Goal: Task Accomplishment & Management: Manage account settings

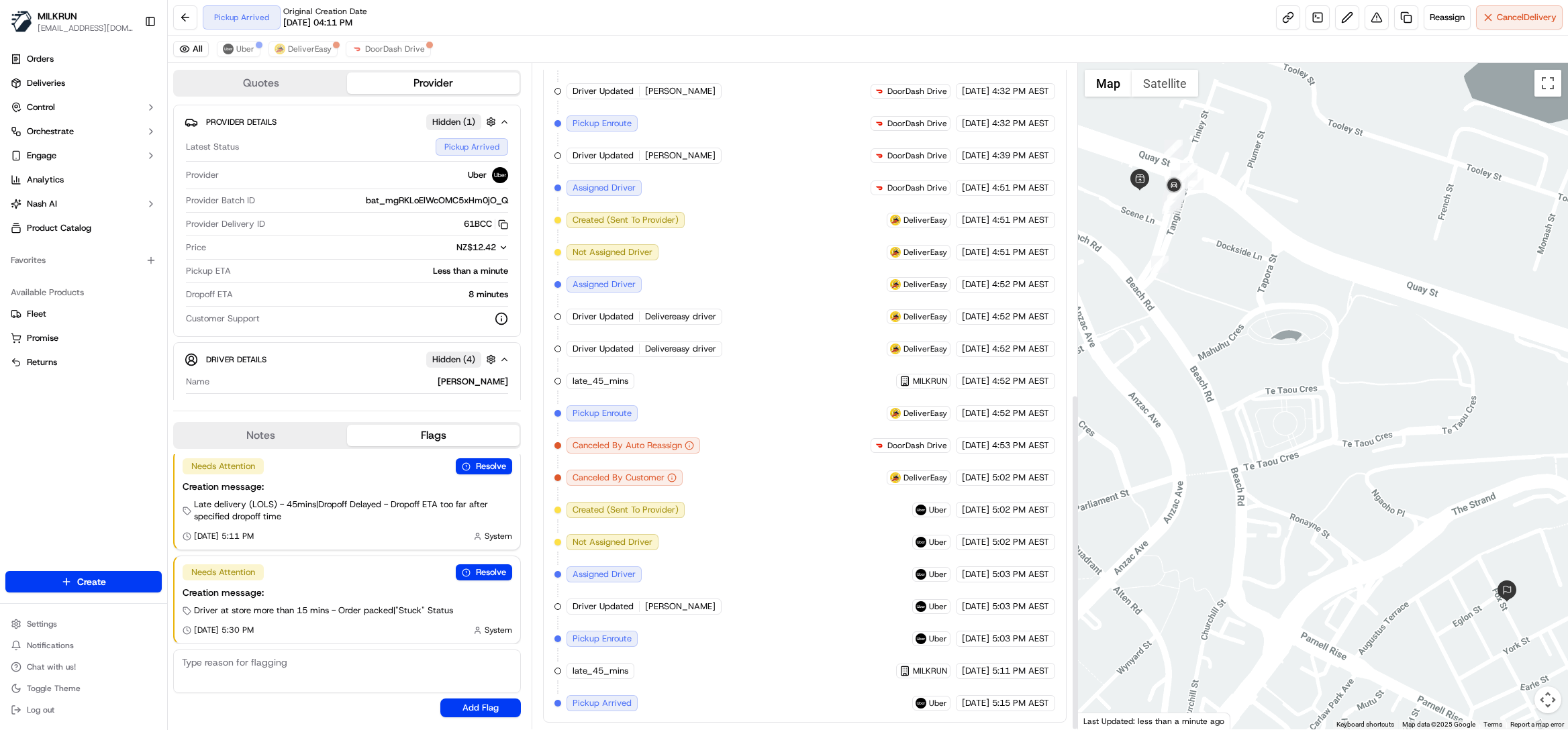
scroll to position [653, 0]
click at [238, 48] on span "Uber" at bounding box center [245, 49] width 18 height 11
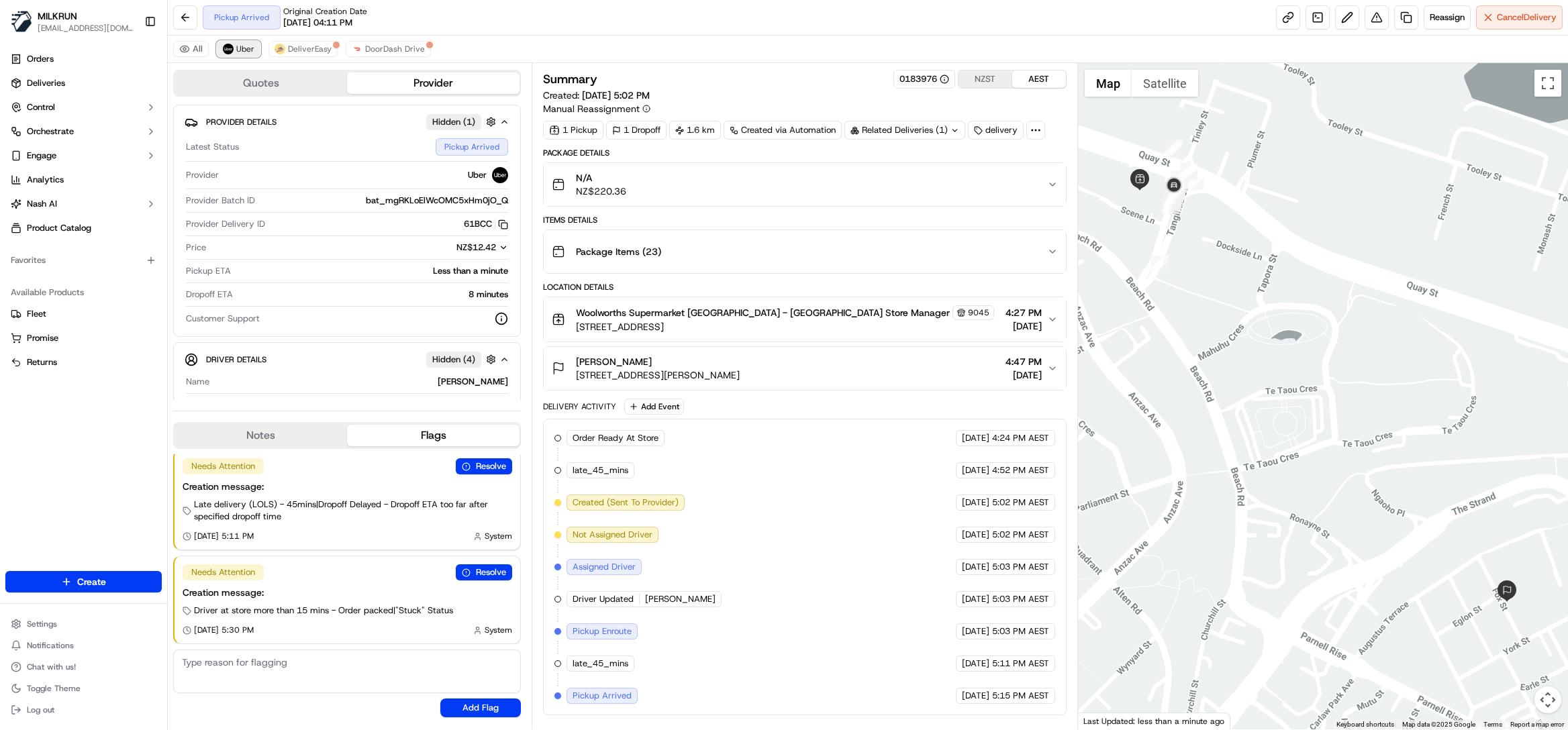
scroll to position [0, 0]
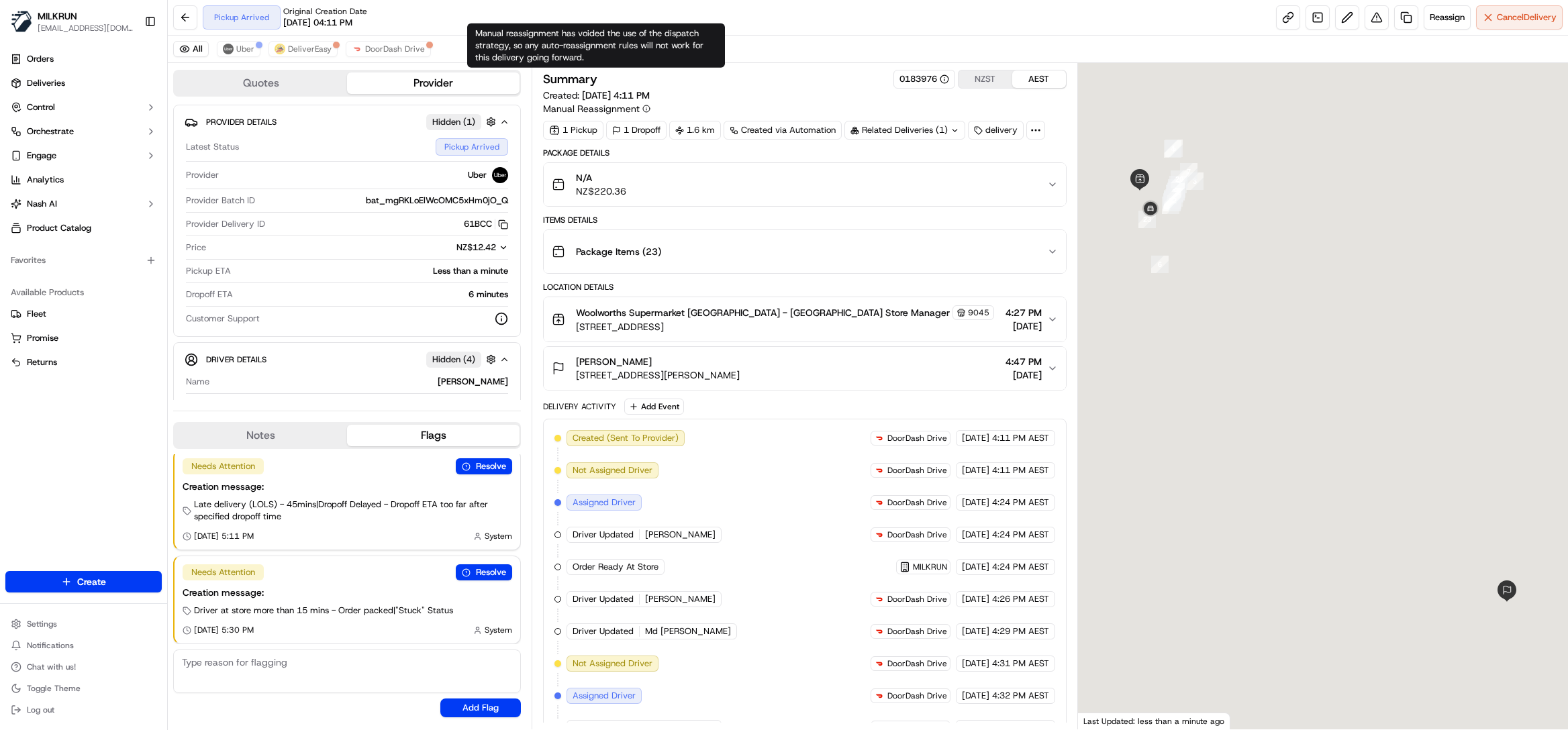
scroll to position [653, 0]
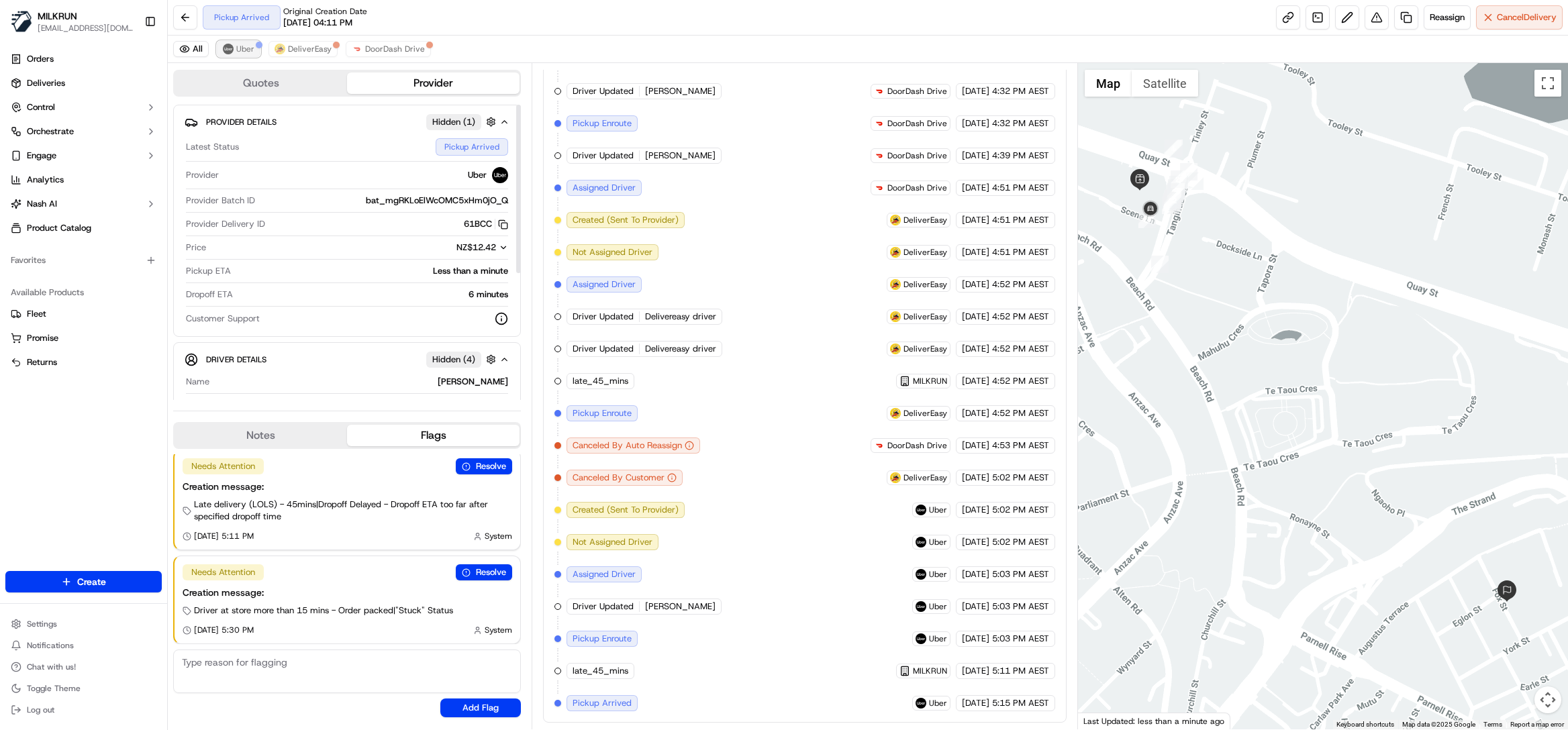
click at [244, 50] on span "Uber" at bounding box center [245, 49] width 18 height 11
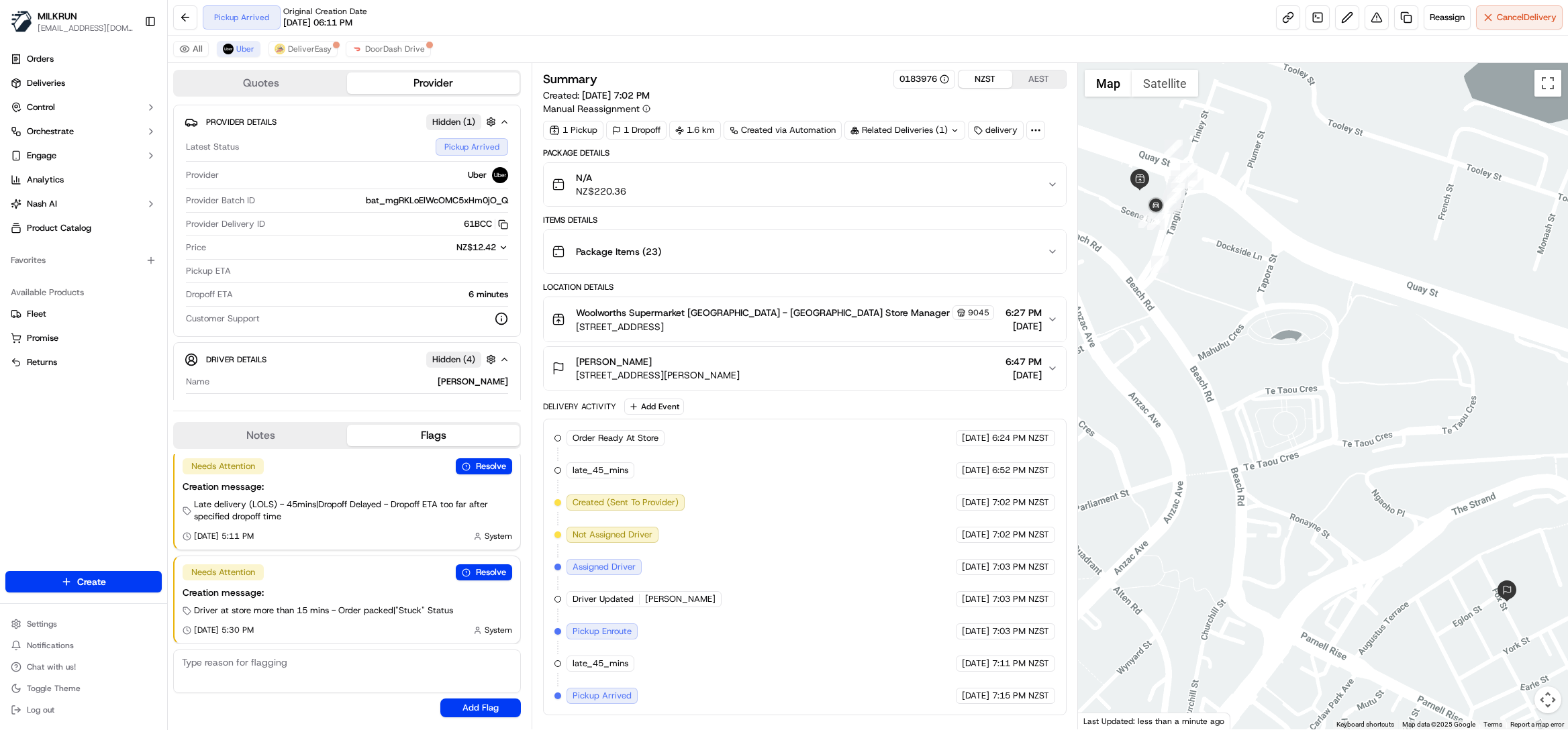
click at [987, 82] on button "NZST" at bounding box center [985, 79] width 54 height 18
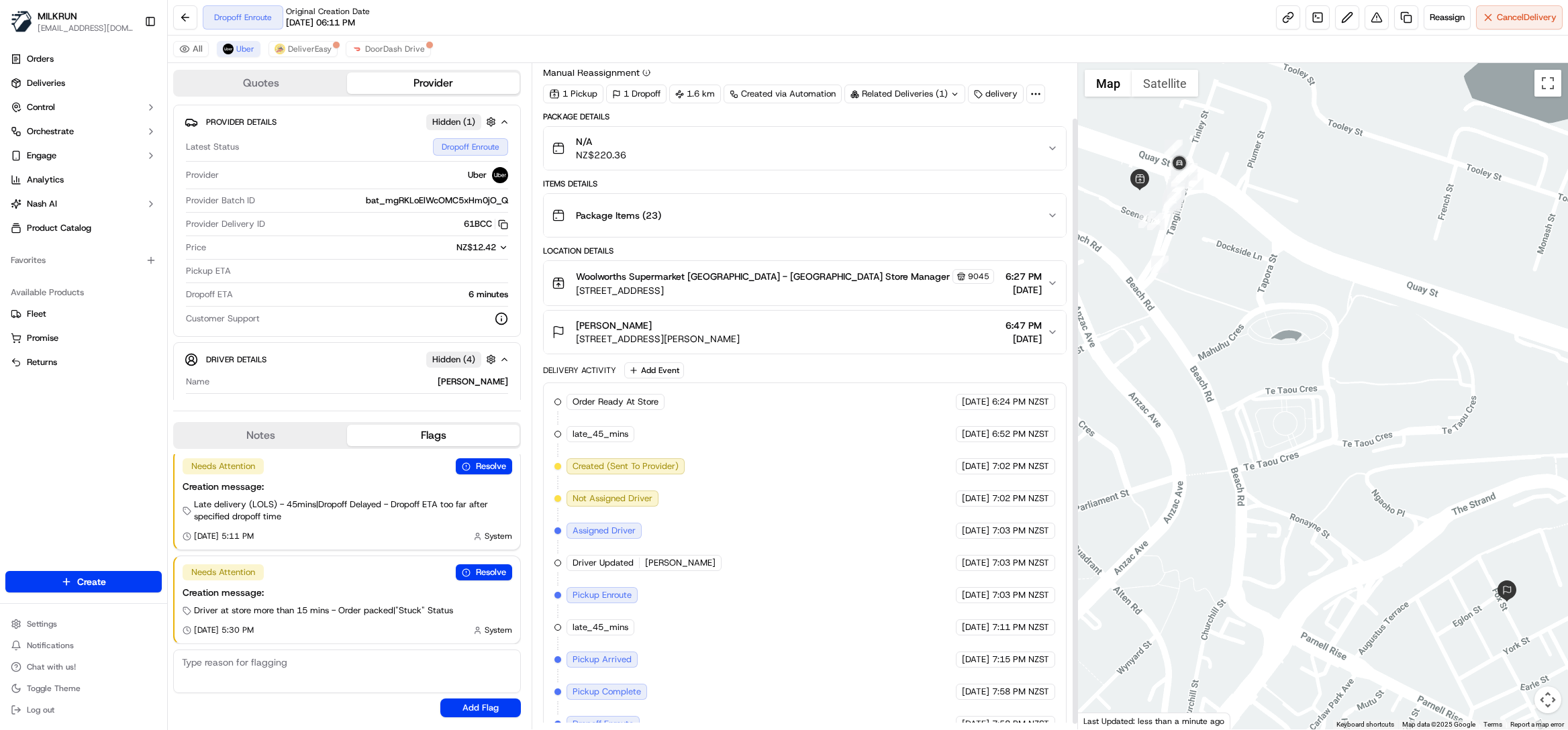
scroll to position [65, 0]
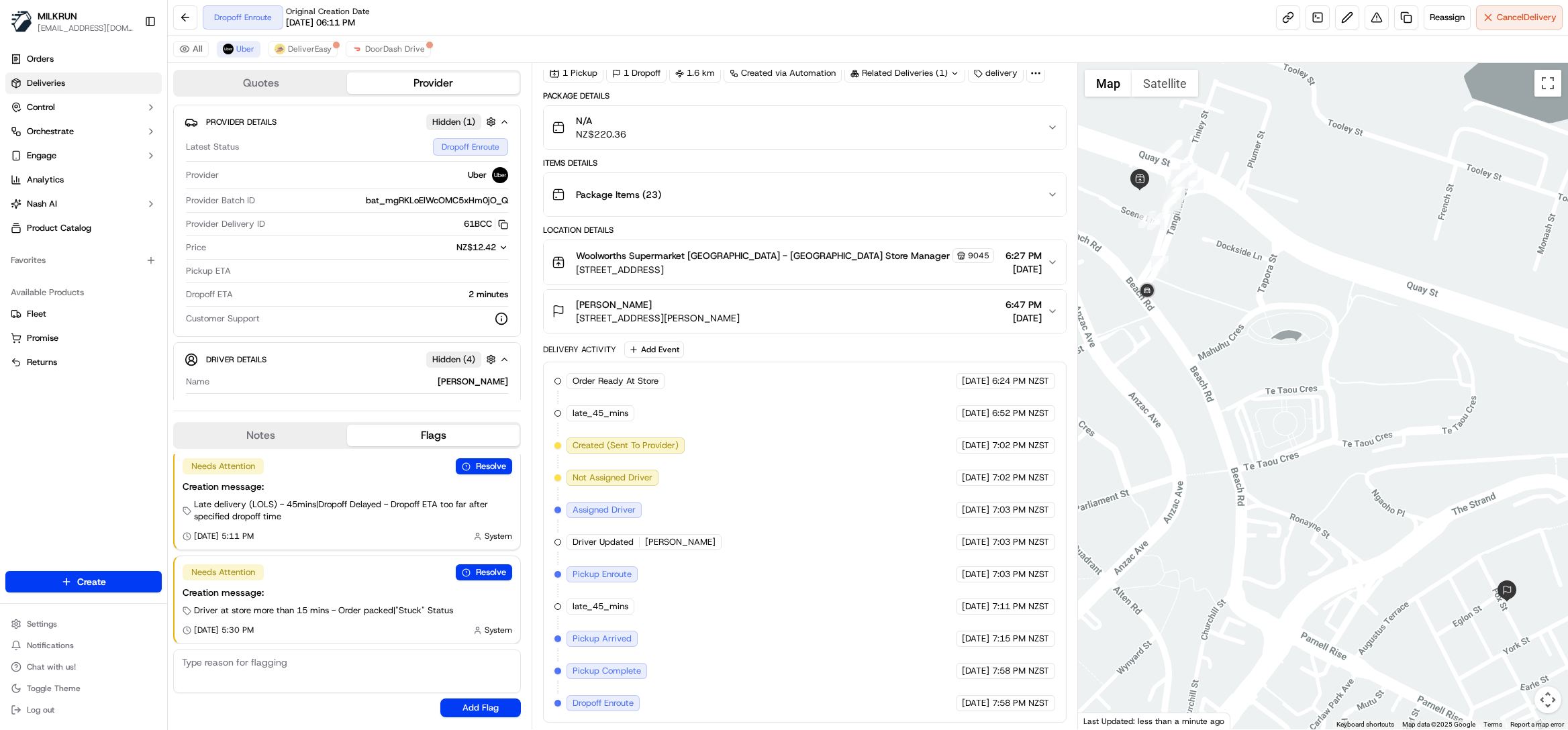
click at [47, 82] on span "Deliveries" at bounding box center [46, 83] width 39 height 12
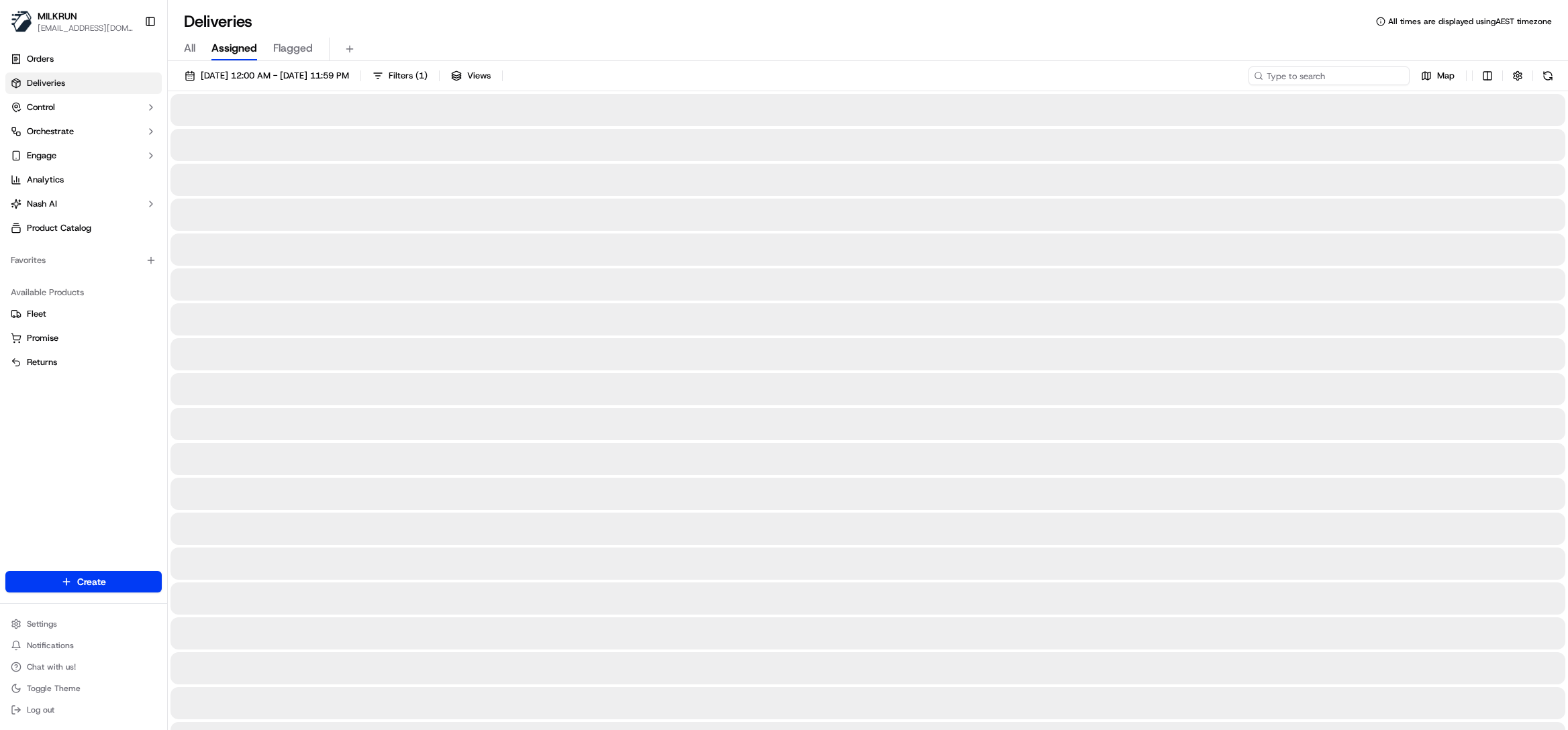
click at [1342, 74] on input at bounding box center [1329, 75] width 161 height 19
paste input "7d3f0d66-c11f-4241-a2cc-0f9700ead42"
type input "7d3f0d66-c11f-4241-a2cc-0f9700ead42"
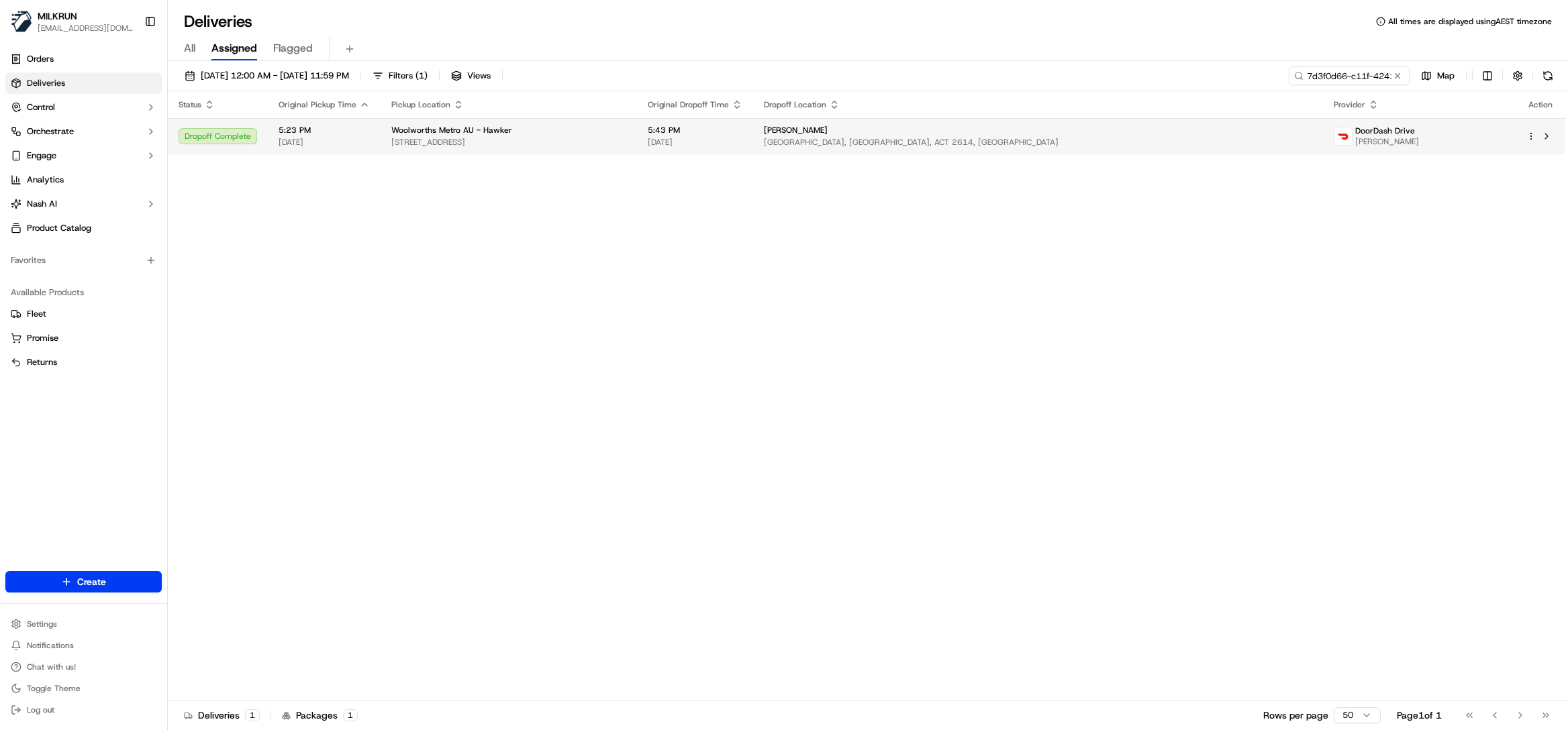
click at [1016, 131] on div "Jacqueline Goddard" at bounding box center [1037, 130] width 548 height 11
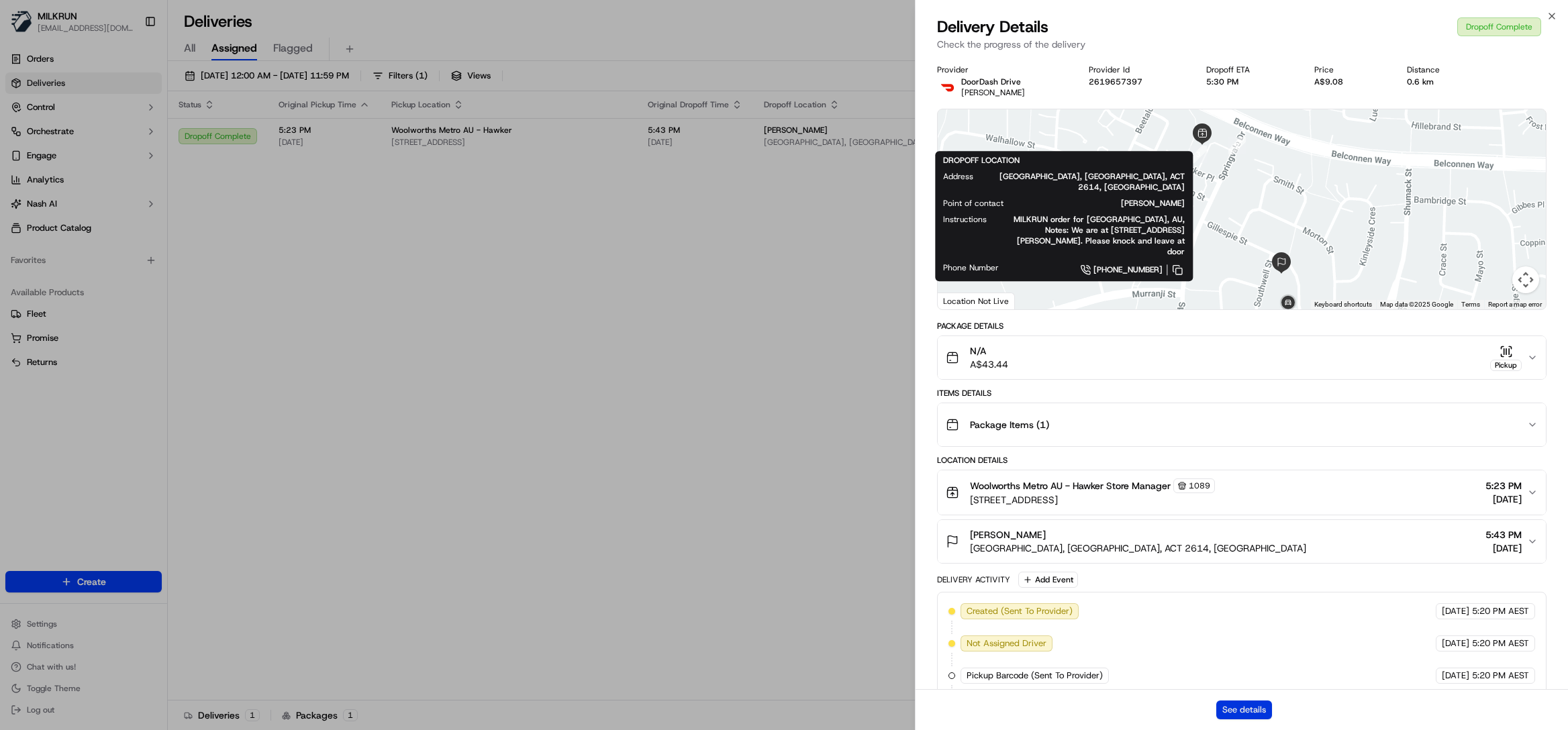
click at [1249, 705] on button "See details" at bounding box center [1244, 709] width 56 height 19
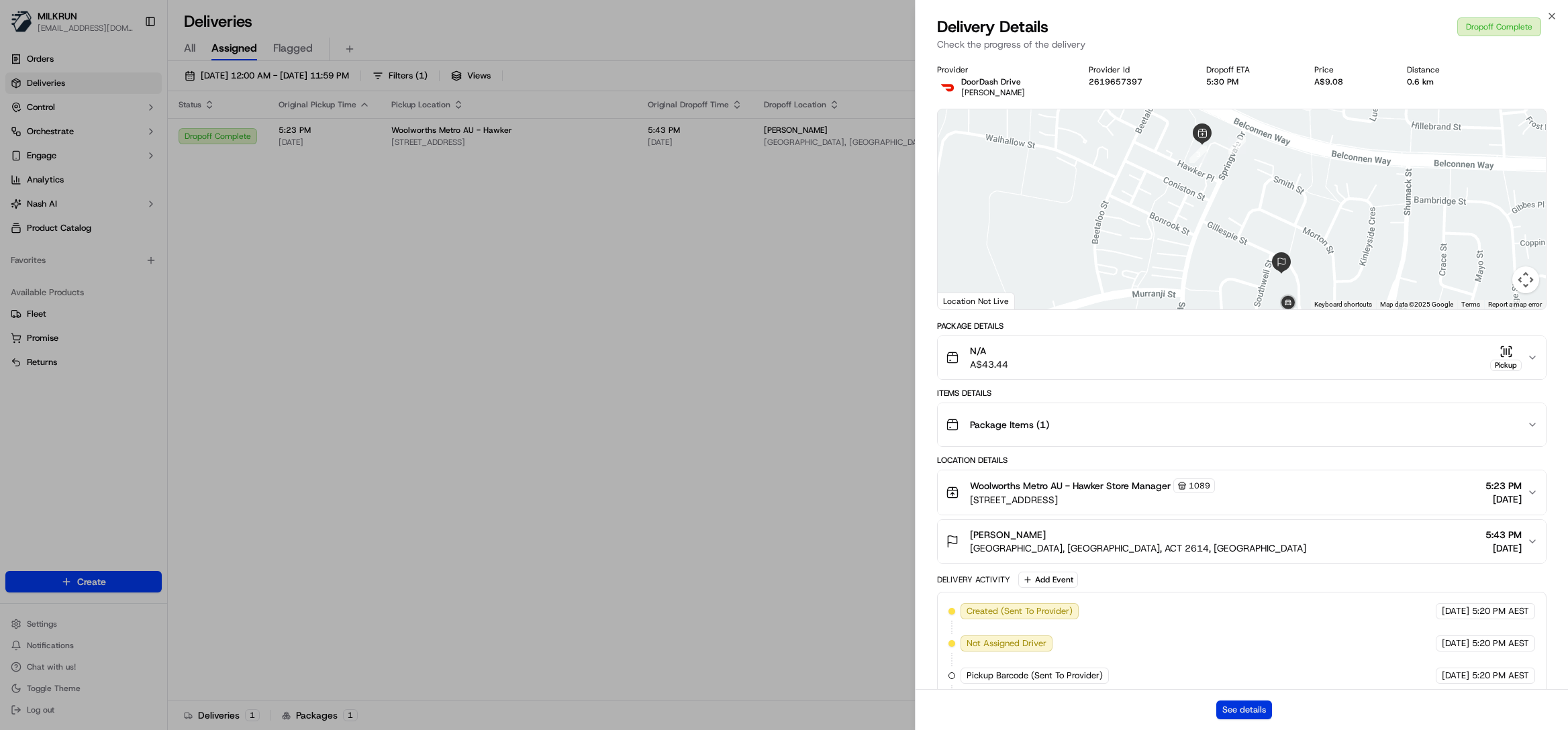
click at [1264, 711] on button "See details" at bounding box center [1244, 709] width 56 height 19
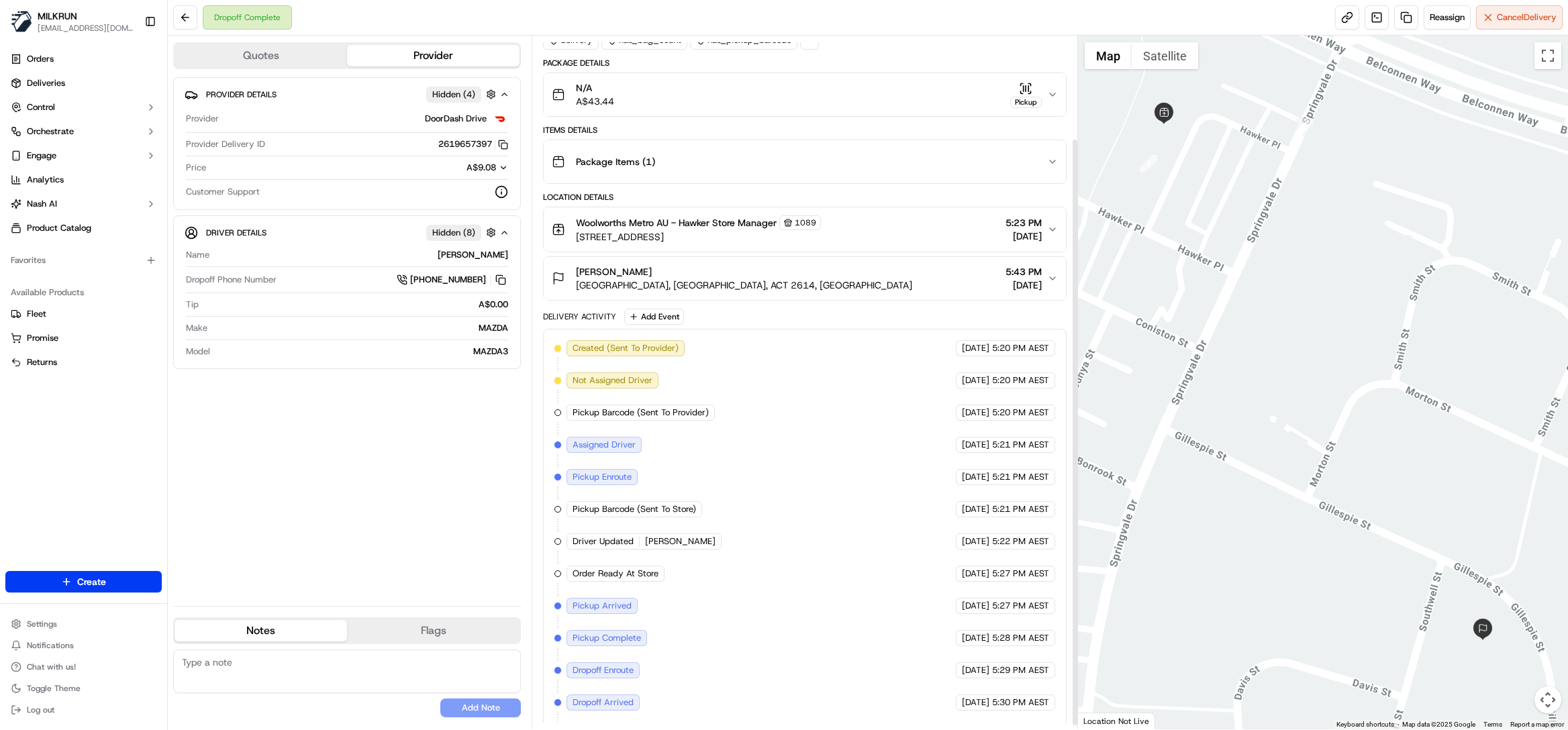
scroll to position [125, 0]
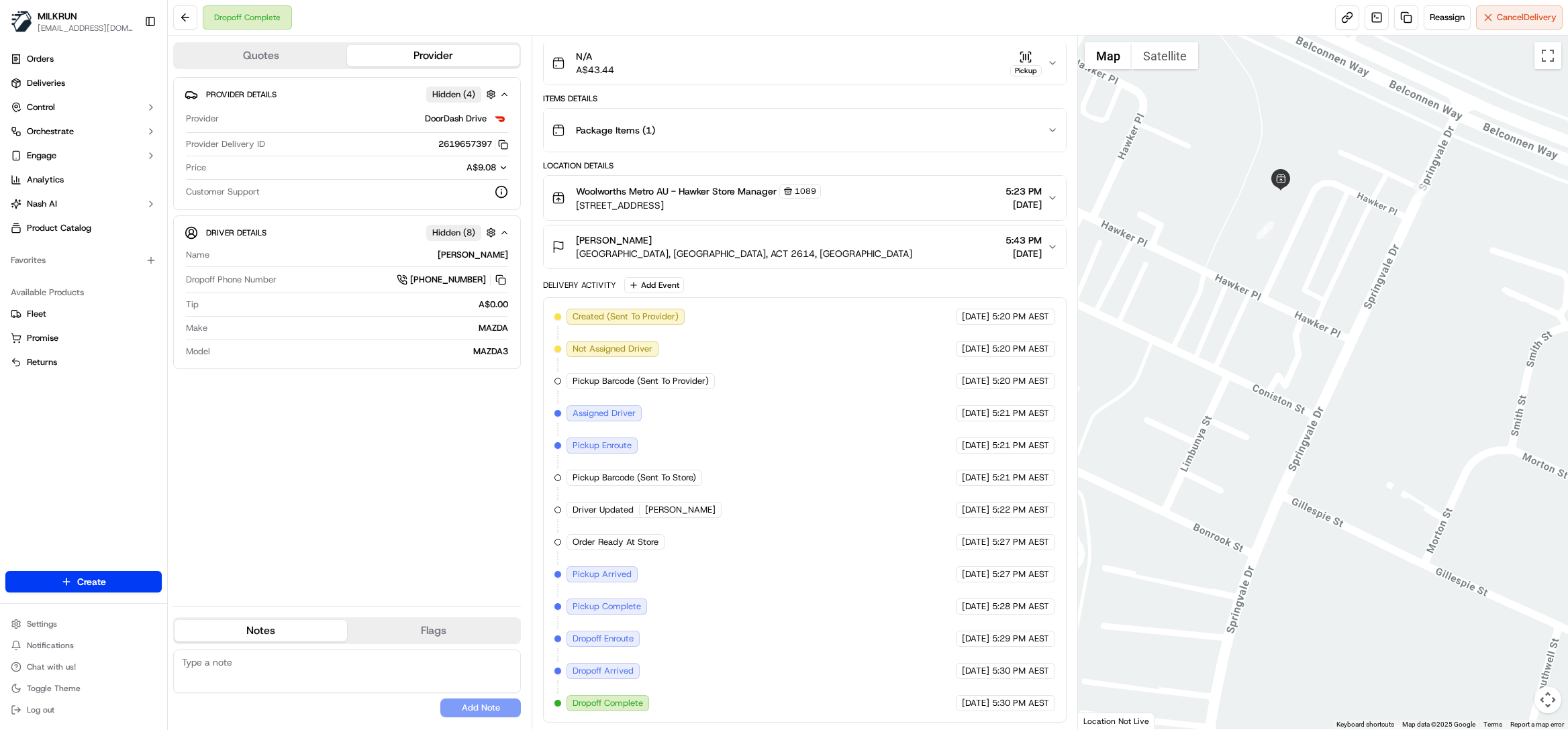
drag, startPoint x: 1267, startPoint y: 327, endPoint x: 1110, endPoint y: 305, distance: 158.5
click at [1110, 305] on div at bounding box center [1323, 383] width 490 height 694
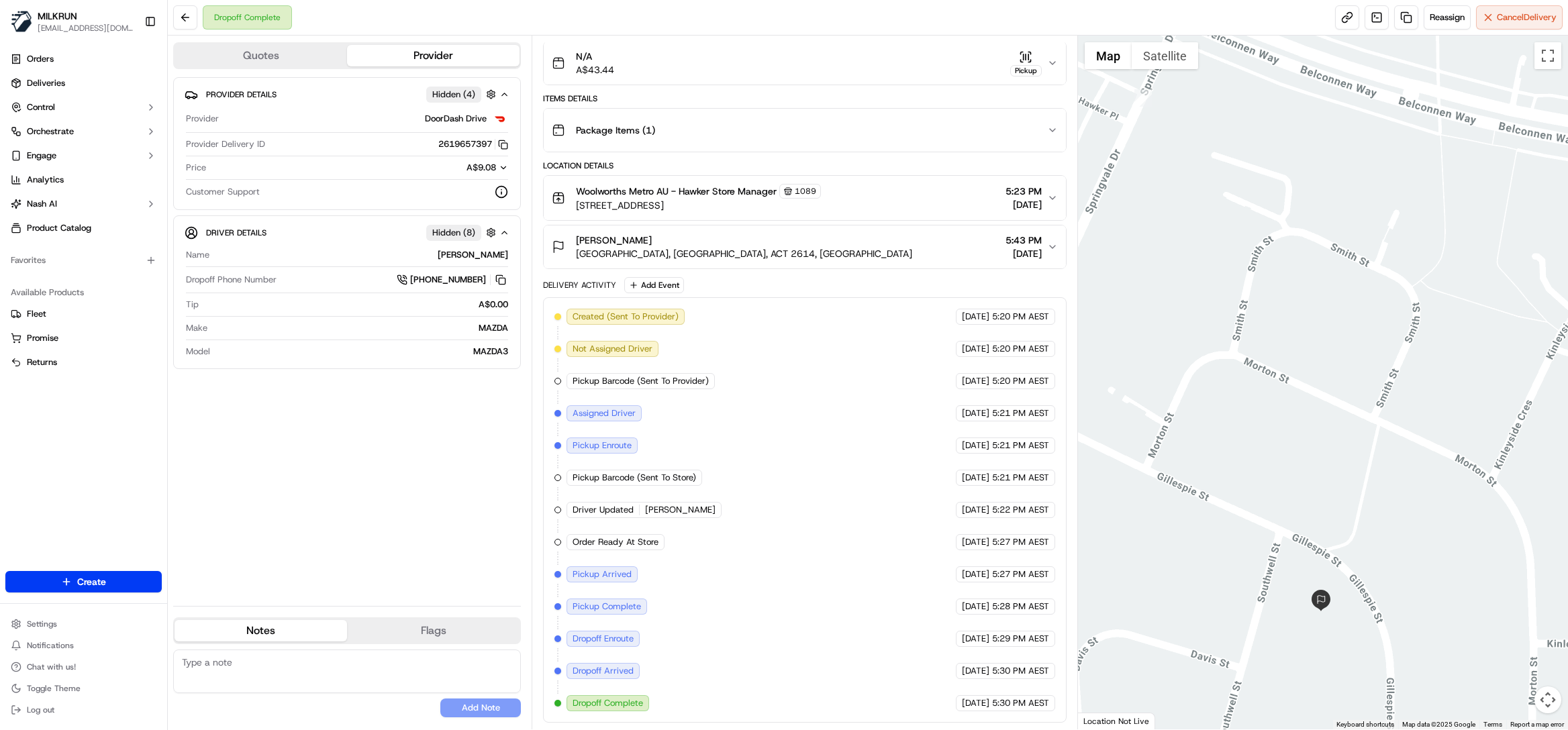
click at [1543, 695] on button "Map camera controls" at bounding box center [1547, 699] width 27 height 27
click at [1519, 698] on button "Zoom out" at bounding box center [1513, 699] width 27 height 27
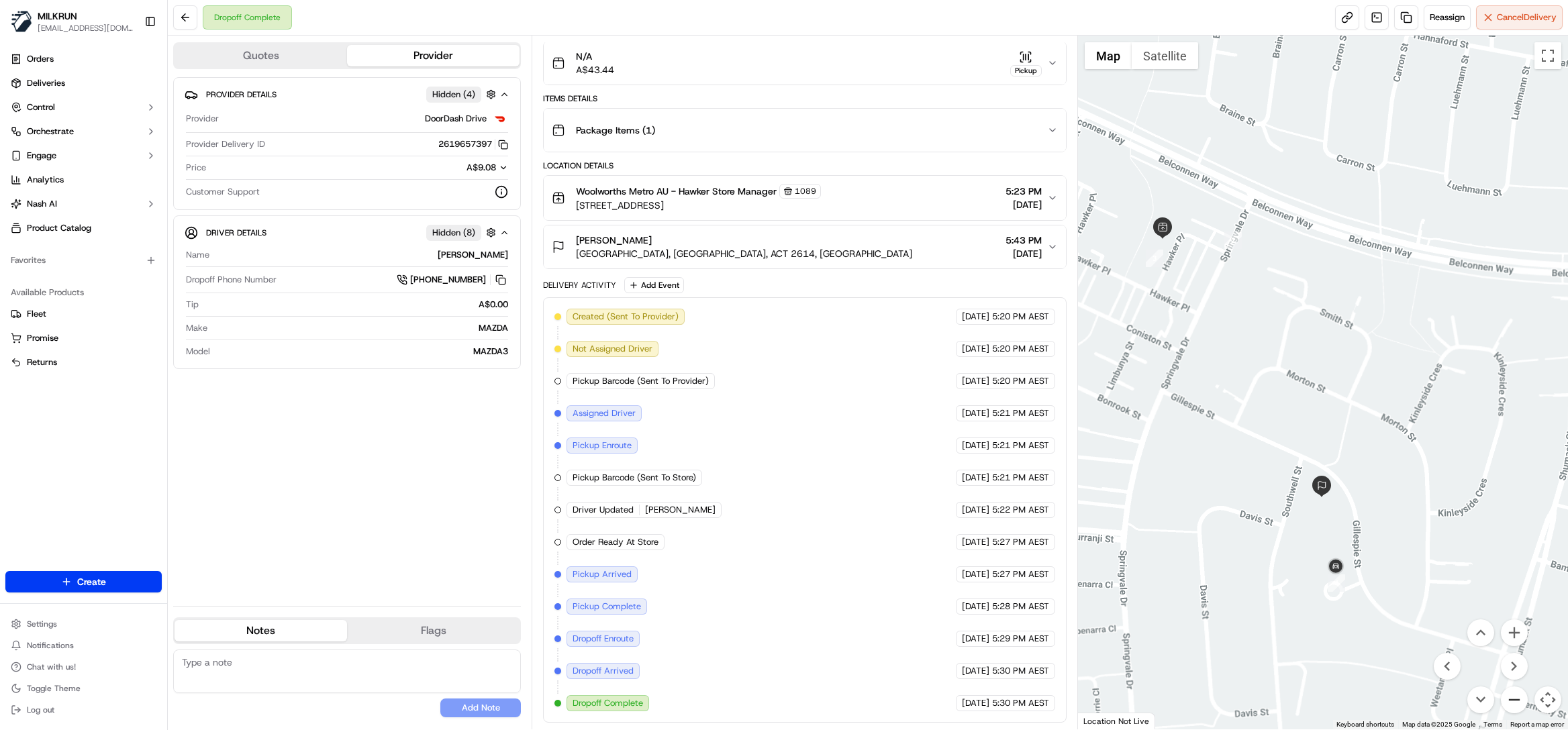
click at [1519, 698] on button "Zoom out" at bounding box center [1513, 699] width 27 height 27
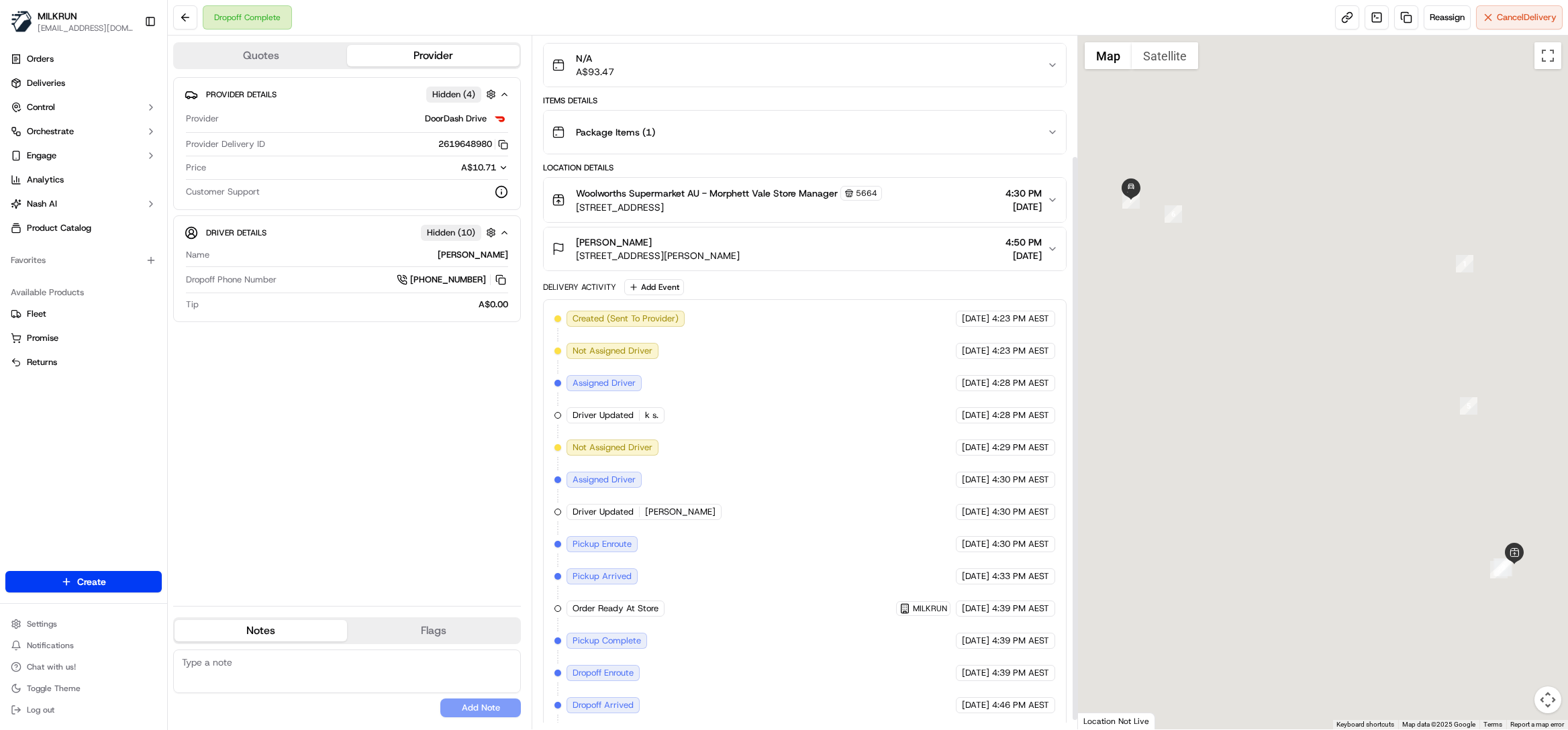
scroll to position [157, 0]
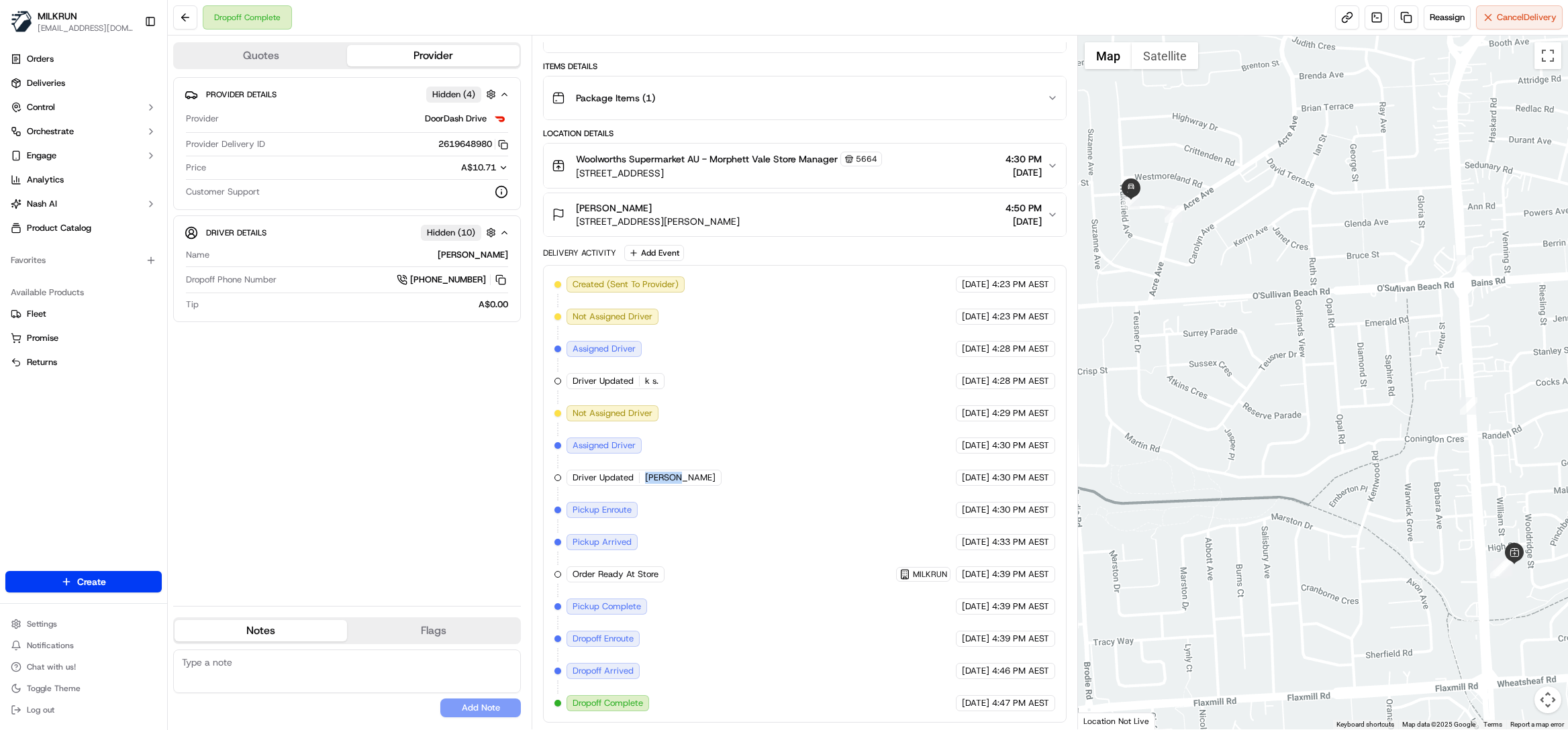
drag, startPoint x: 640, startPoint y: 478, endPoint x: 683, endPoint y: 472, distance: 43.4
click at [679, 474] on div "Created (Sent To Provider) DoorDash Drive 19/09/2025 4:23 PM AEST Not Assigned …" at bounding box center [804, 494] width 501 height 434
copy div "Joel C."
click at [44, 85] on span "Deliveries" at bounding box center [46, 83] width 39 height 12
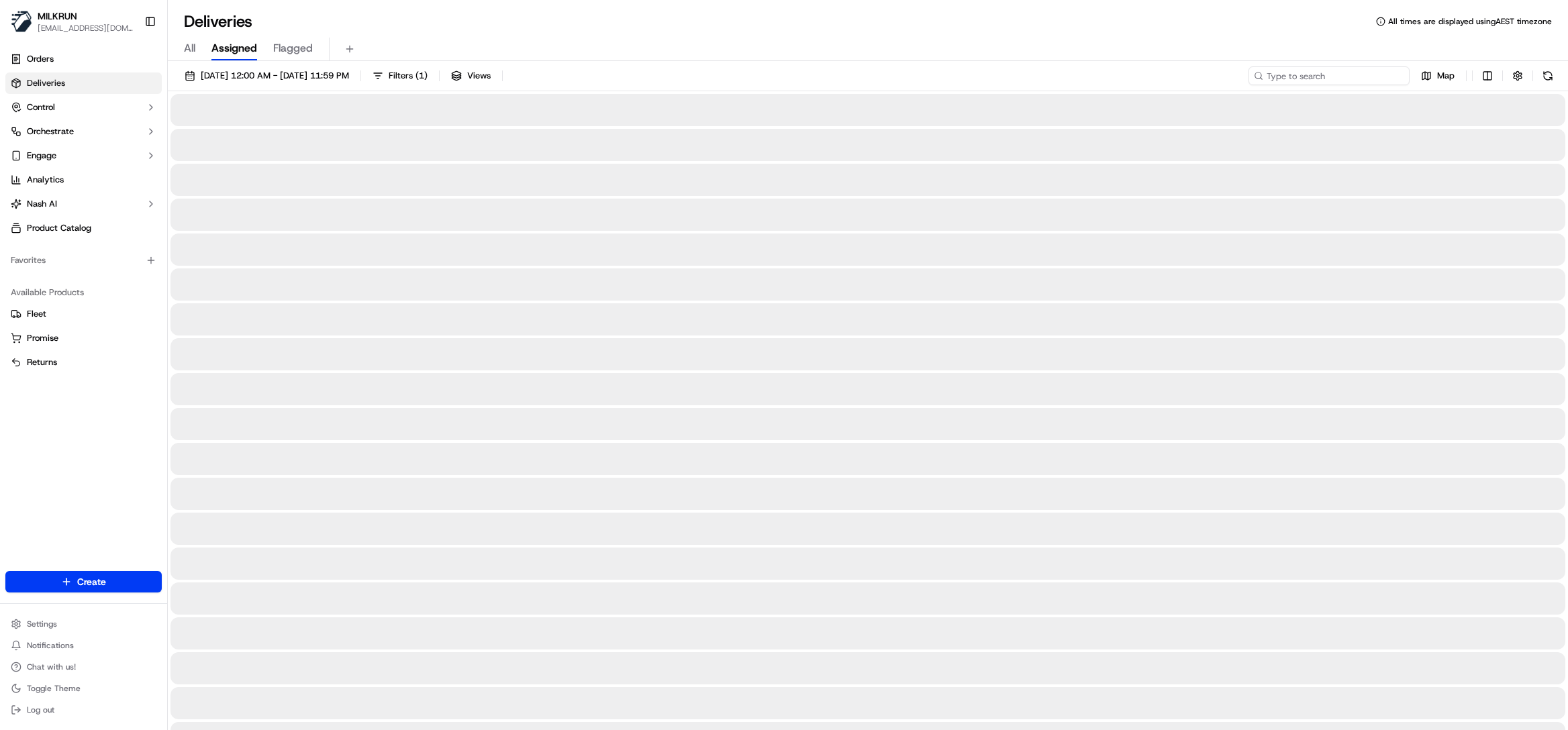
click at [1332, 74] on input at bounding box center [1329, 75] width 161 height 19
paste input "Joel C."
click at [1267, 75] on input "Joel C." at bounding box center [1329, 75] width 161 height 19
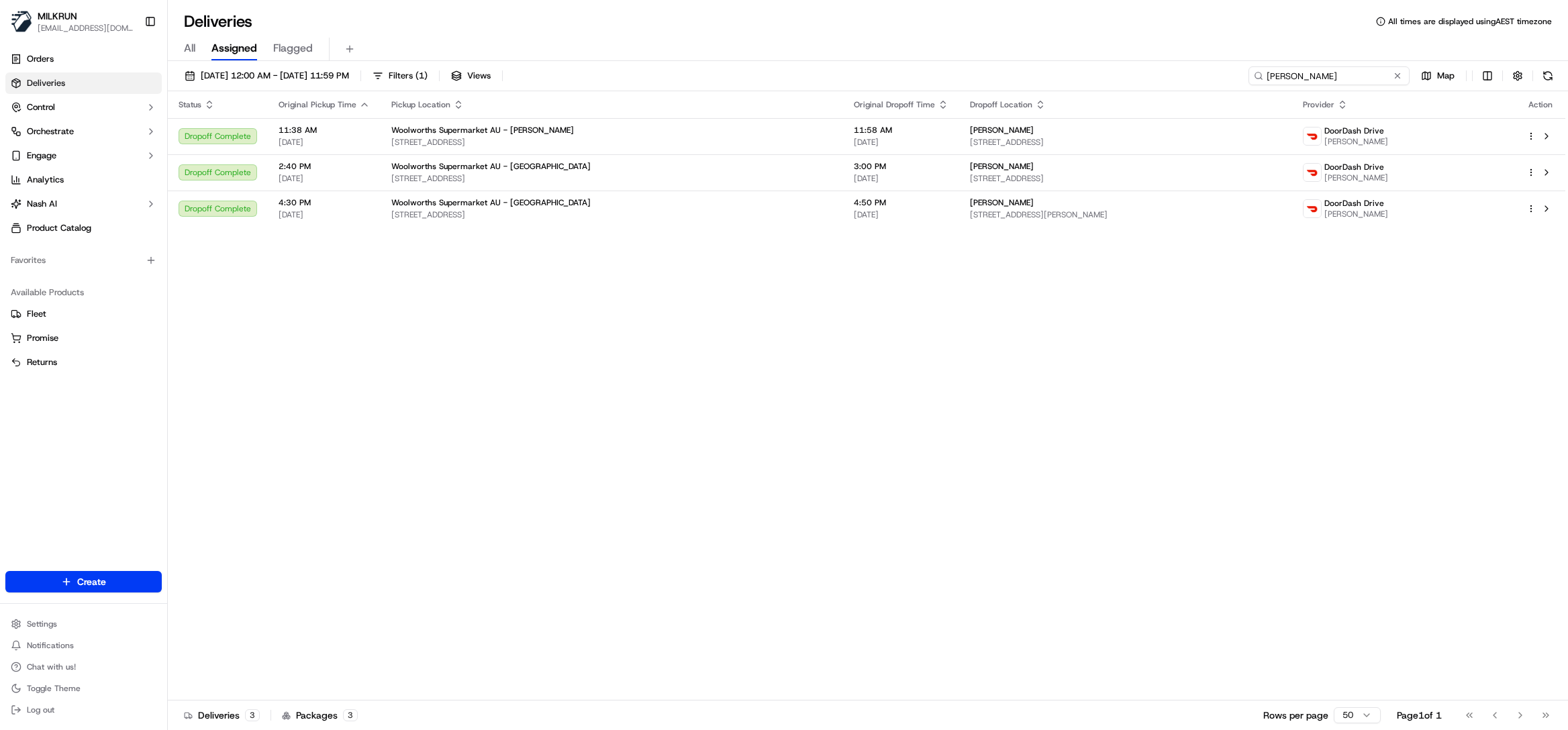
drag, startPoint x: 1303, startPoint y: 80, endPoint x: 1217, endPoint y: 80, distance: 86.0
click at [1217, 80] on div "19/09/2025 12:00 AM - 19/09/2025 11:59 PM Filters ( 1 ) Views Joel C. Map" at bounding box center [868, 78] width 1400 height 25
paste input "2e230902-6ee3-467a-9a84-f93bc83c6ae5"
type input "2e230902-6ee3-467a-9a84-f93bc83c6ae5"
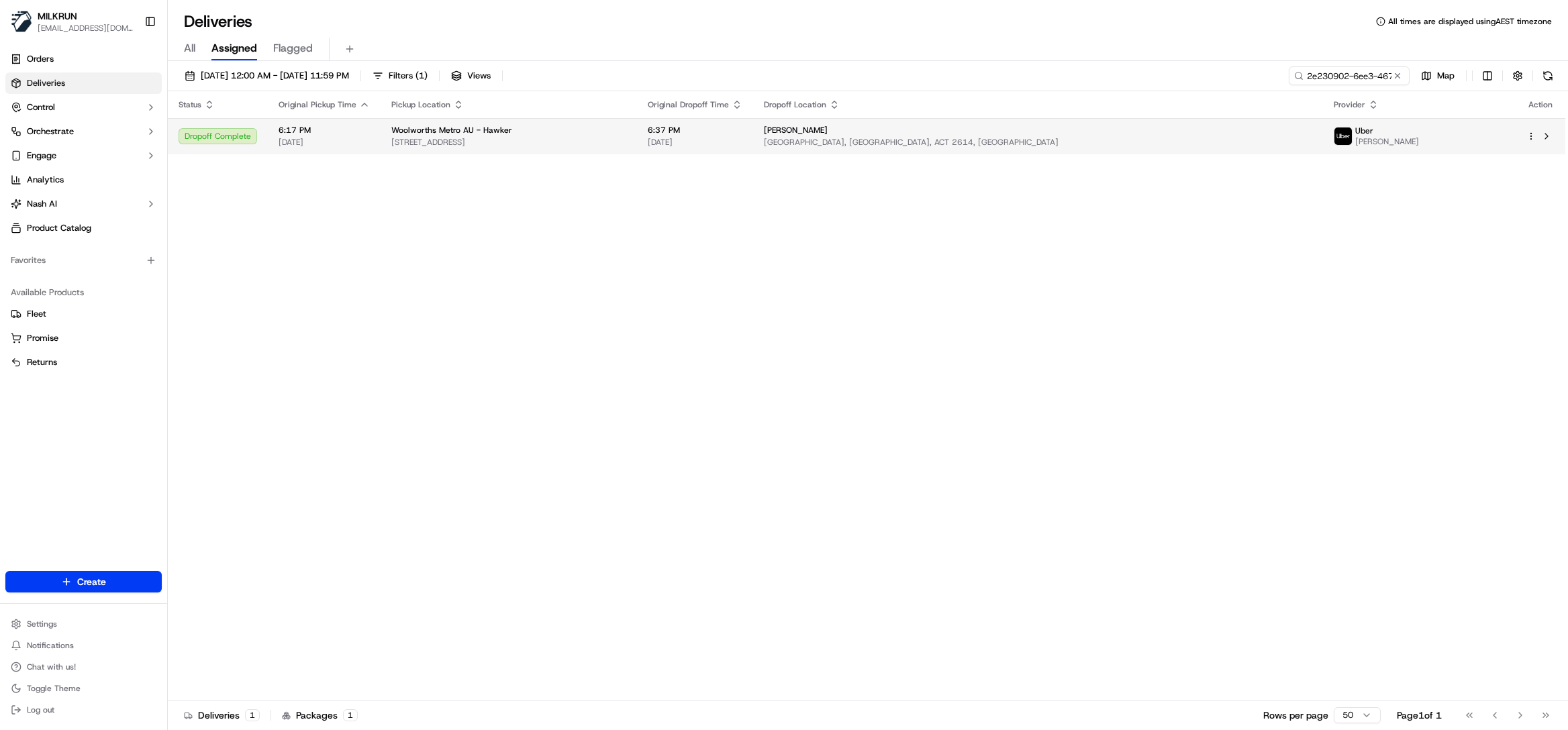
click at [873, 138] on span "[GEOGRAPHIC_DATA], [GEOGRAPHIC_DATA], ACT 2614, [GEOGRAPHIC_DATA]" at bounding box center [1037, 142] width 548 height 11
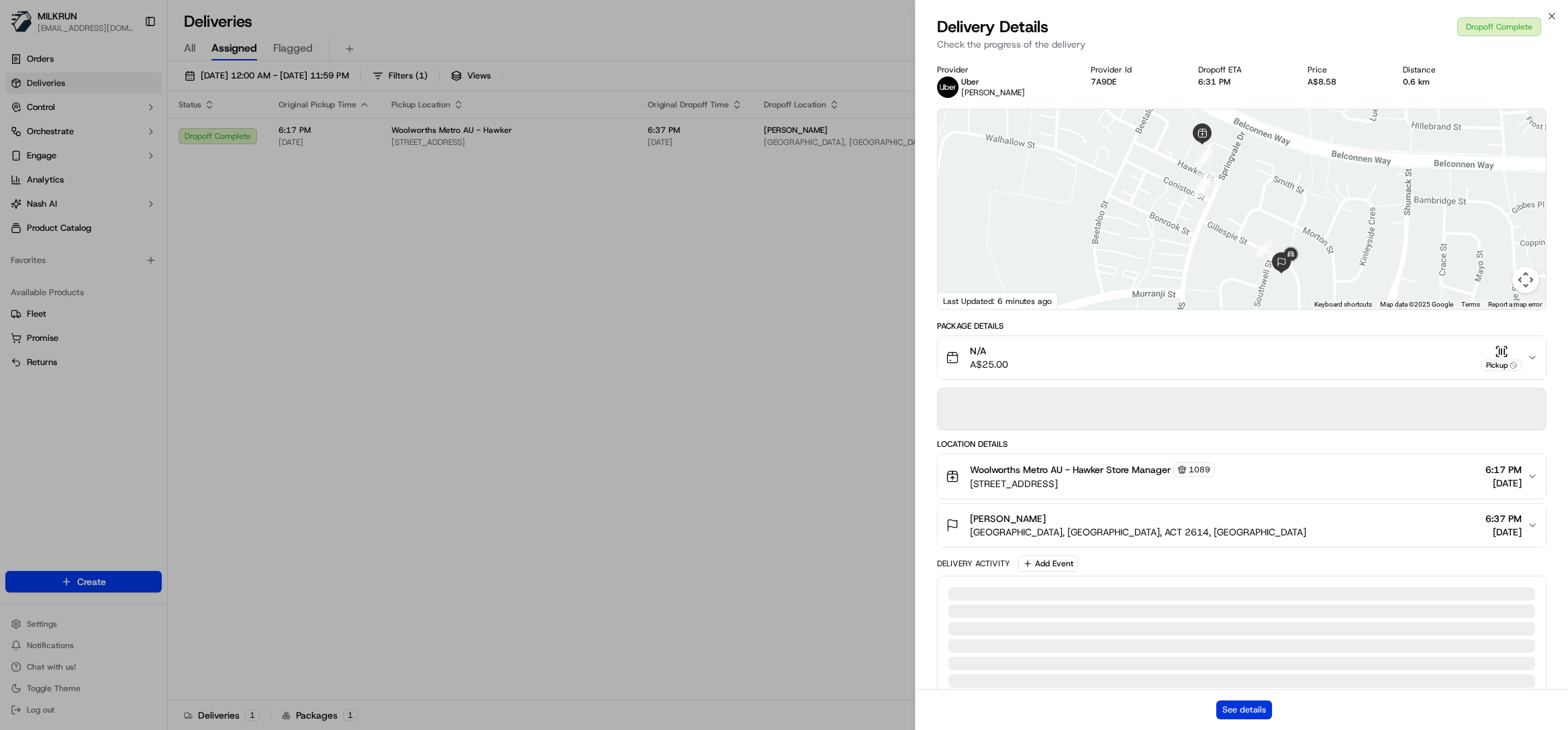
click at [1253, 707] on button "See details" at bounding box center [1244, 709] width 56 height 19
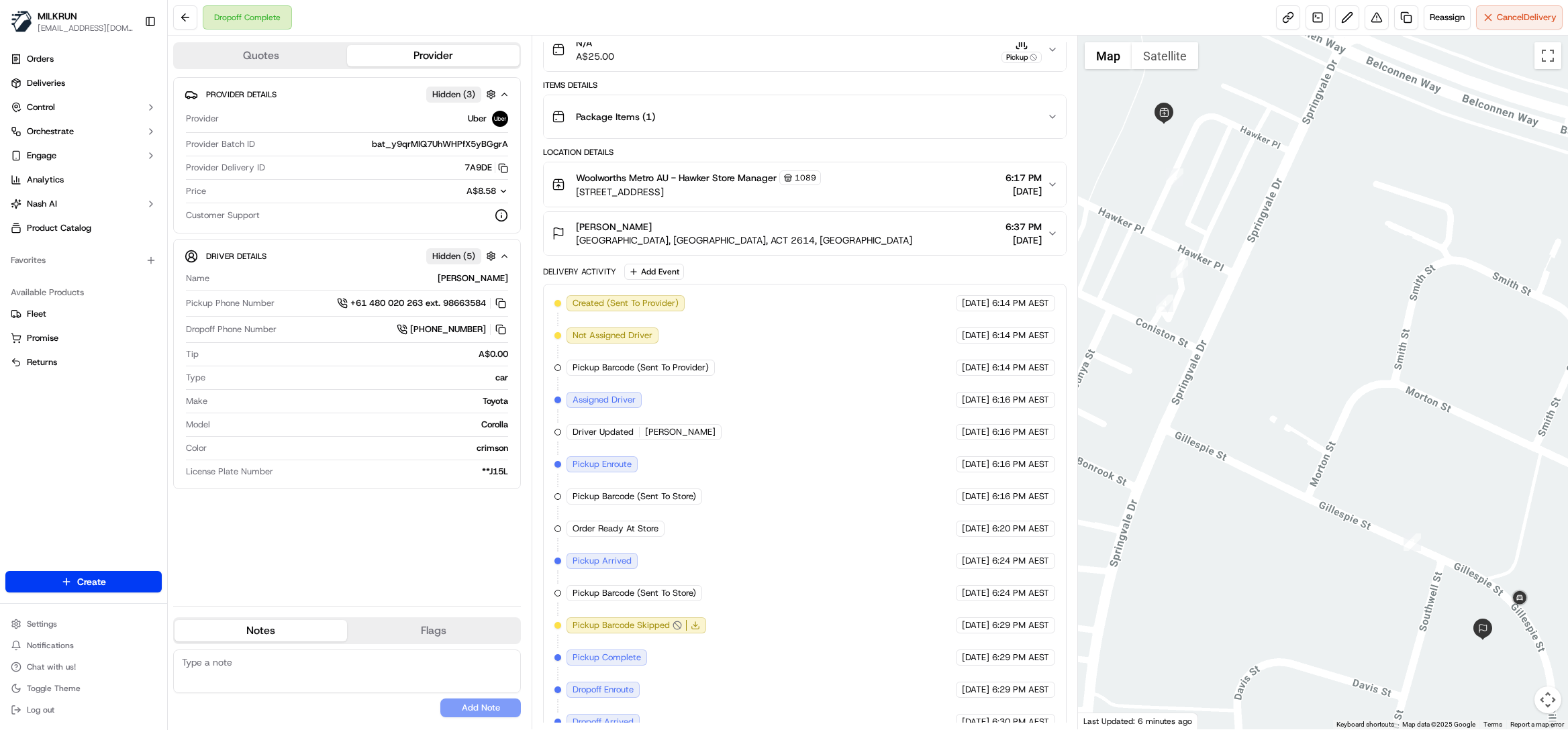
scroll to position [190, 0]
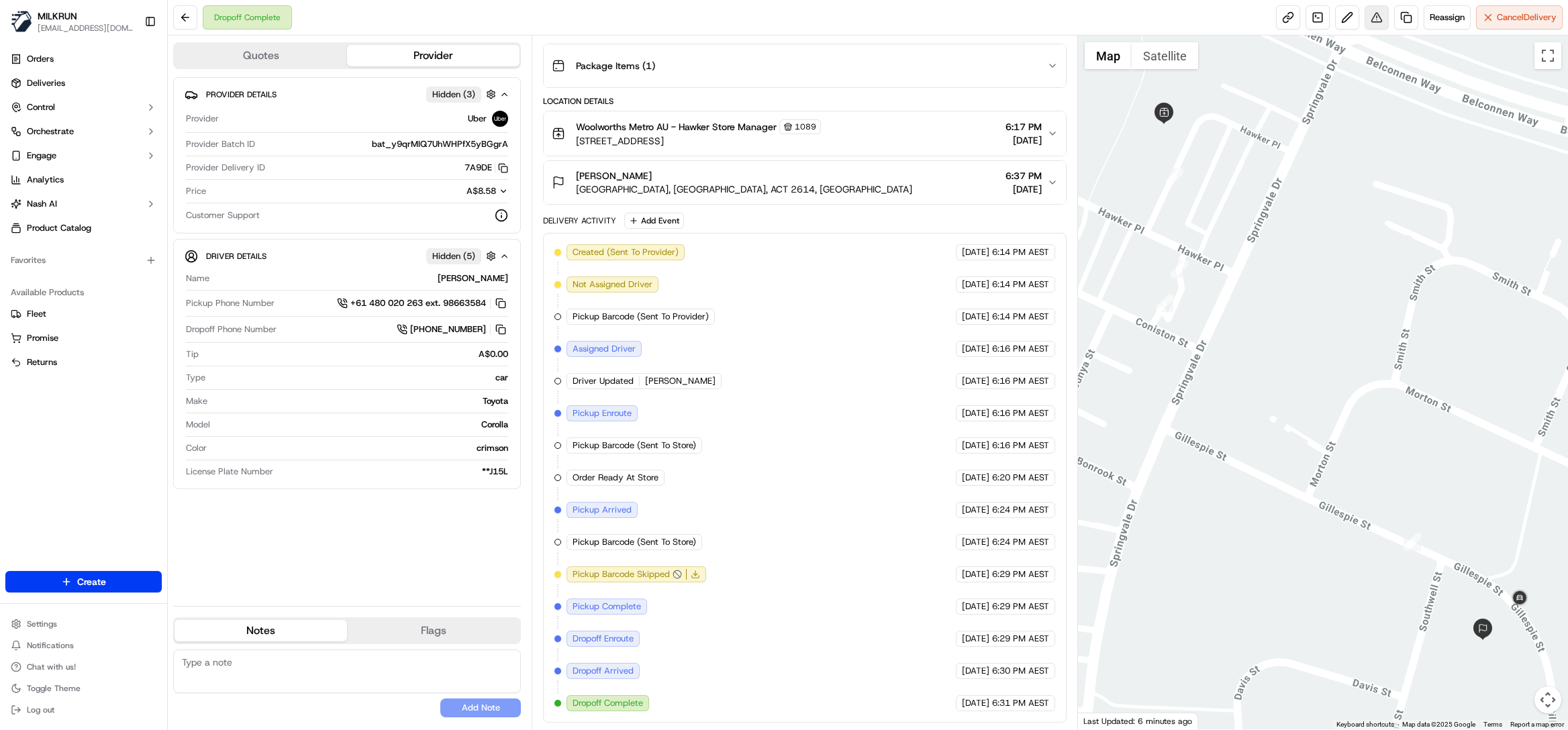
click at [1371, 26] on button at bounding box center [1377, 17] width 24 height 24
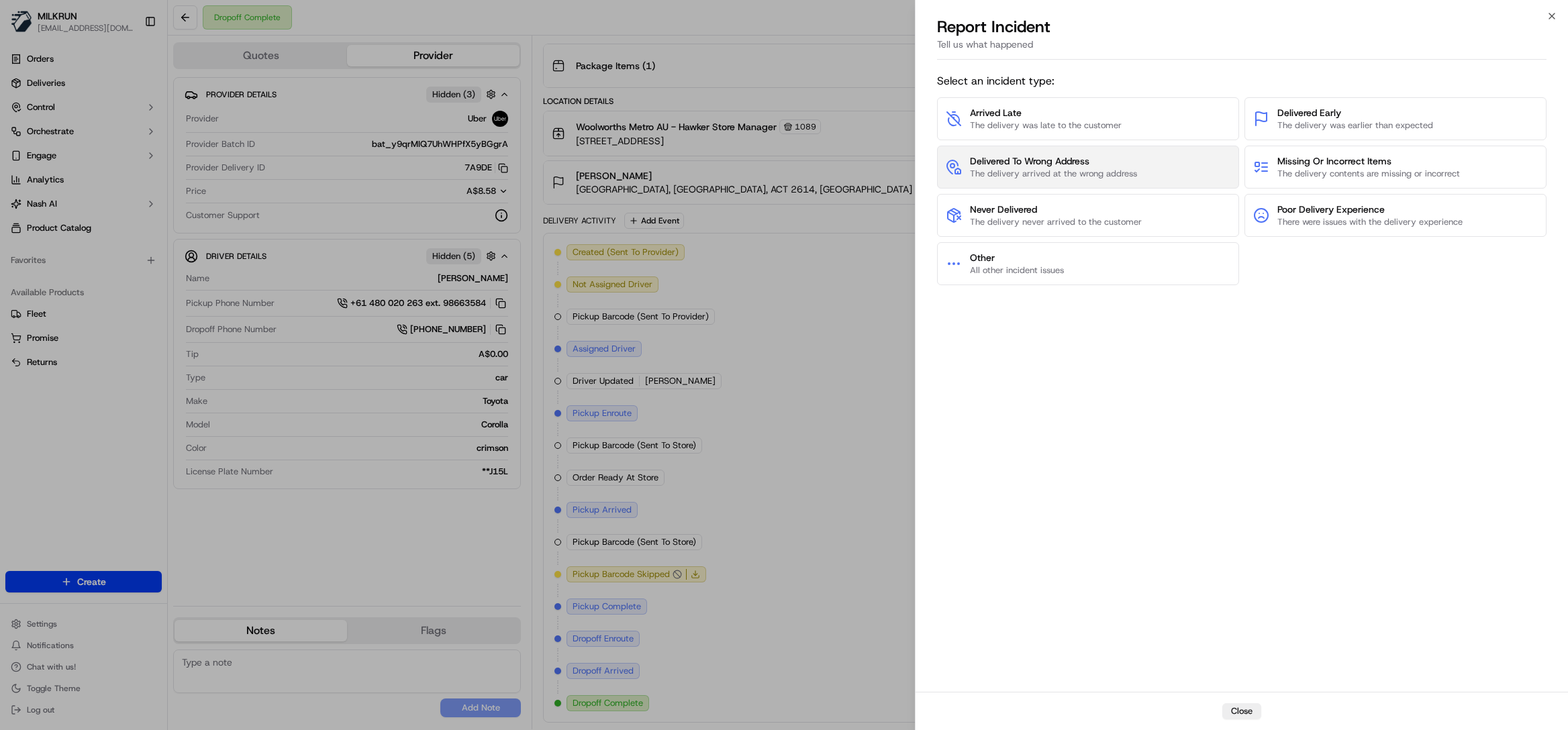
click at [1181, 166] on button "Delivered To Wrong Address The delivery arrived at the wrong address" at bounding box center [1088, 167] width 302 height 43
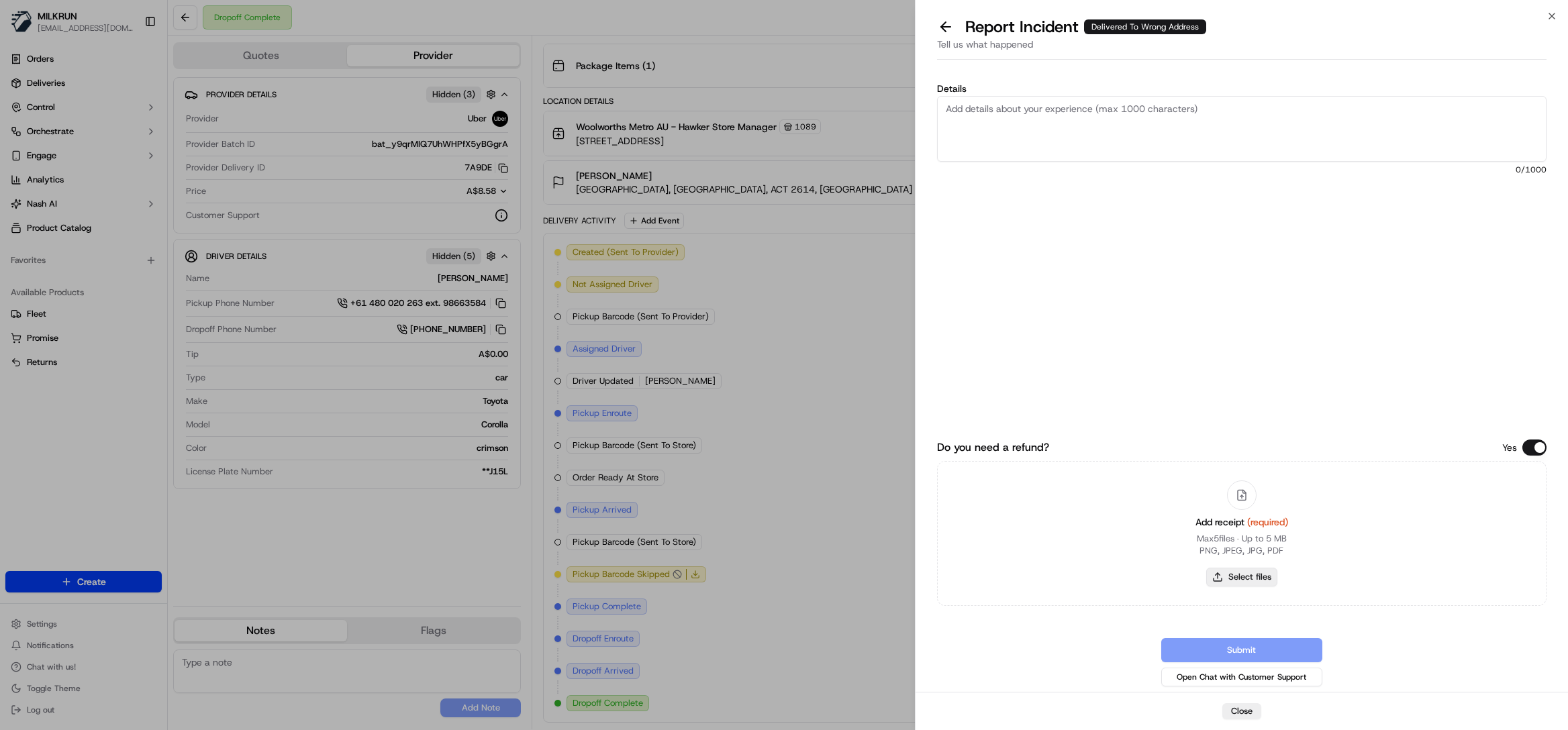
click at [1238, 579] on button "Select files" at bounding box center [1242, 576] width 71 height 19
type input "C:\fakepath\[PERSON_NAME].pdf"
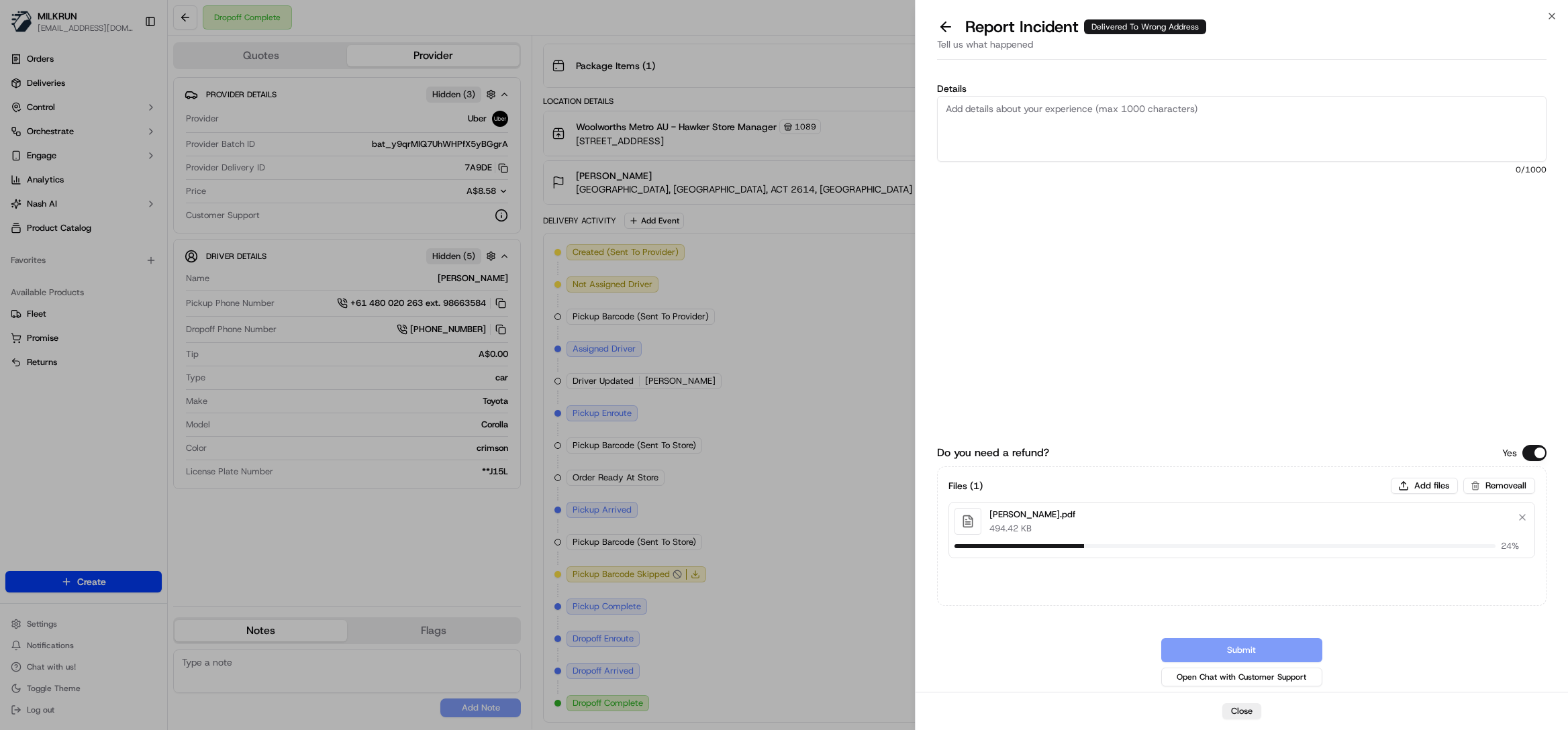
click at [1048, 123] on textarea "Details" at bounding box center [1242, 129] width 609 height 65
click at [1343, 115] on textarea "Hi team, Please review and process billing adjustment, Customer did not receive…" at bounding box center [1242, 129] width 609 height 65
type textarea "Hi team, Please review and process billing adjustment, Customer did not receive…"
click at [1230, 647] on button "Submit" at bounding box center [1242, 651] width 161 height 24
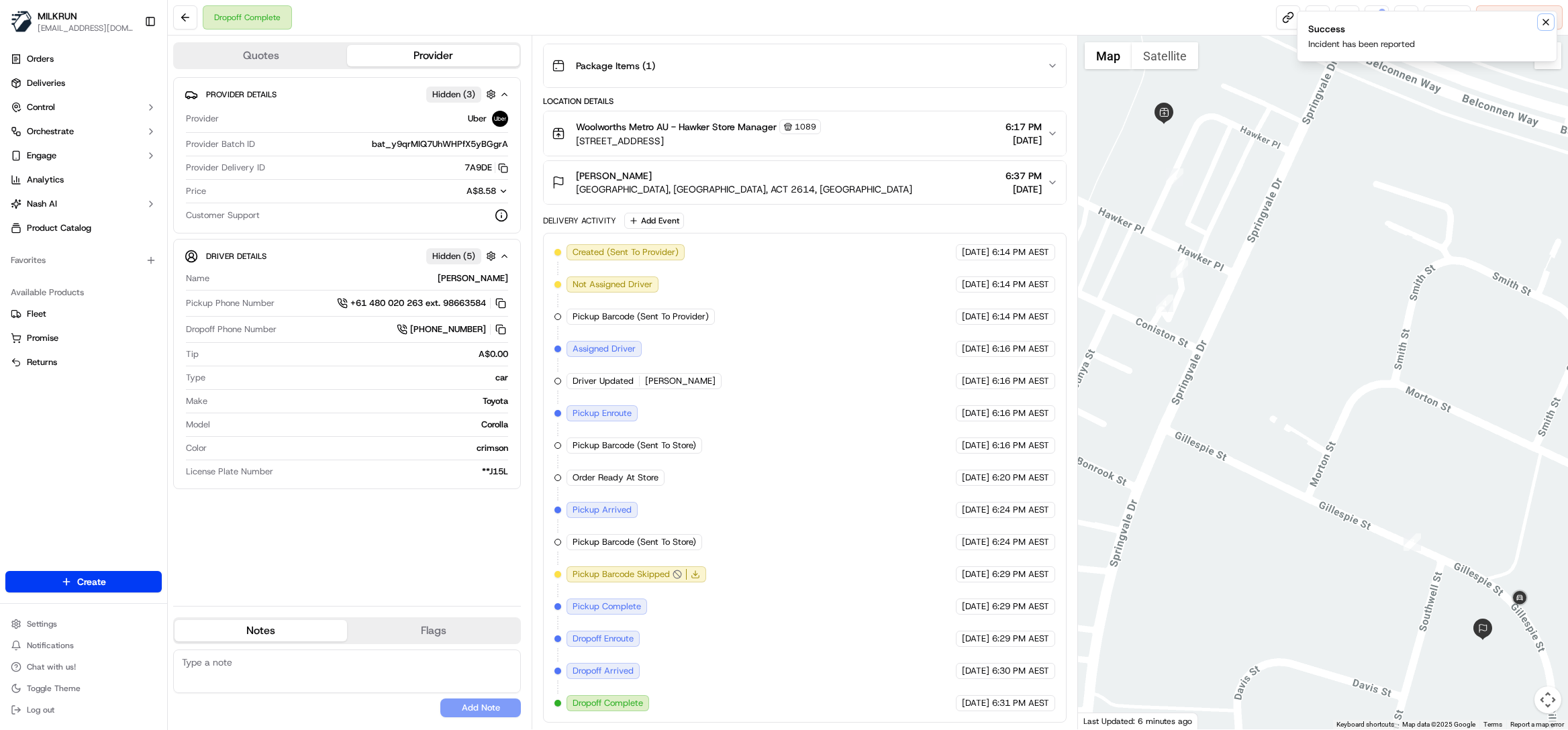
click at [1545, 22] on icon "Notifications (F8)" at bounding box center [1545, 22] width 5 height 5
click at [1368, 16] on button at bounding box center [1377, 17] width 24 height 24
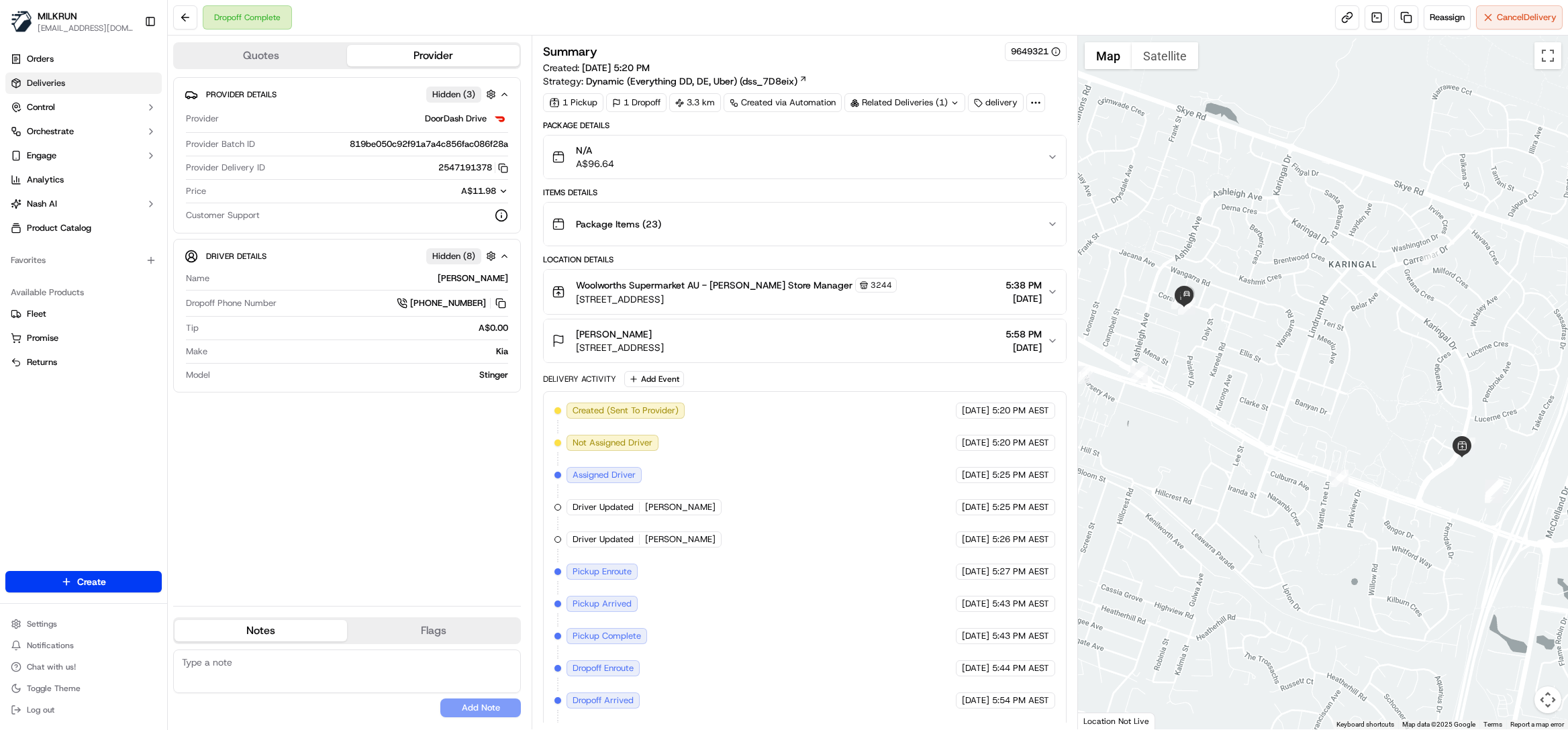
click at [57, 82] on span "Deliveries" at bounding box center [46, 83] width 39 height 12
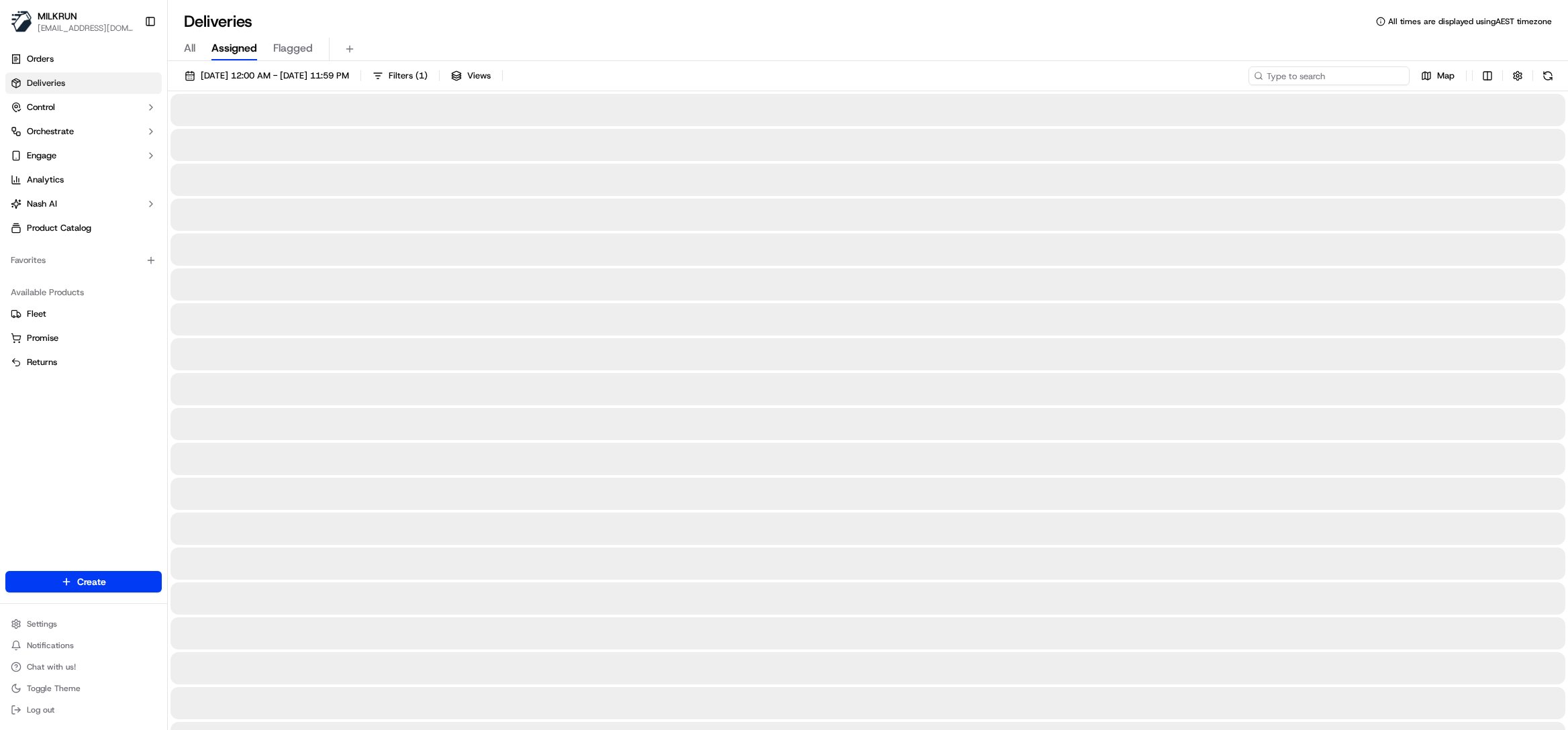
click at [1334, 79] on input at bounding box center [1329, 75] width 161 height 19
paste input "4938c964-ceea-416c-af60-cac5735b06eb"
type input "4938c964-ceea-416c-af60-cac5735b06eb"
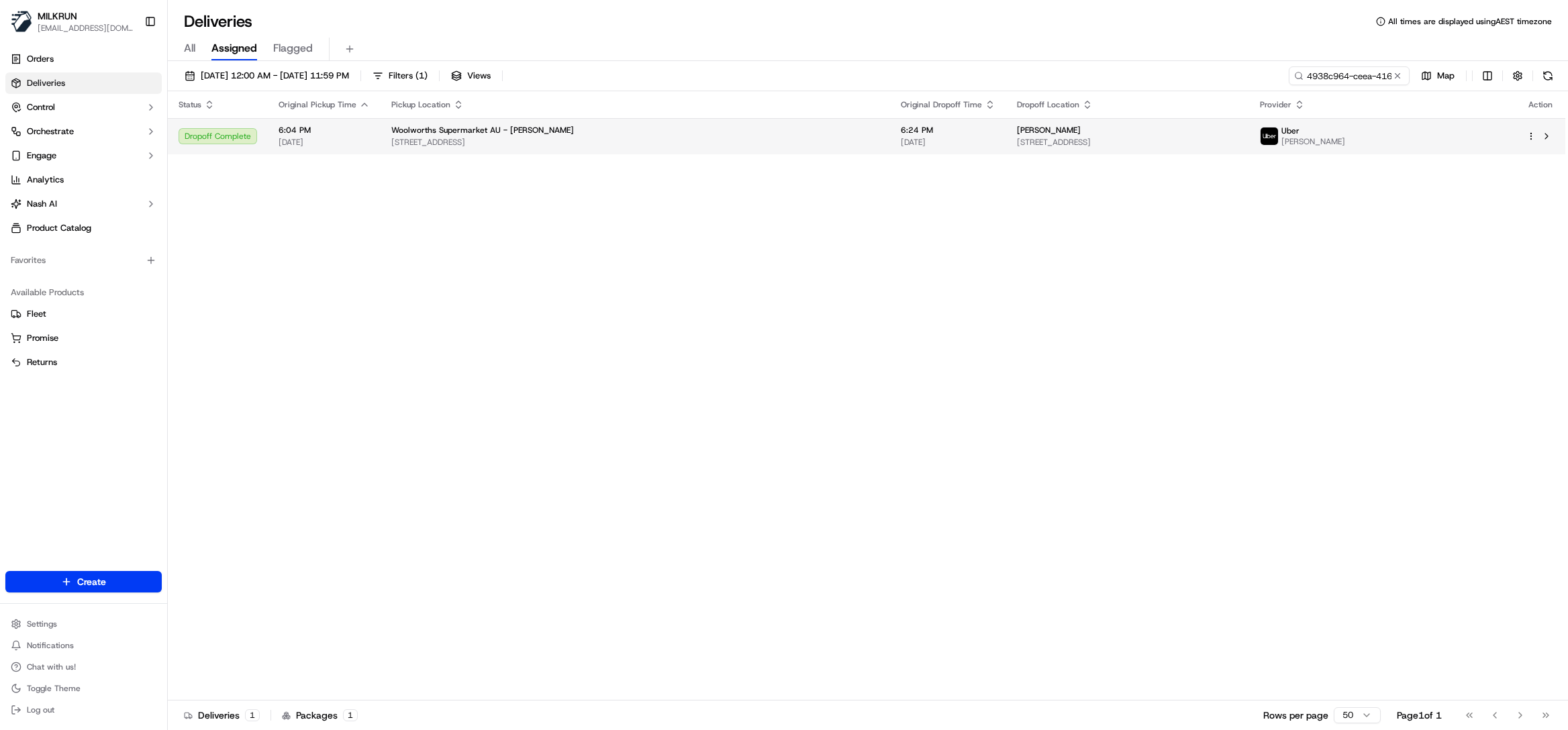
click at [1110, 134] on div "Naomi Jakubenko" at bounding box center [1127, 130] width 221 height 11
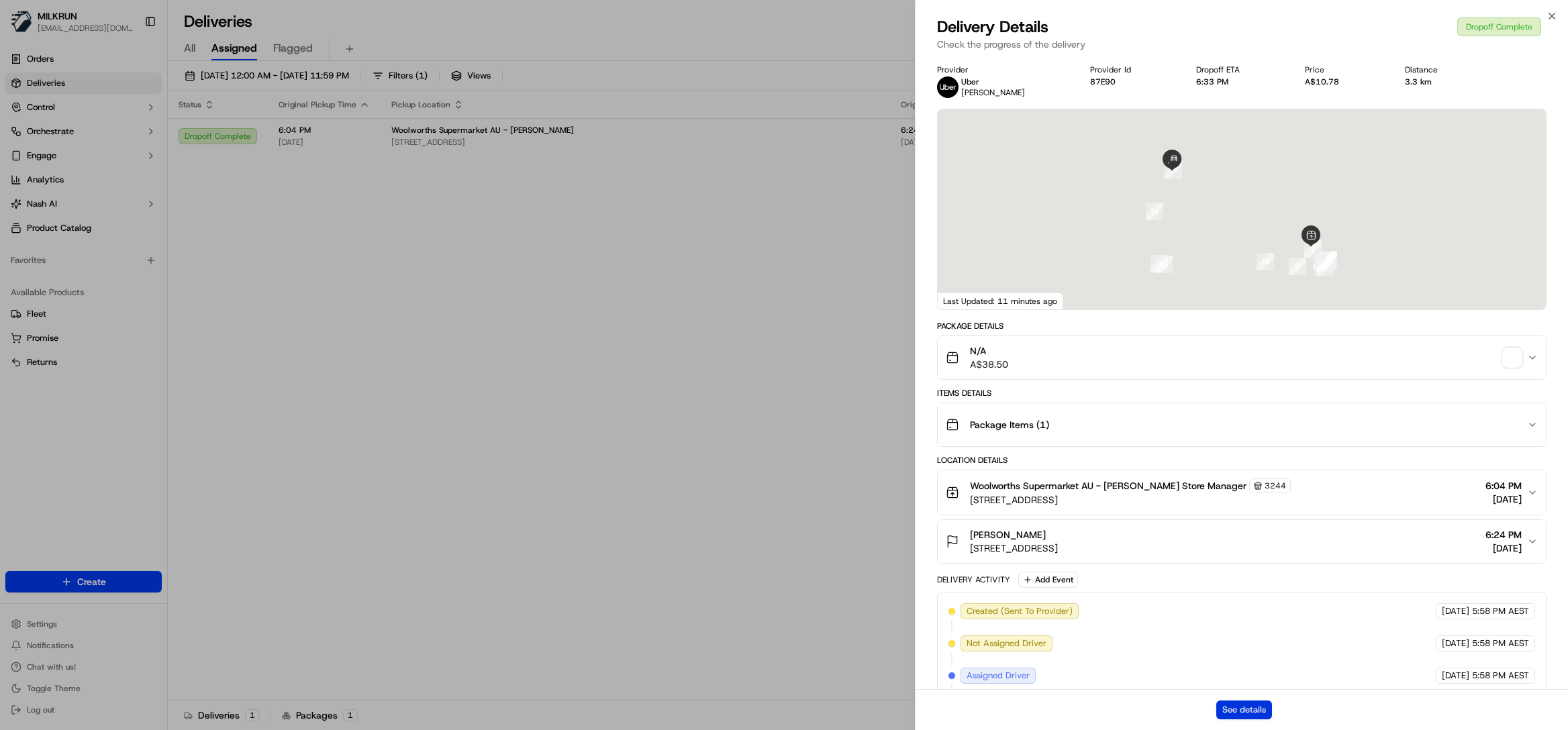
click at [1232, 711] on button "See details" at bounding box center [1244, 709] width 56 height 19
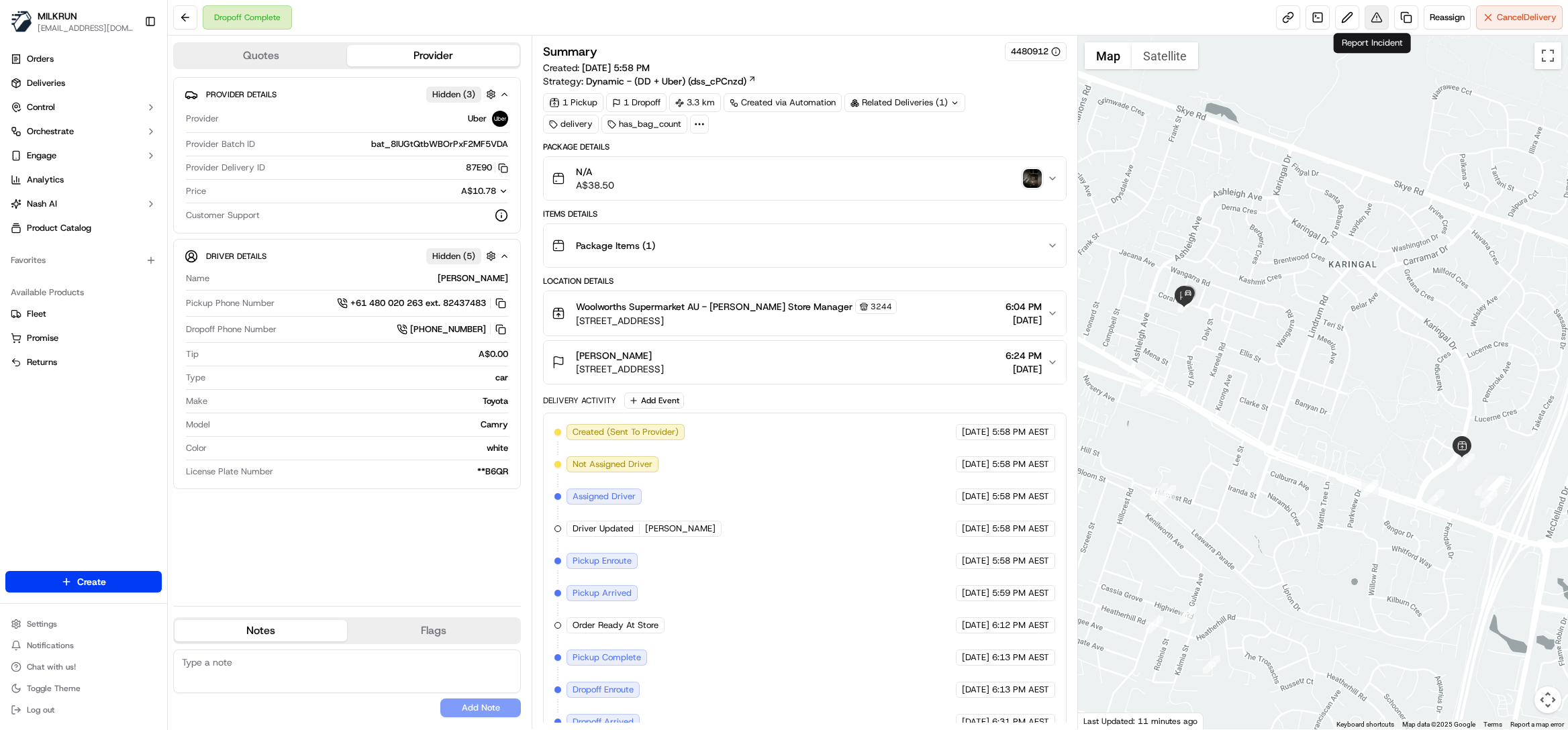
click at [1371, 19] on button at bounding box center [1377, 17] width 24 height 24
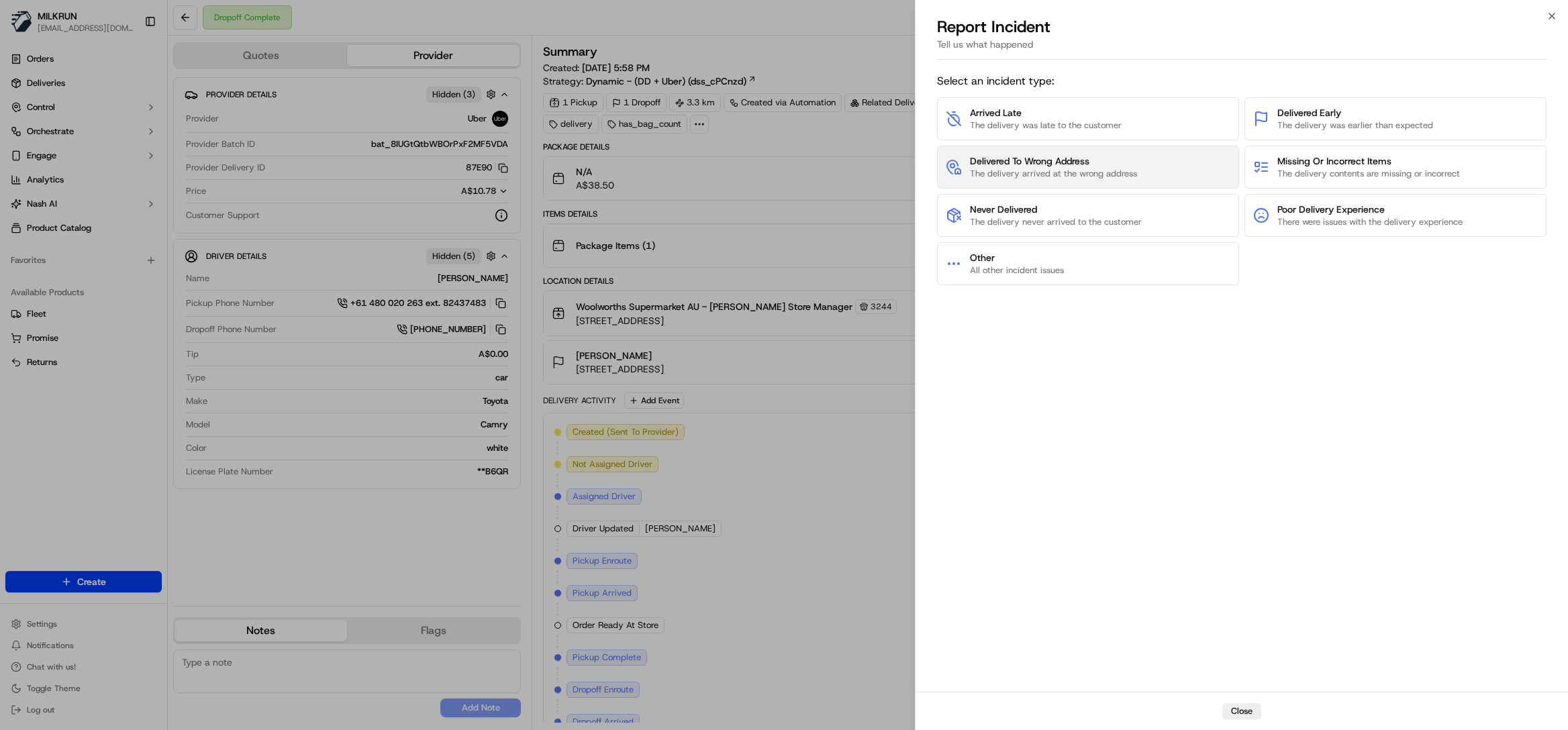
click at [1063, 169] on span "The delivery arrived at the wrong address" at bounding box center [1053, 174] width 167 height 12
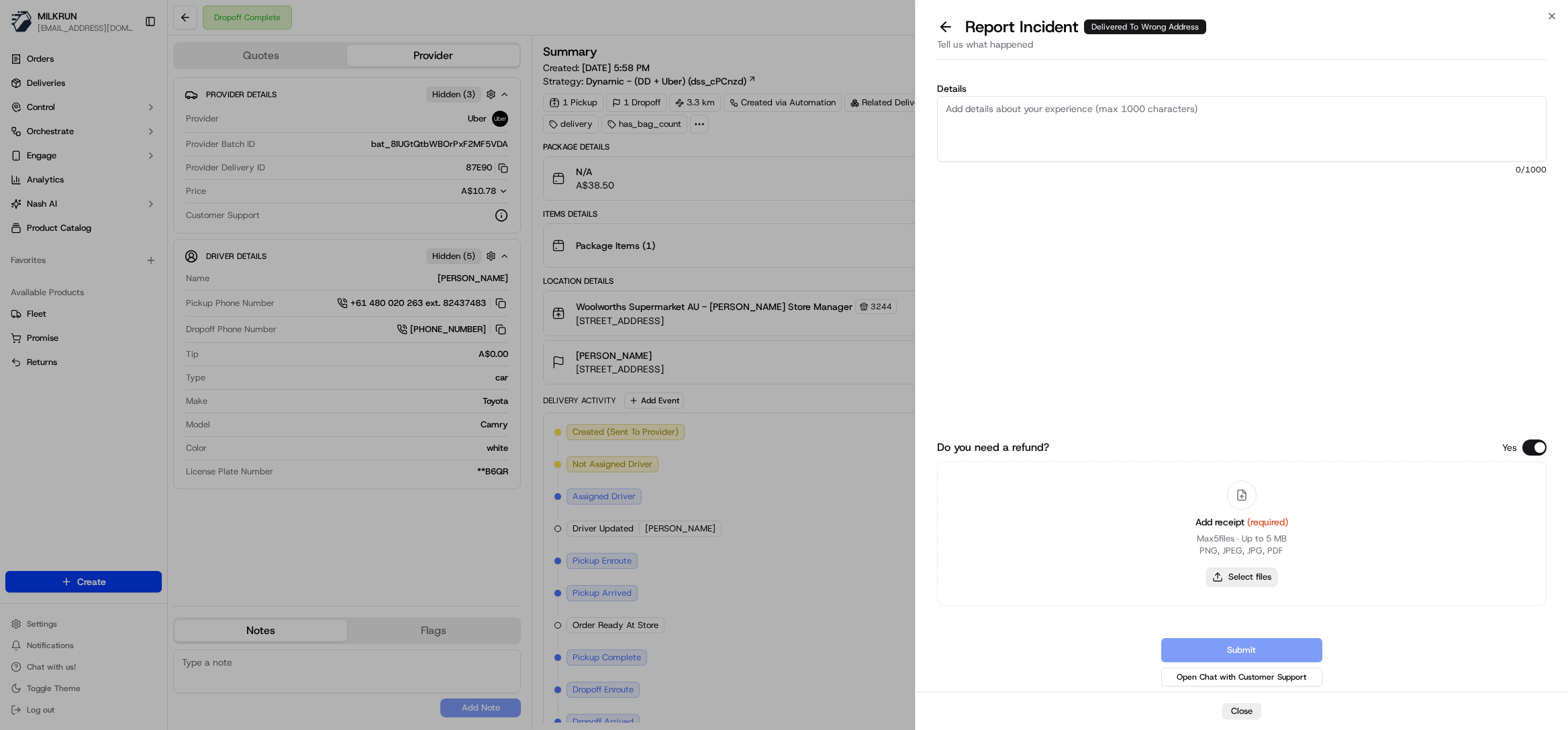
click at [1255, 569] on button "Select files" at bounding box center [1242, 576] width 71 height 19
type input "C:\fakepath\Naomi Jakubenko.pdf"
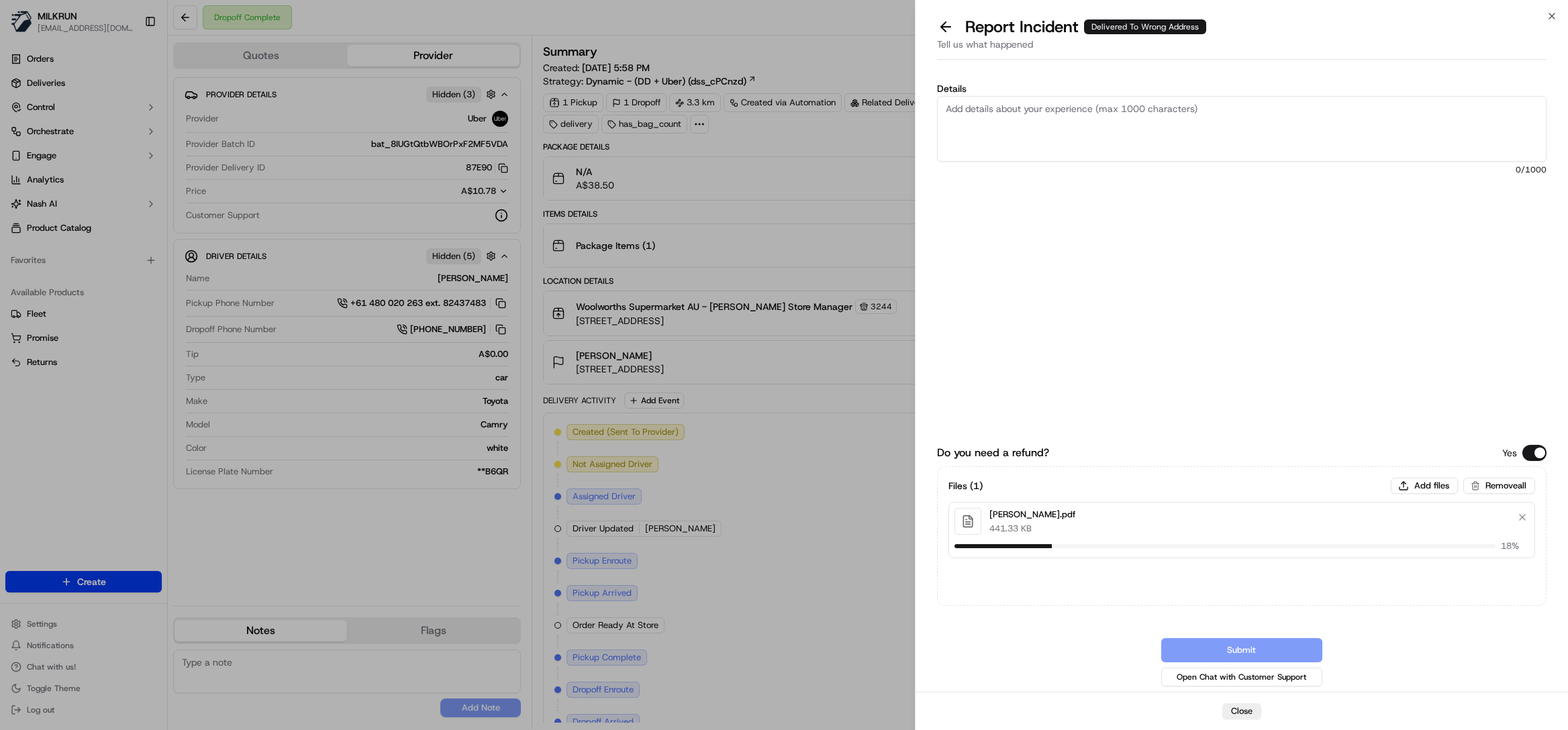
click at [1118, 117] on textarea "Details" at bounding box center [1242, 129] width 609 height 65
type textarea "Hi Team, Please review and process refund, The driver deliver the order to a wr…"
click at [1286, 651] on button "Submit" at bounding box center [1242, 651] width 161 height 24
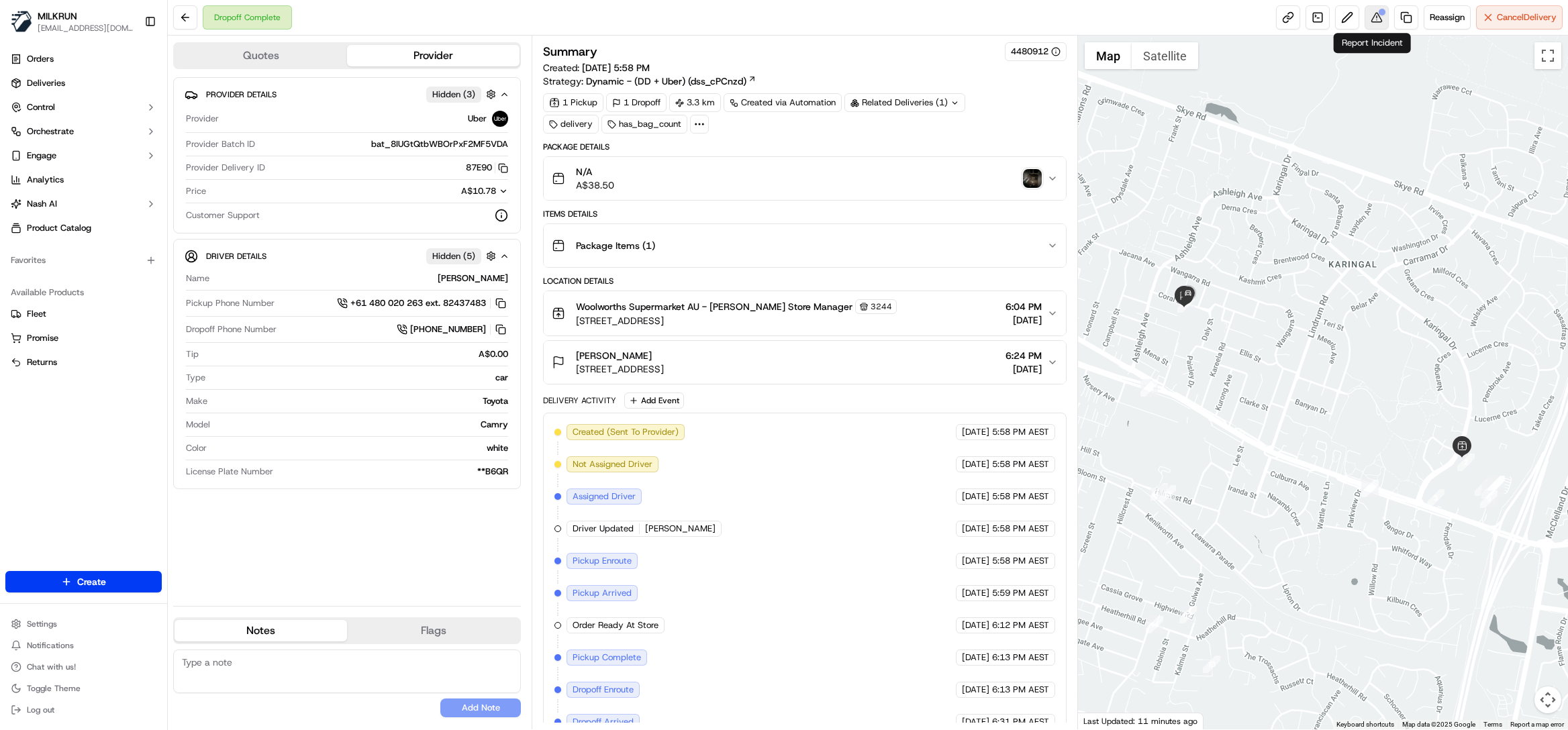
click at [1369, 18] on button at bounding box center [1377, 17] width 24 height 24
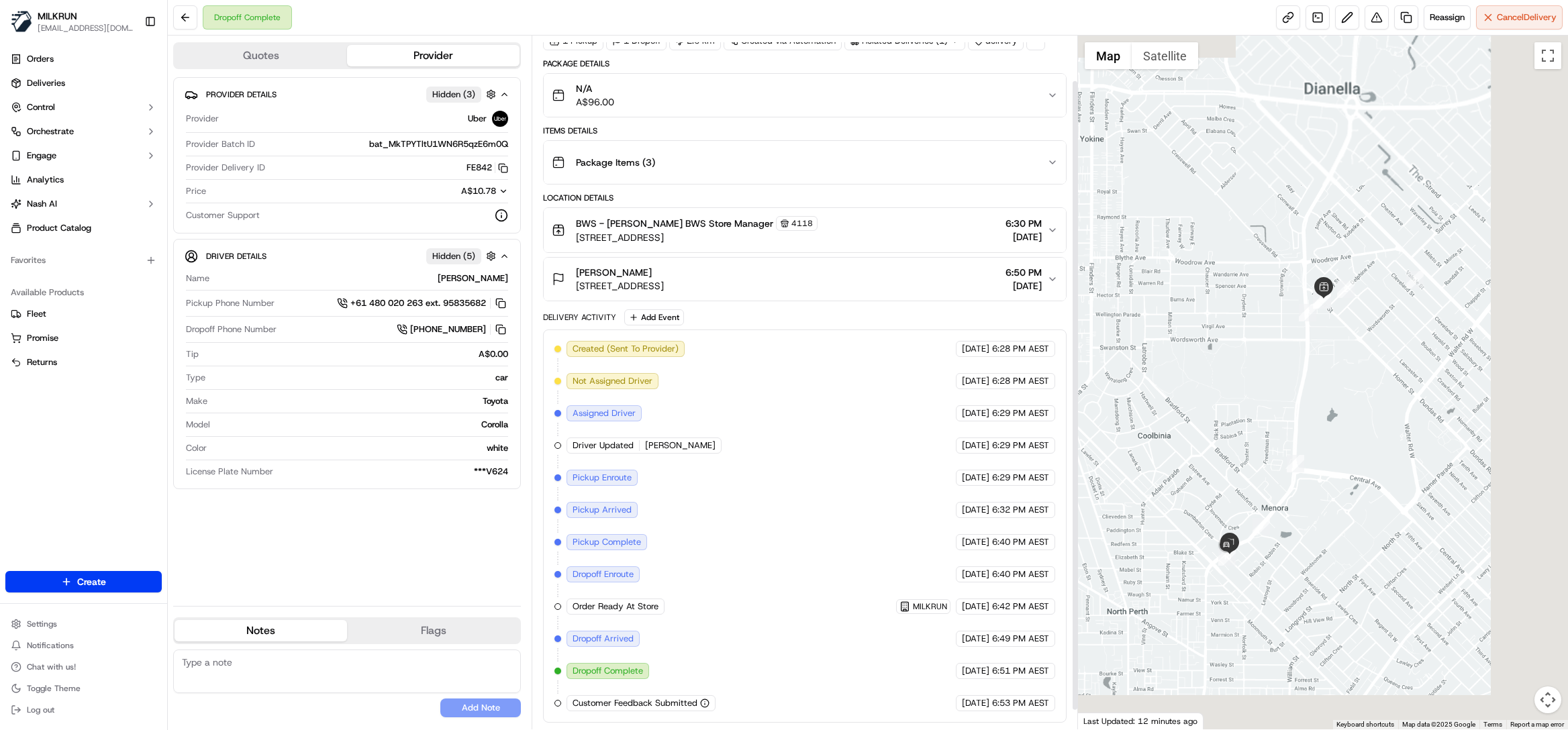
scroll to position [70, 0]
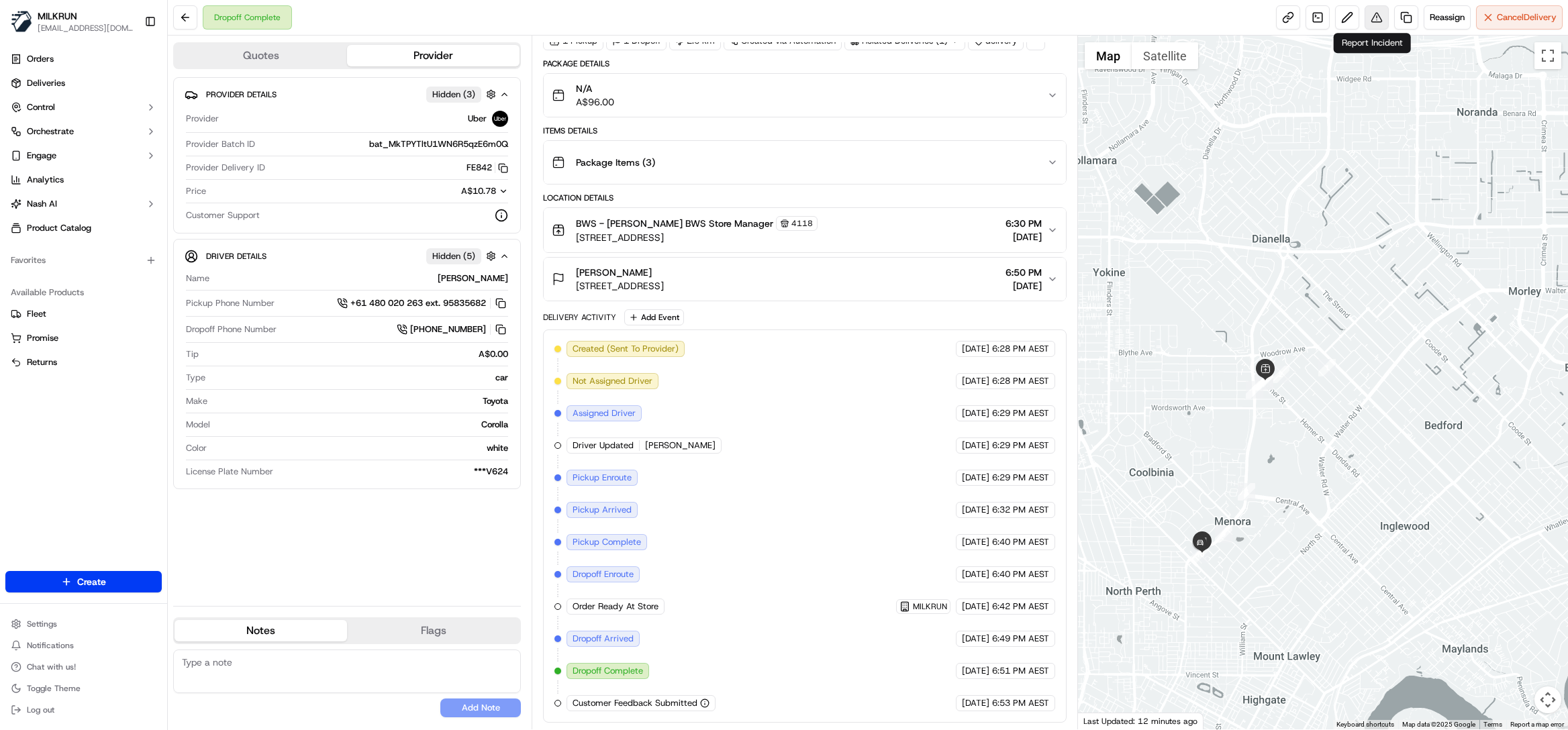
click at [1369, 14] on button at bounding box center [1377, 17] width 24 height 24
click at [1402, 20] on link at bounding box center [1405, 17] width 24 height 24
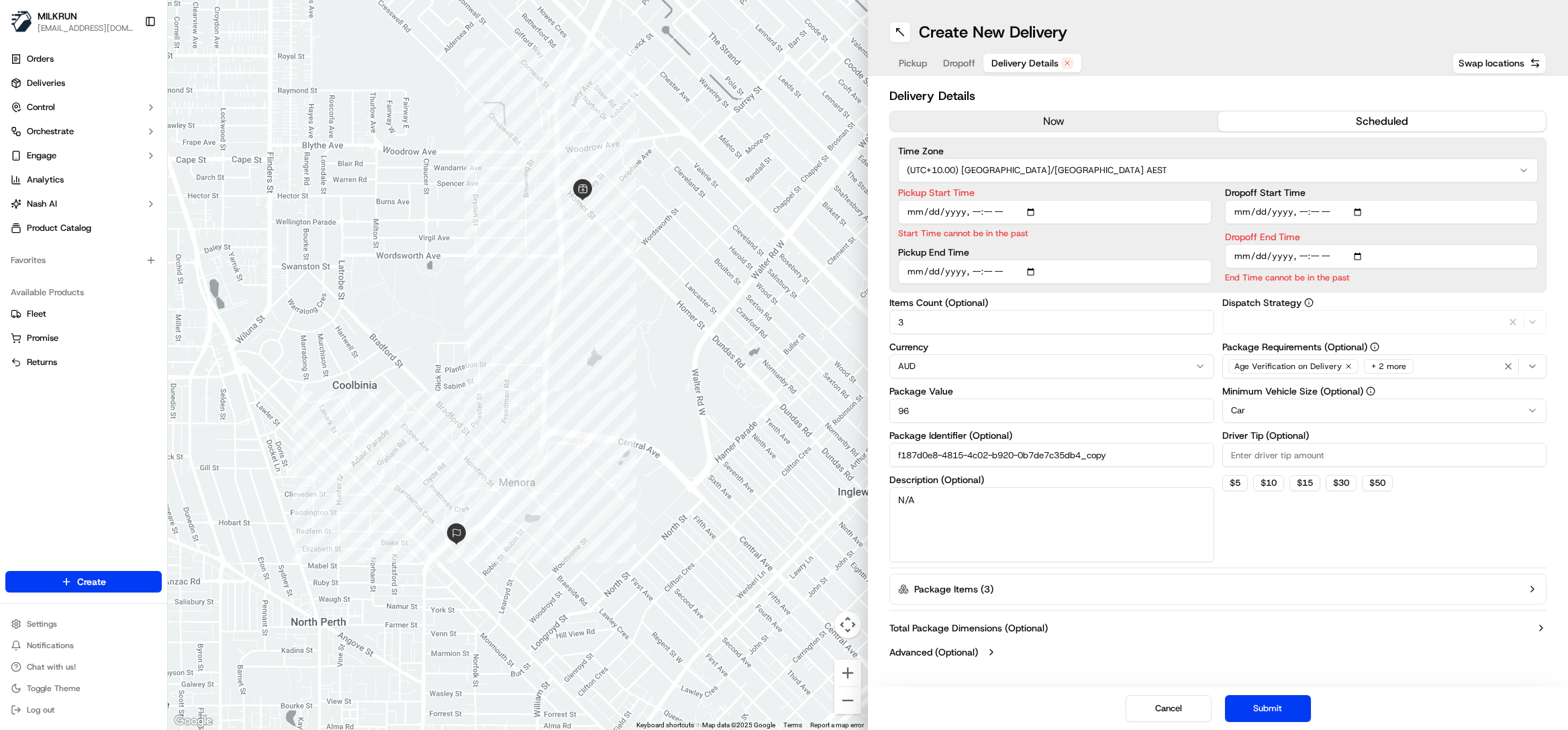
click at [1021, 61] on span "Delivery Details" at bounding box center [1025, 63] width 67 height 14
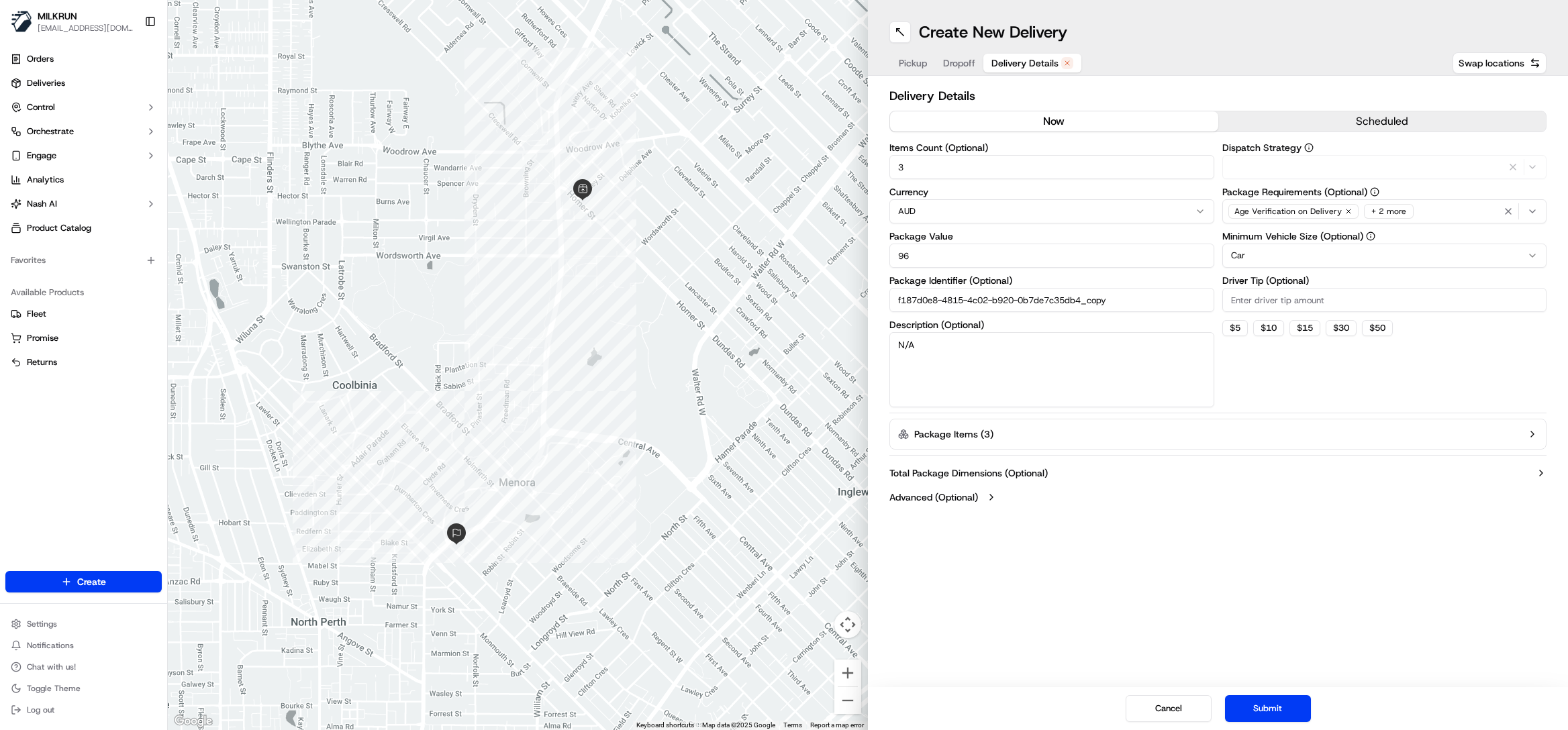
click at [1022, 119] on button "now" at bounding box center [1053, 121] width 328 height 20
click at [1263, 711] on button "Submit" at bounding box center [1267, 708] width 86 height 27
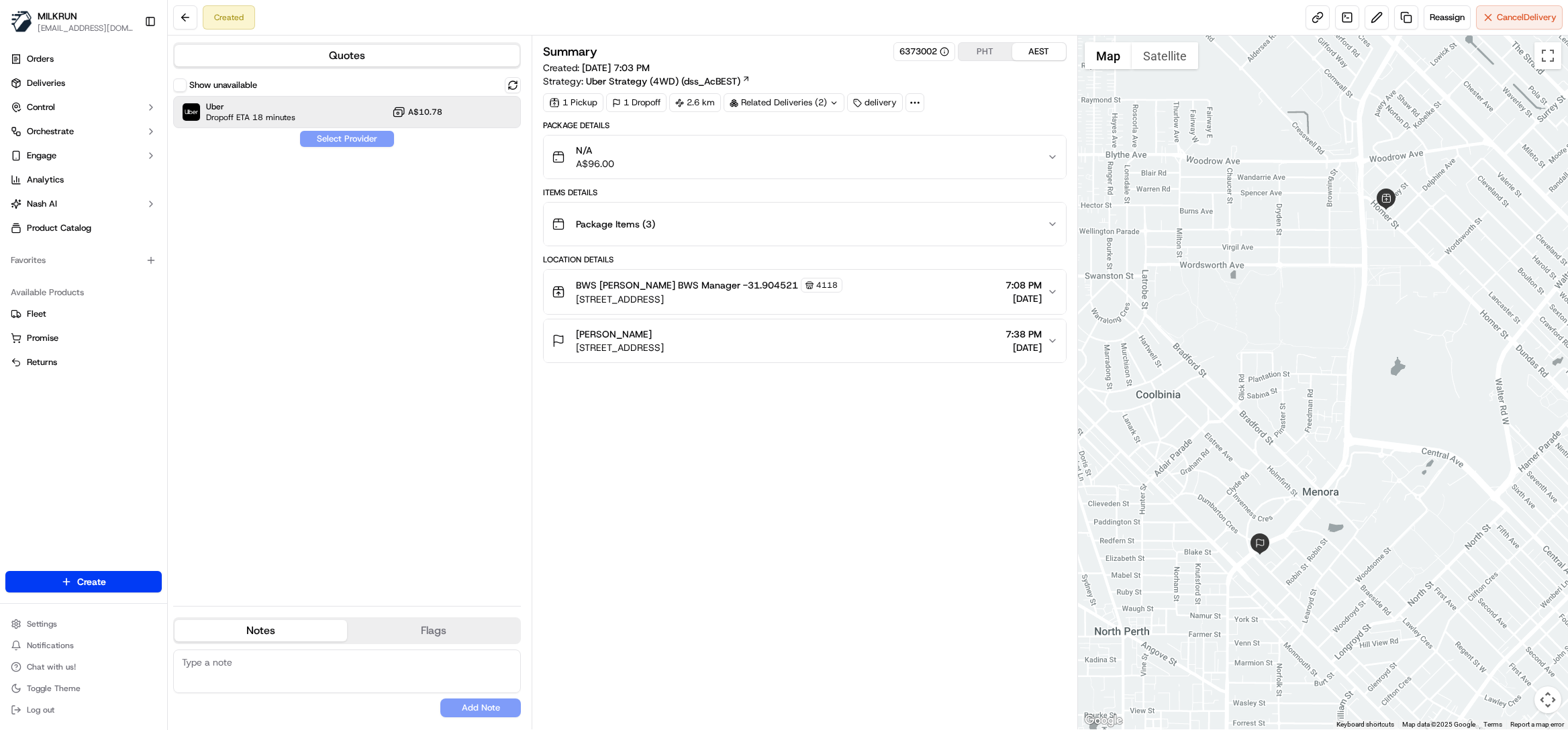
click at [434, 114] on span "A$10.78" at bounding box center [424, 112] width 35 height 11
click at [368, 140] on button "Assign Provider" at bounding box center [347, 139] width 95 height 16
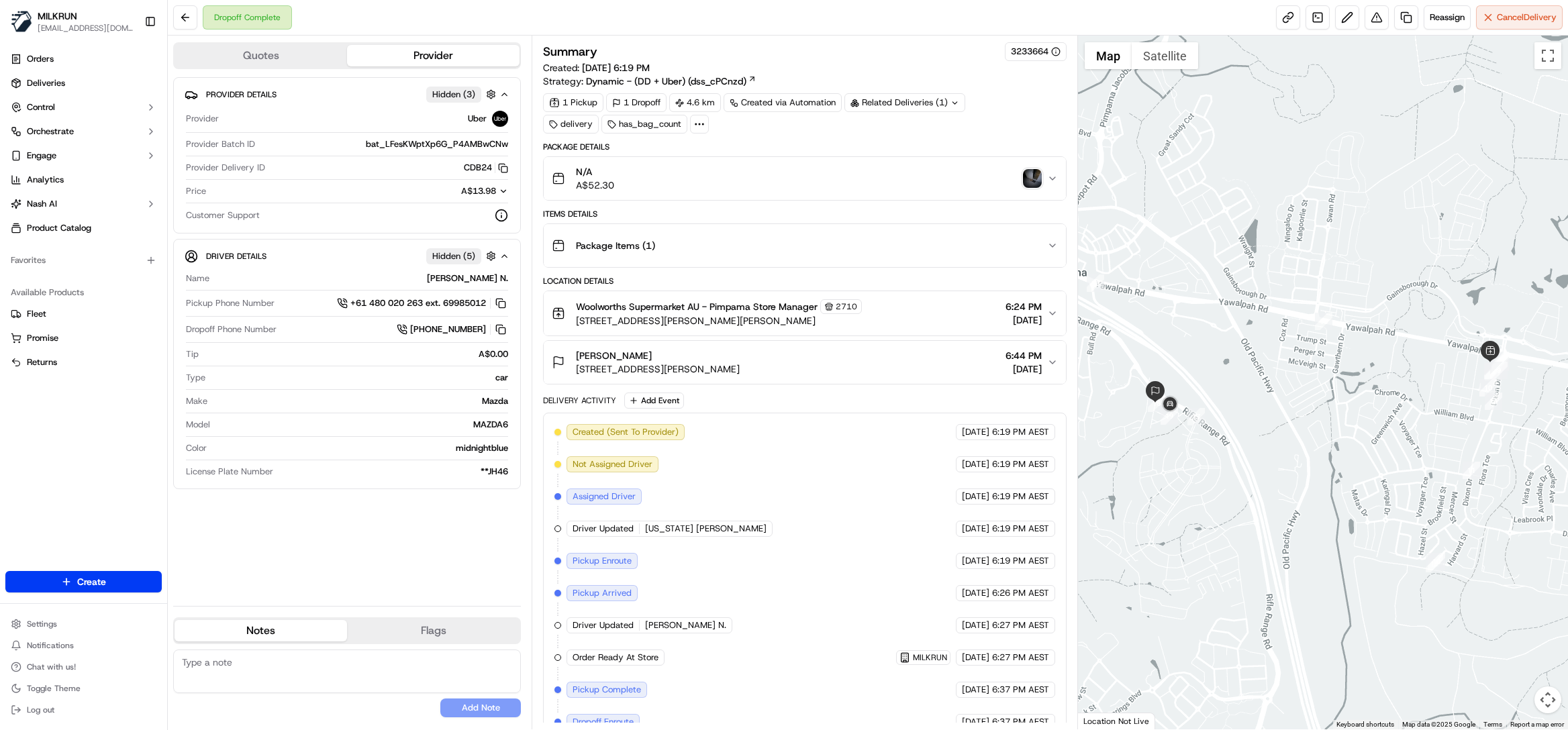
scroll to position [92, 0]
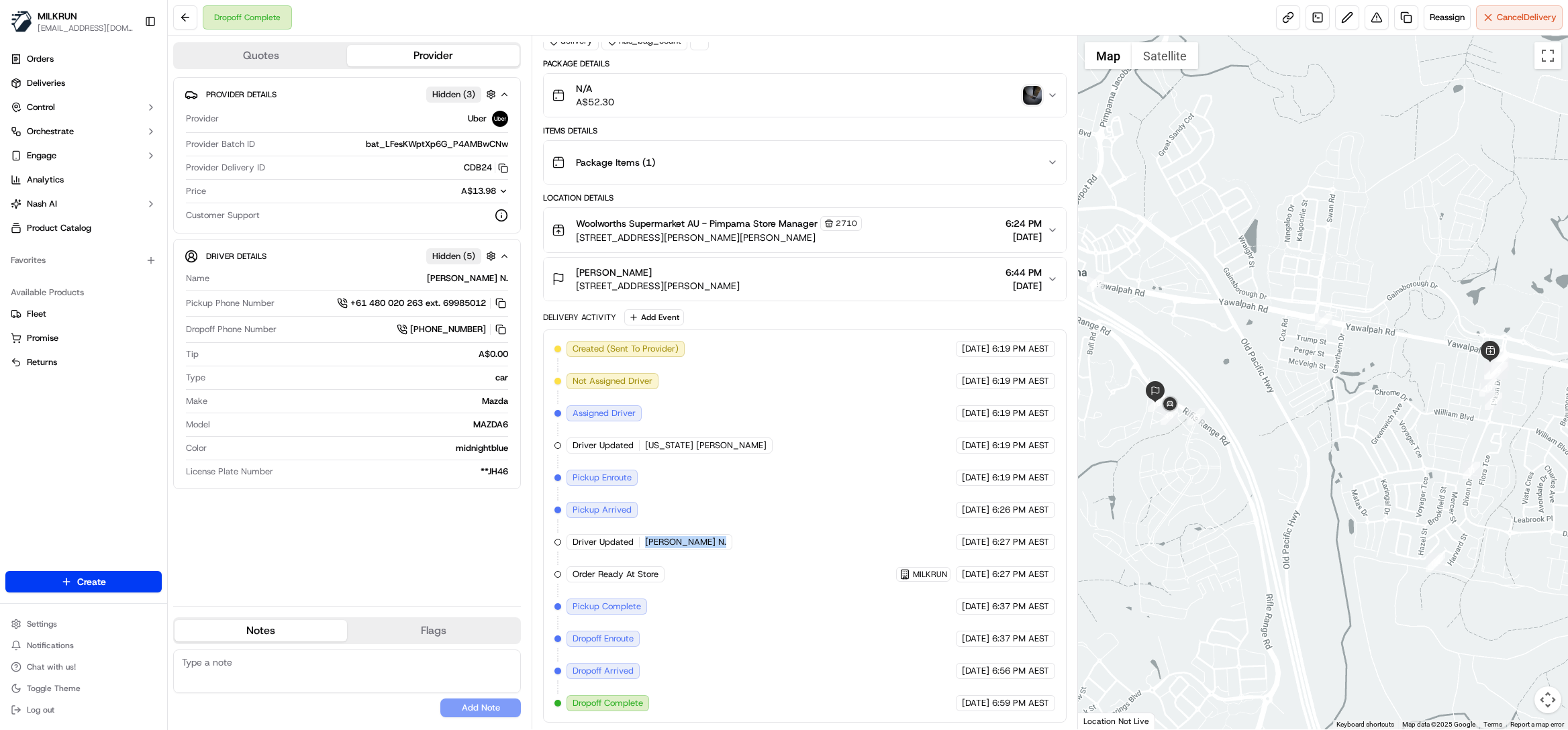
drag, startPoint x: 645, startPoint y: 542, endPoint x: 736, endPoint y: 540, distance: 91.0
click at [736, 540] on div "Created (Sent To Provider) Uber [DATE] 6:19 PM AEST Not Assigned Driver Uber [D…" at bounding box center [804, 527] width 501 height 371
copy span "[PERSON_NAME] N."
click at [61, 87] on span "Deliveries" at bounding box center [46, 83] width 39 height 12
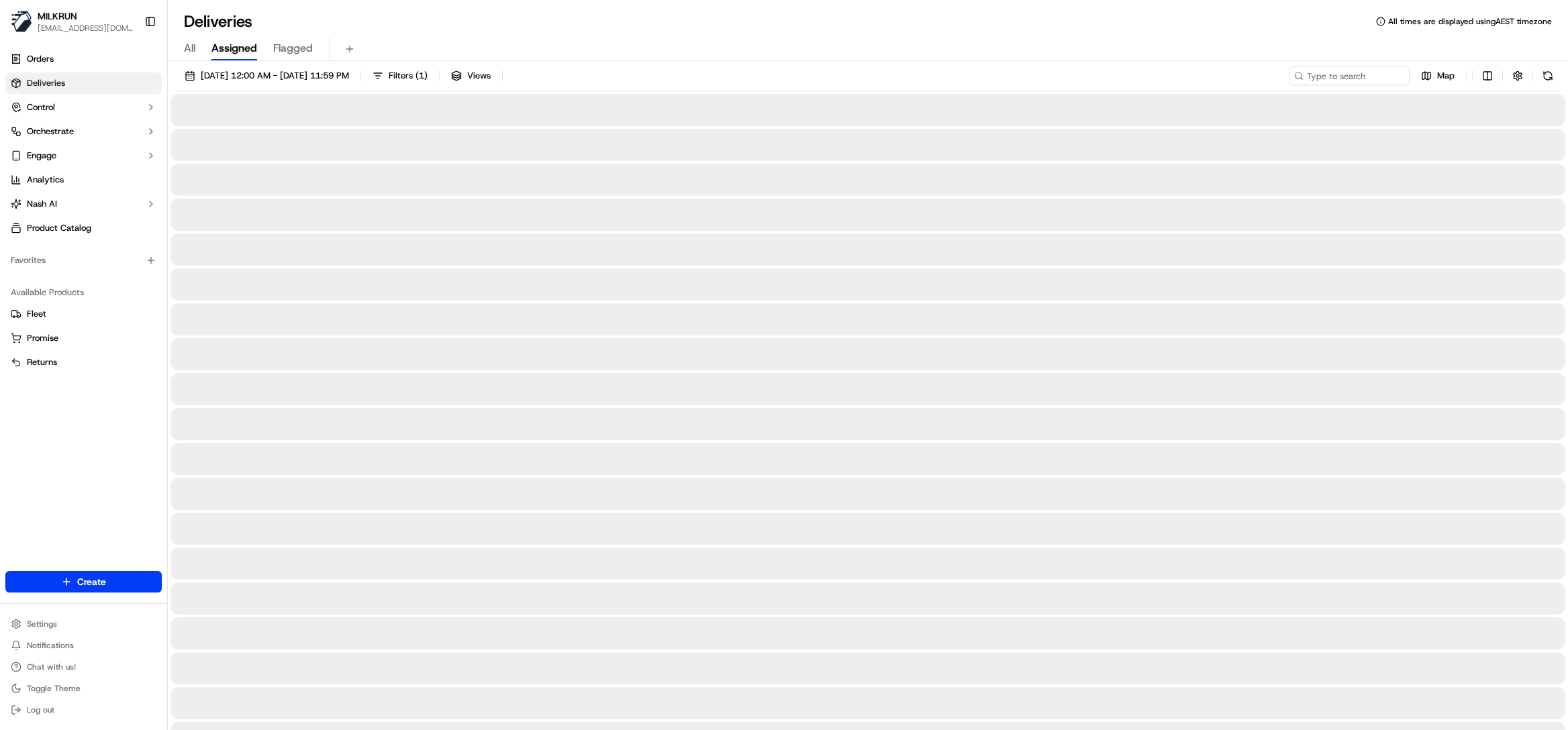
click at [192, 51] on span "All" at bounding box center [189, 49] width 12 height 16
click at [1357, 77] on input at bounding box center [1329, 75] width 161 height 19
paste input "[PERSON_NAME] N."
type input "[PERSON_NAME] N."
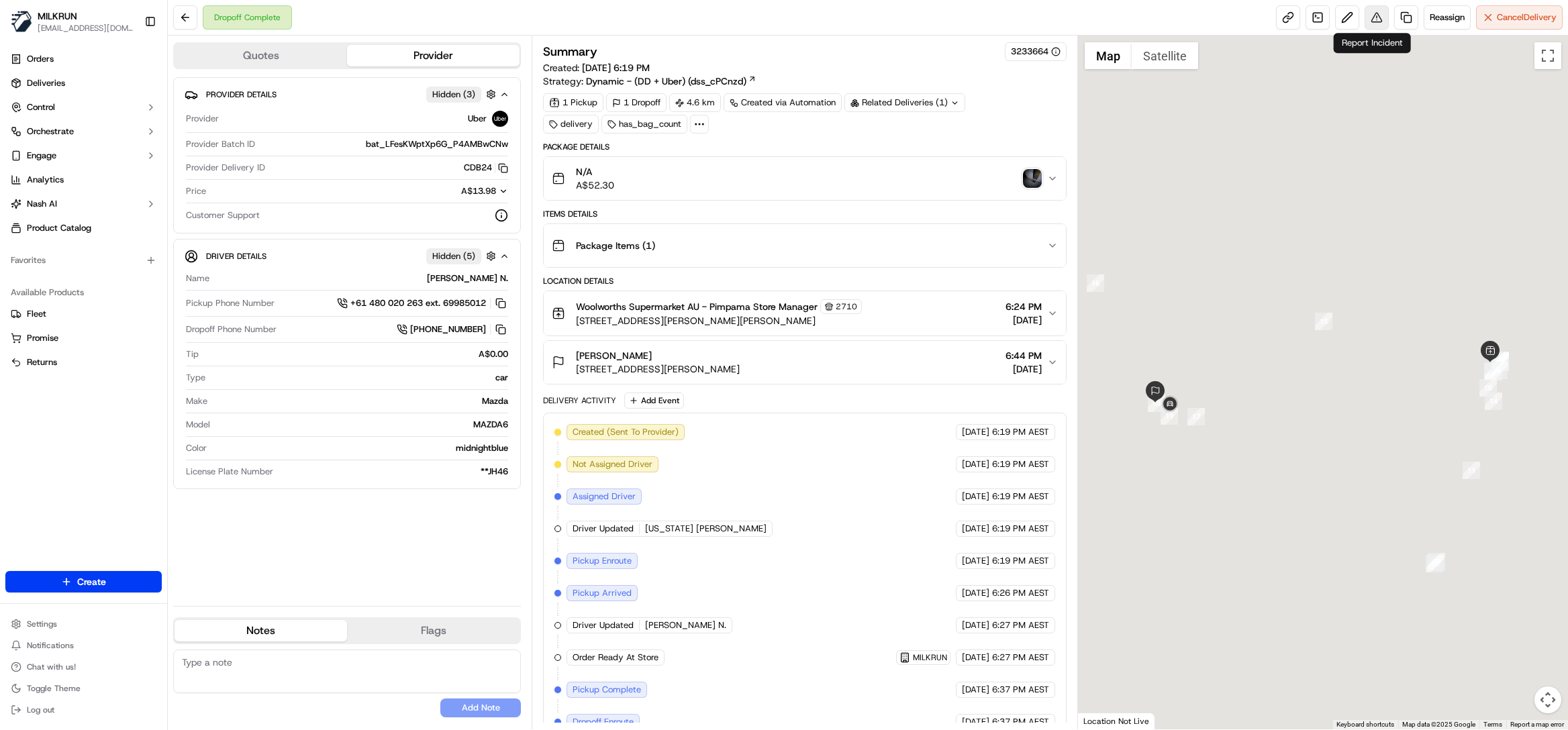
click at [1373, 16] on button at bounding box center [1377, 17] width 24 height 24
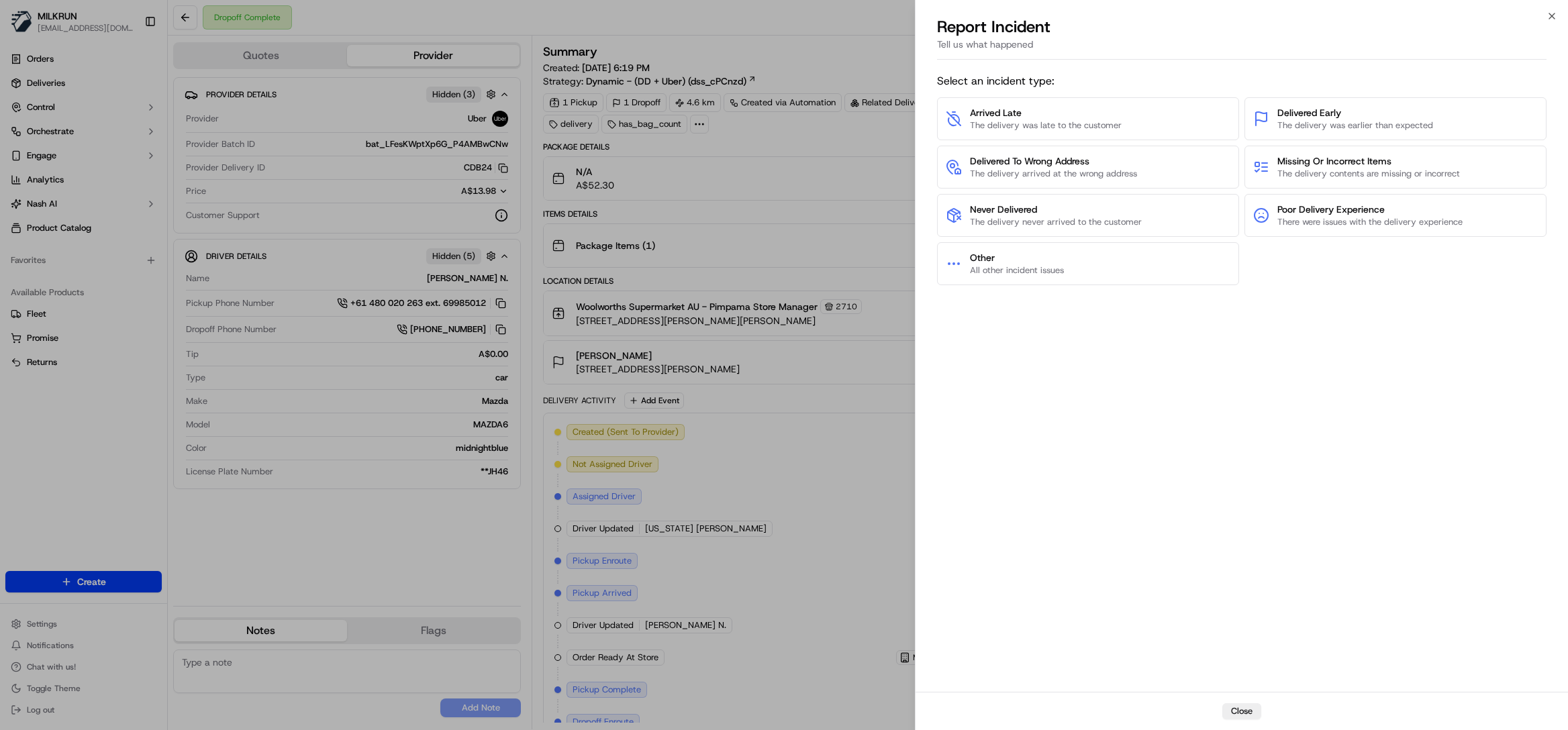
drag, startPoint x: 1239, startPoint y: 707, endPoint x: 1250, endPoint y: 453, distance: 254.2
click at [1250, 453] on div "Report Incident Tell us what happened Select an incident type: Arrived Late The…" at bounding box center [1242, 373] width 653 height 714
click at [1338, 165] on span "Missing Or Incorrect Items" at bounding box center [1369, 162] width 182 height 14
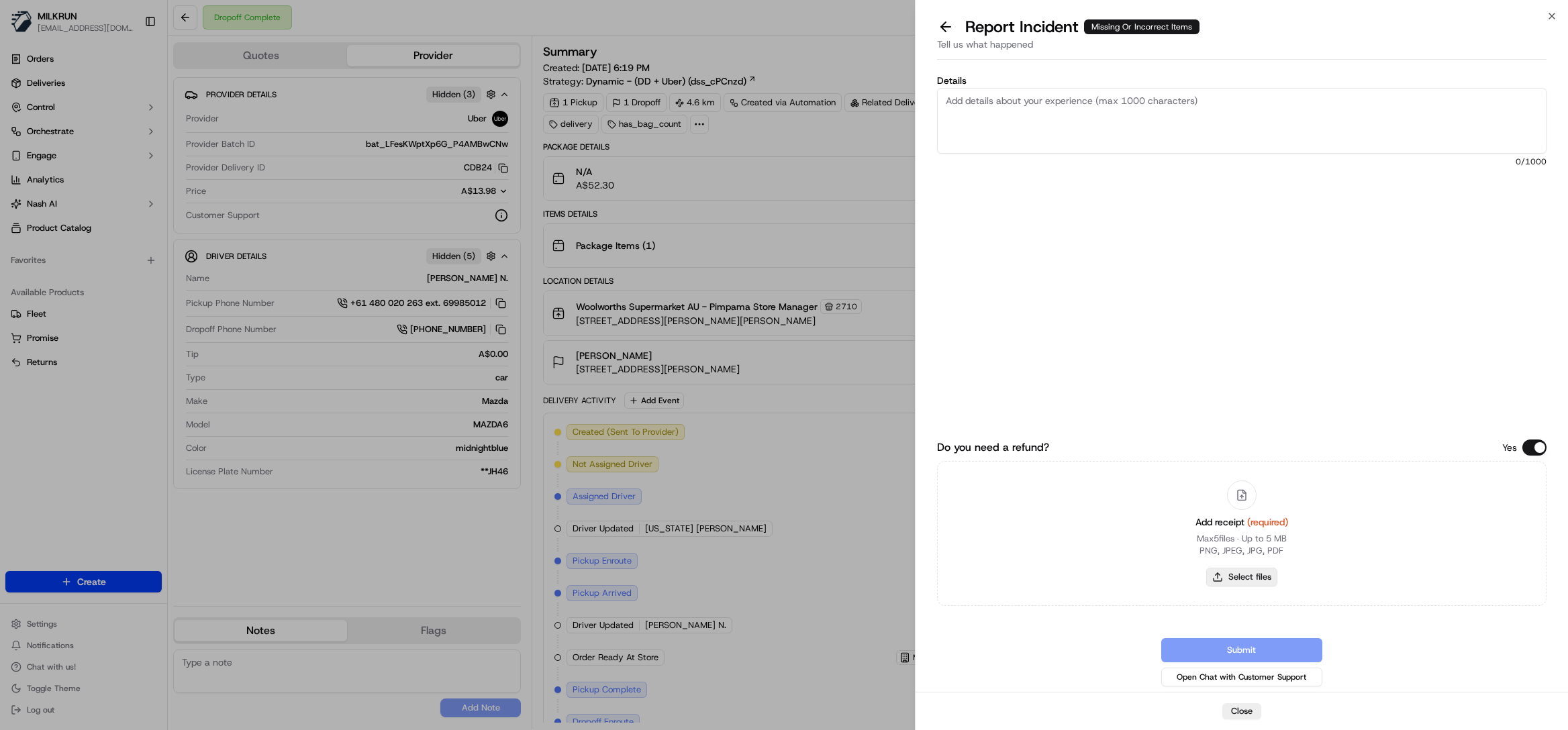
click at [1246, 574] on button "Select files" at bounding box center [1242, 576] width 71 height 19
type input "C:\fakepath\[PERSON_NAME].pdf"
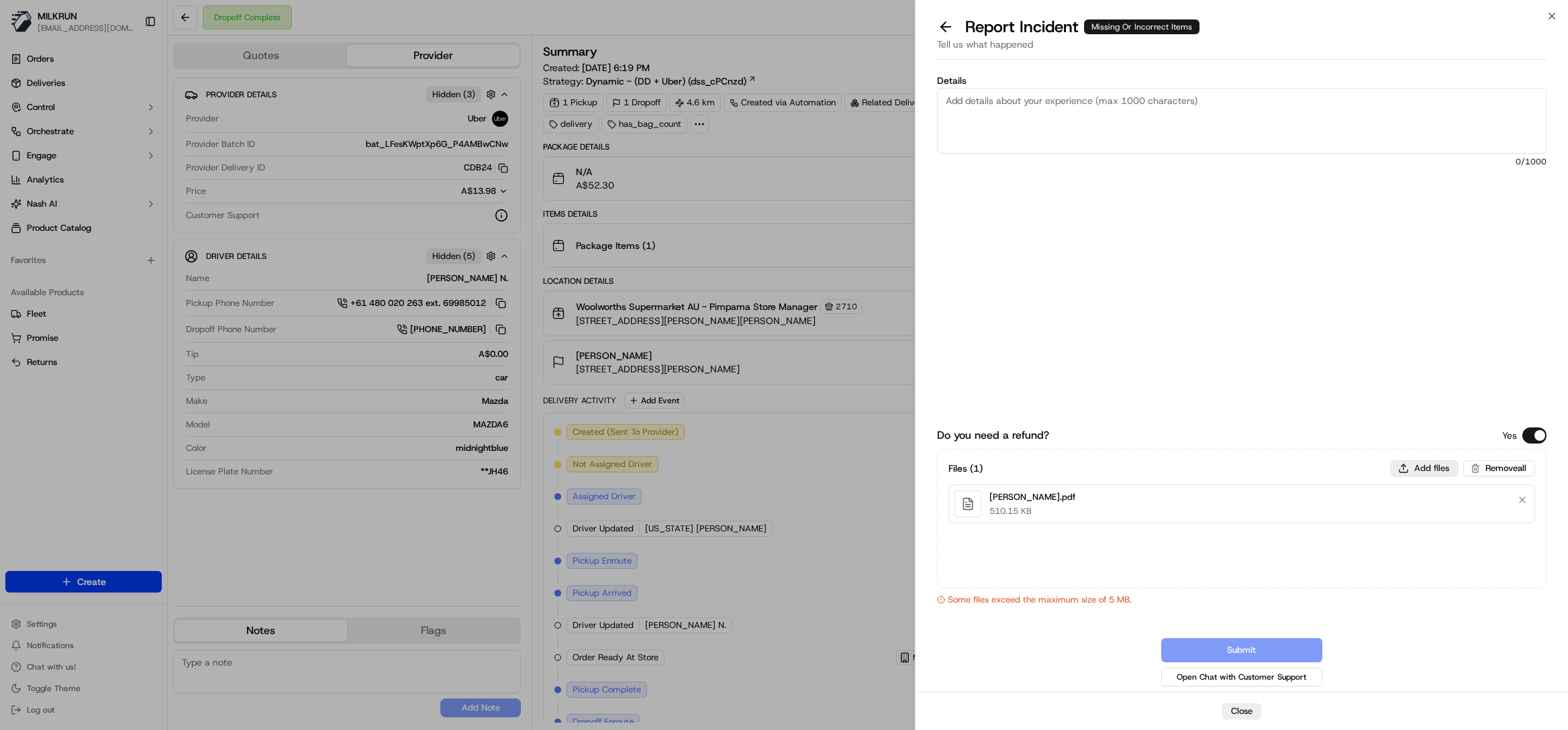
click at [1431, 472] on button "Add files" at bounding box center [1424, 468] width 67 height 16
type input "C:\fakepath\Untitled.jpg"
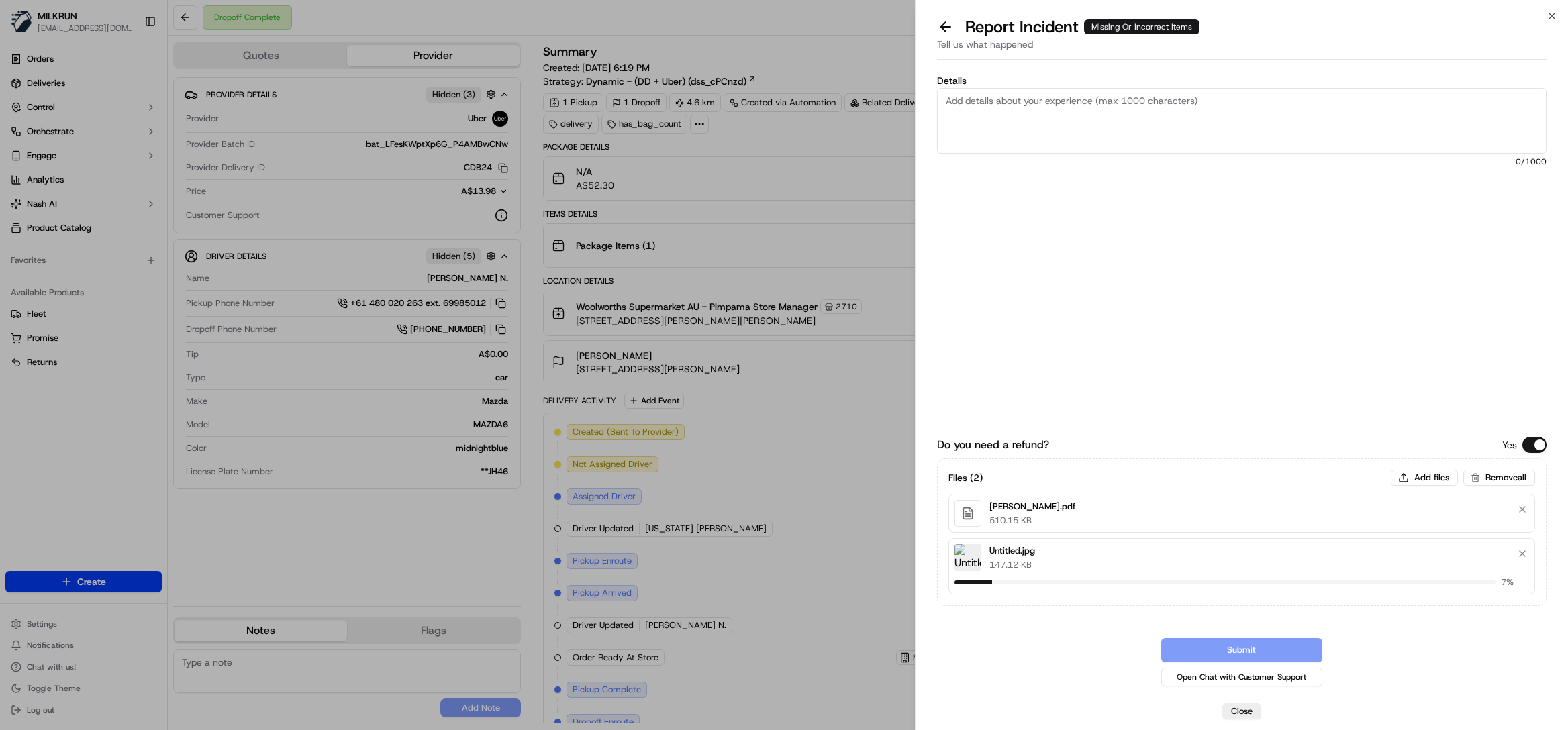
click at [1055, 113] on textarea "Details" at bounding box center [1242, 121] width 609 height 65
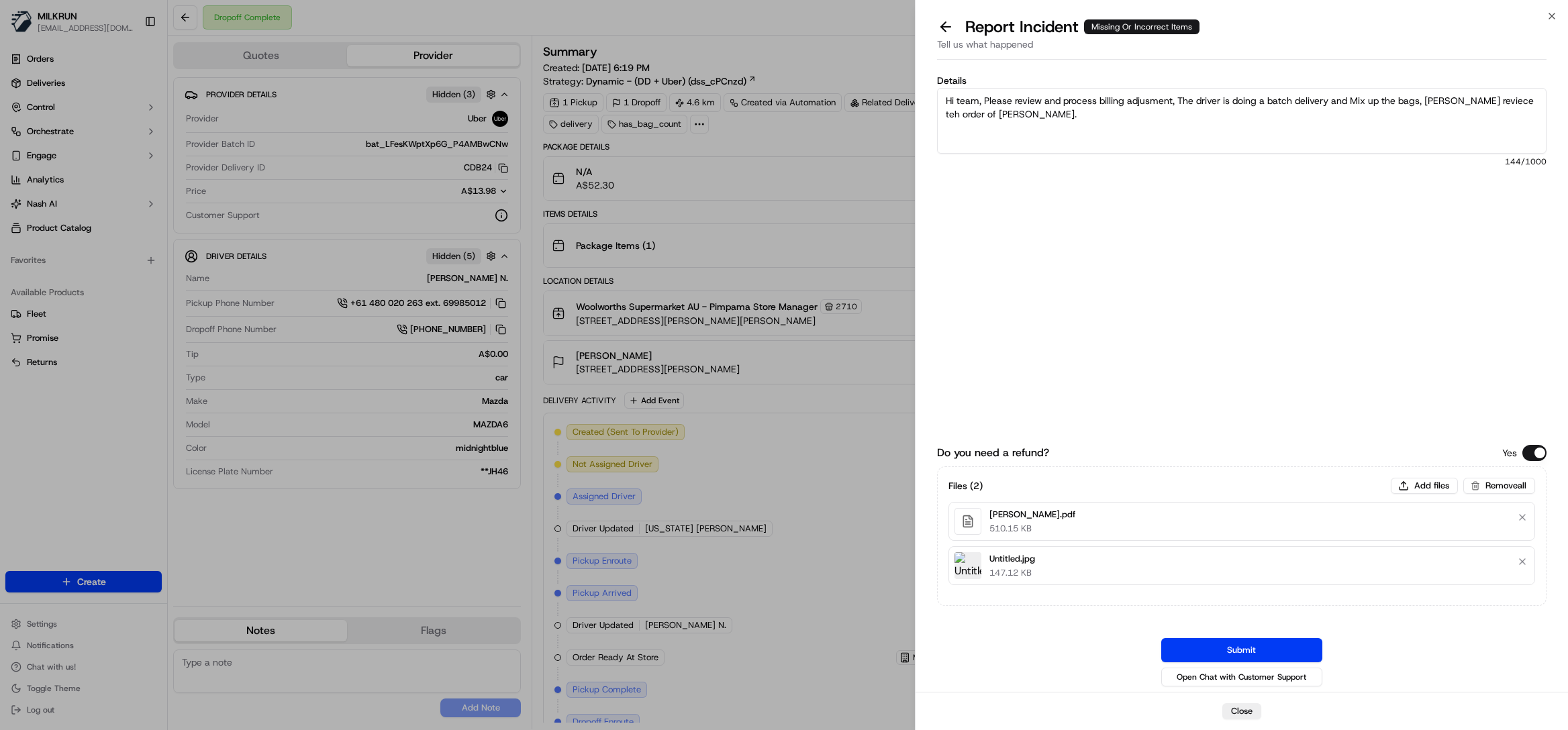
drag, startPoint x: 1152, startPoint y: 110, endPoint x: 1135, endPoint y: 111, distance: 17.0
click at [1118, 121] on textarea "Hi team, Please review and process billing adjusment, The driver is doing a bat…" at bounding box center [1242, 121] width 609 height 65
click at [1475, 102] on textarea "Hi team, Please review and process billing adjustment, The driver is doing a ba…" at bounding box center [1242, 121] width 609 height 65
drag, startPoint x: 1475, startPoint y: 102, endPoint x: 1462, endPoint y: 170, distance: 69.2
click at [1475, 101] on textarea "Hi team, Please review and process billing adjustment, The driver is doing a ba…" at bounding box center [1242, 121] width 609 height 65
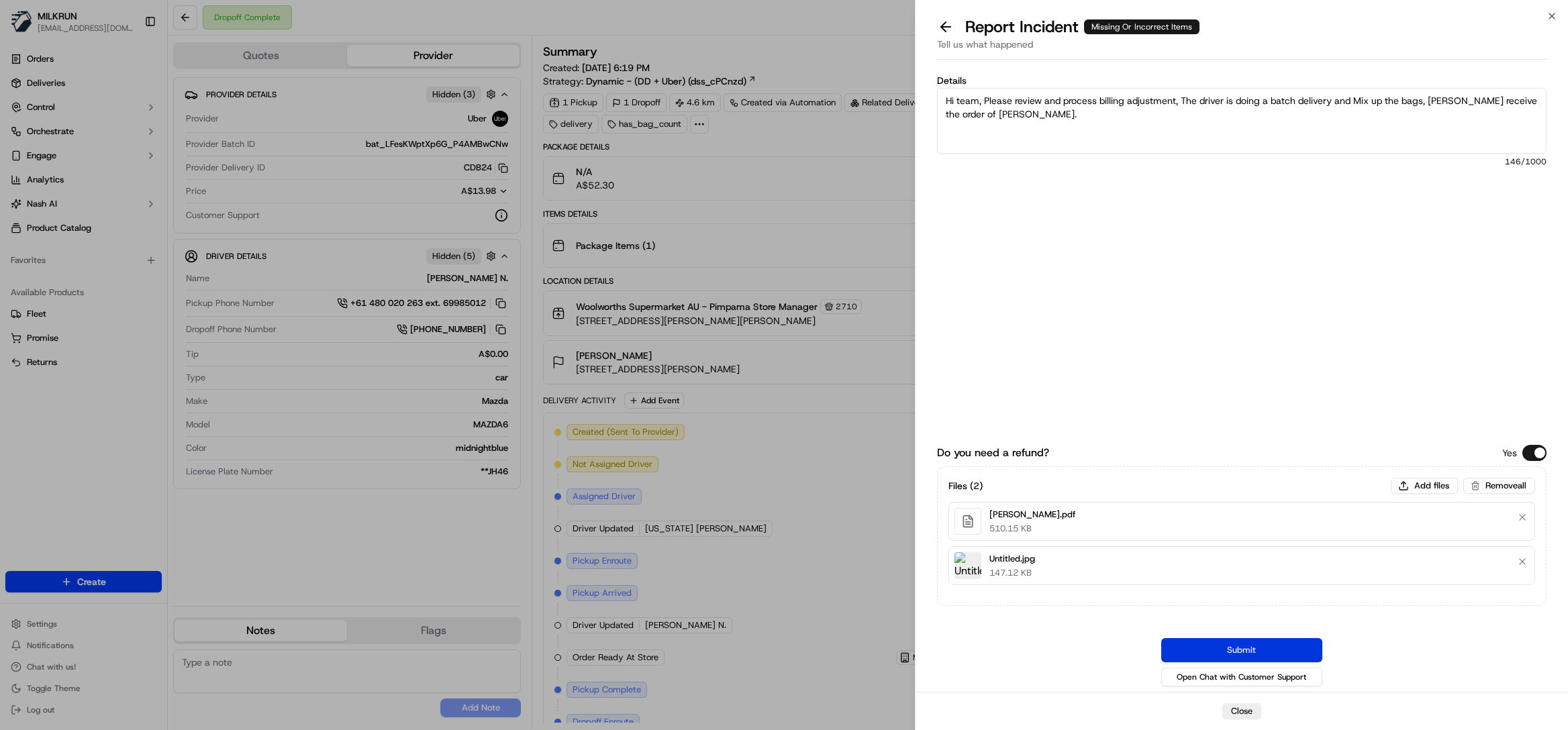
type textarea "Hi team, Please review and process billing adjustment, The driver is doing a ba…"
click at [1259, 646] on button "Submit" at bounding box center [1242, 651] width 161 height 24
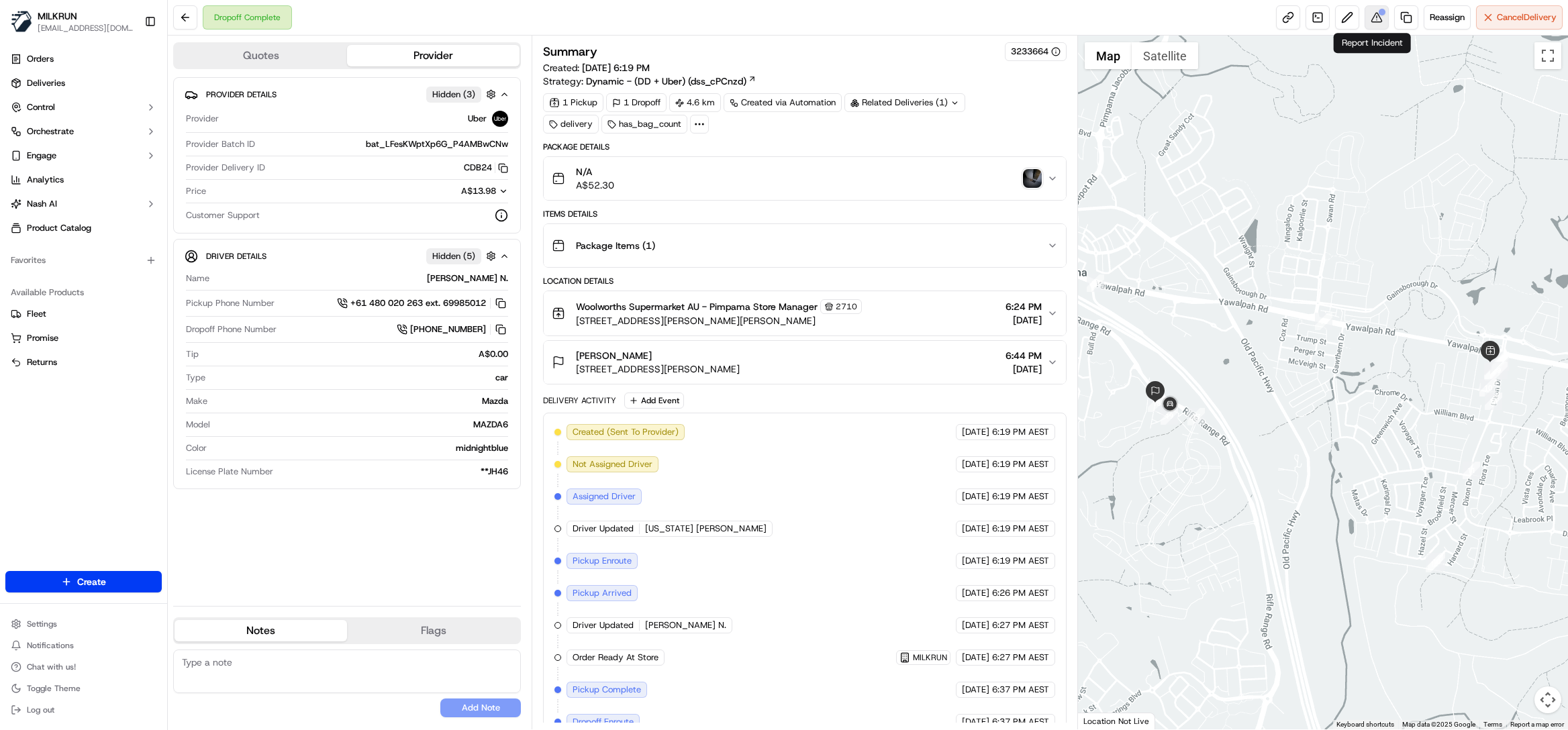
click at [1373, 22] on button at bounding box center [1377, 17] width 24 height 24
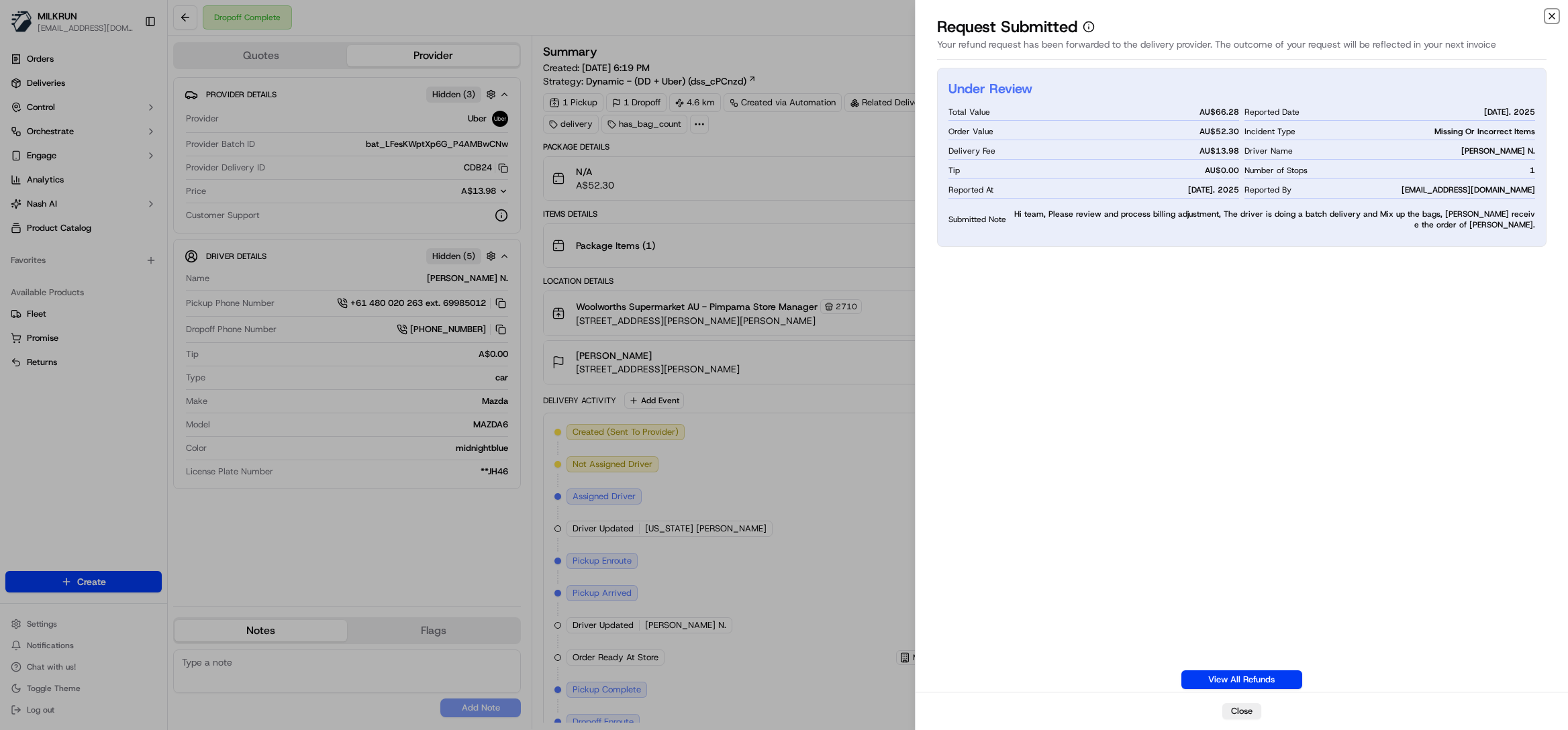
click at [1550, 16] on icon "button" at bounding box center [1551, 16] width 5 height 5
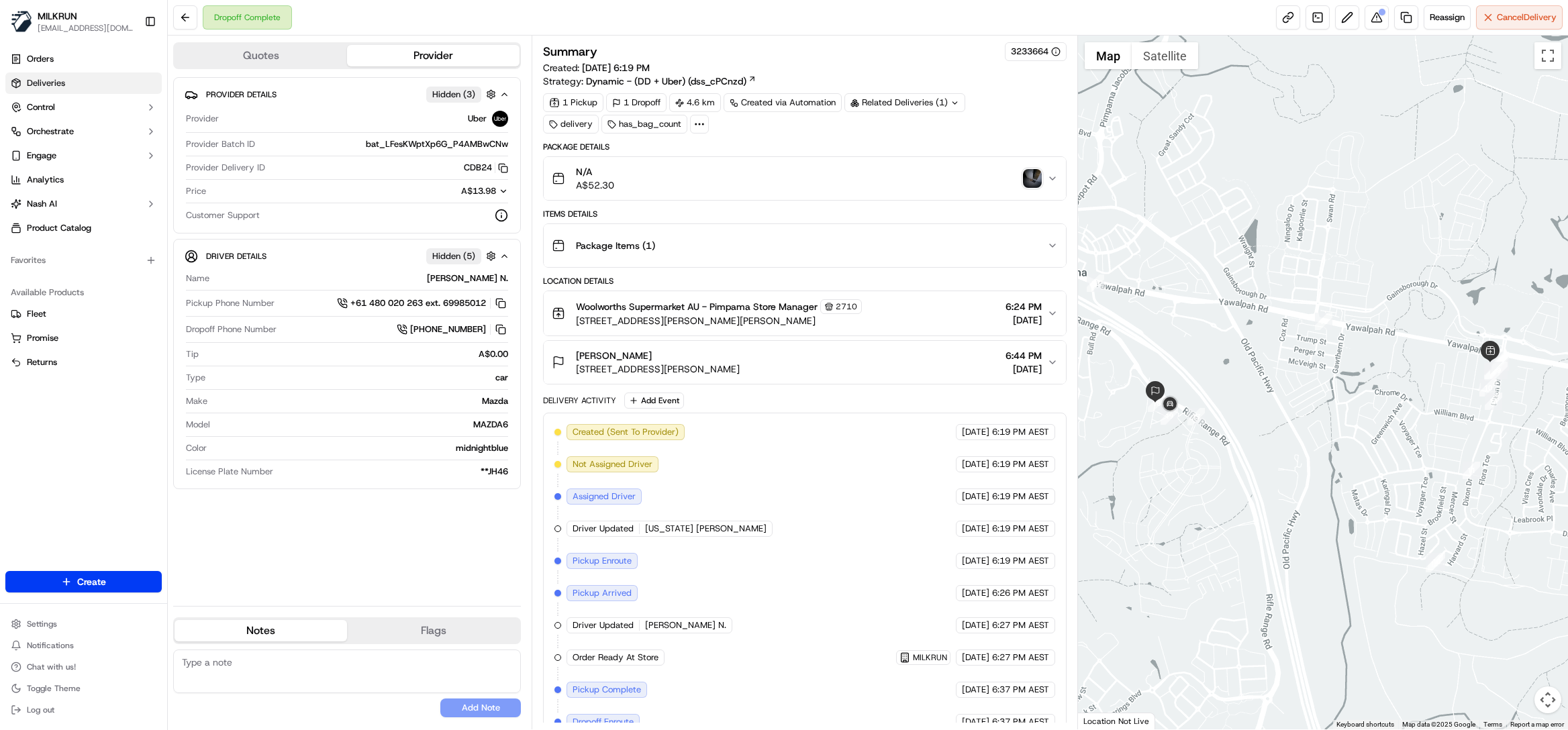
click at [46, 86] on span "Deliveries" at bounding box center [46, 83] width 39 height 12
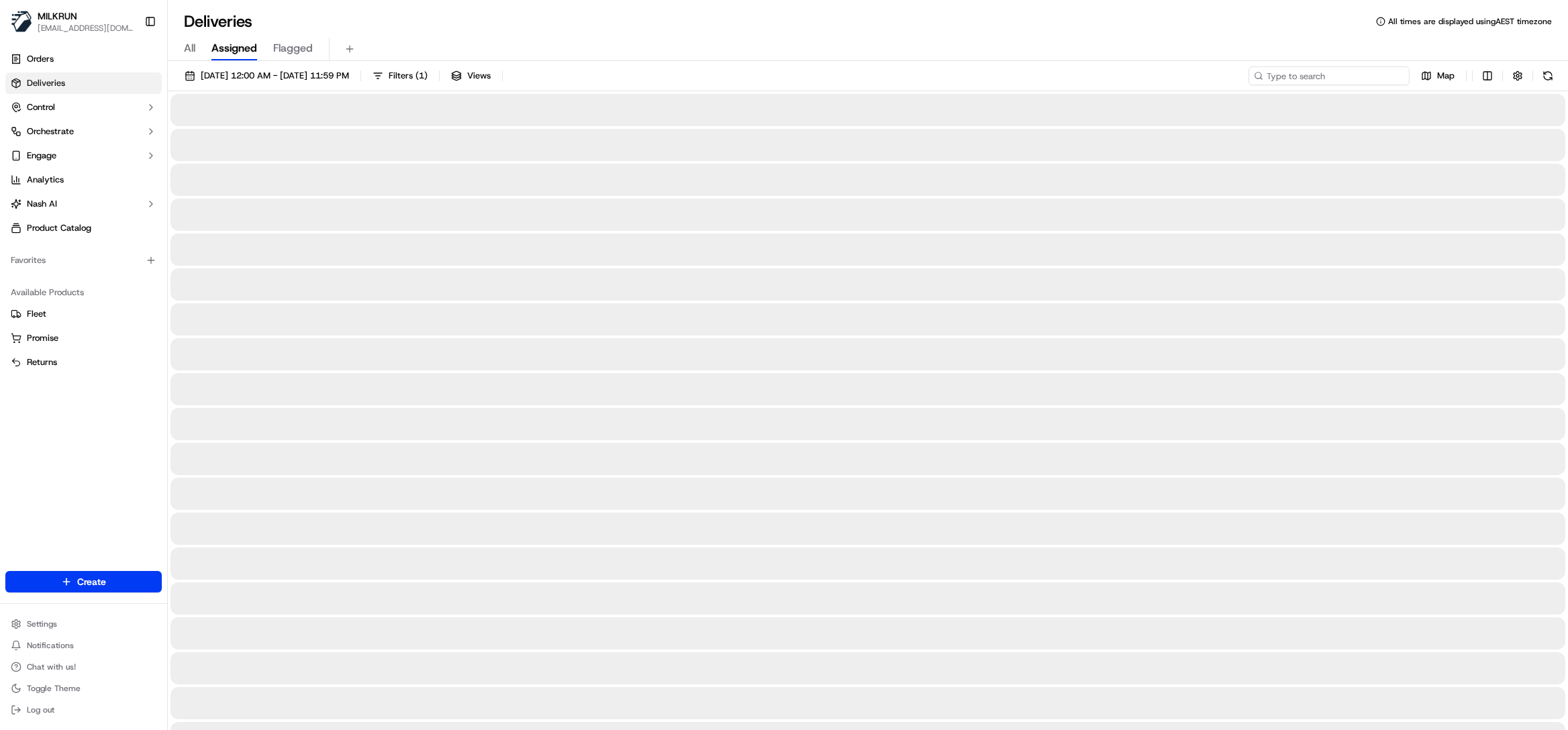
drag, startPoint x: 1333, startPoint y: 82, endPoint x: 1337, endPoint y: 69, distance: 13.6
click at [1335, 73] on input at bounding box center [1329, 75] width 161 height 19
paste input "f7fb3899-c6af-4ea0-bd25-9bd6c27b20b4"
type input "f7fb3899-c6af-4ea0-bd25-9bd6c27b20b4"
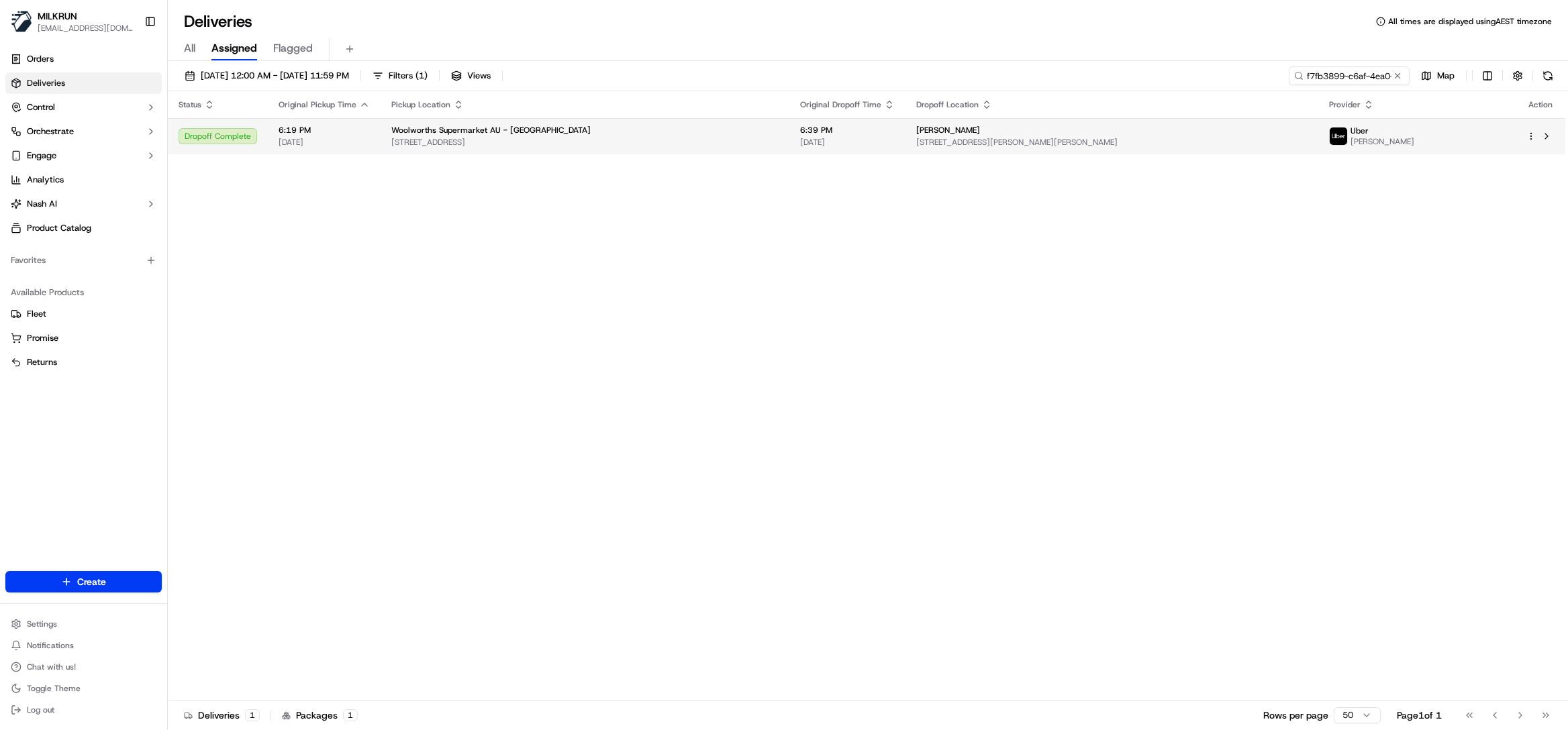
click at [993, 125] on div "[PERSON_NAME]" at bounding box center [1112, 130] width 392 height 11
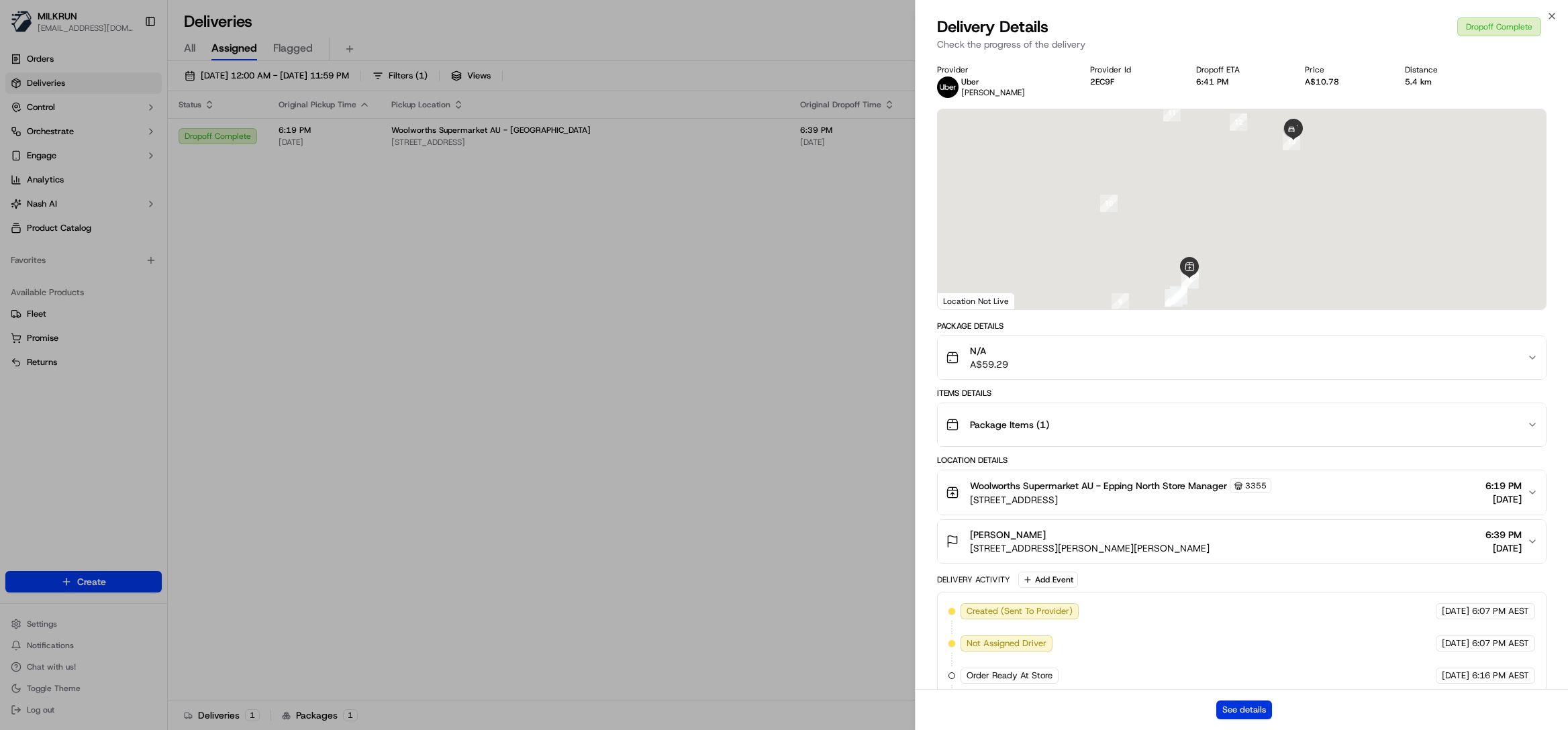
click at [1233, 707] on button "See details" at bounding box center [1244, 709] width 56 height 19
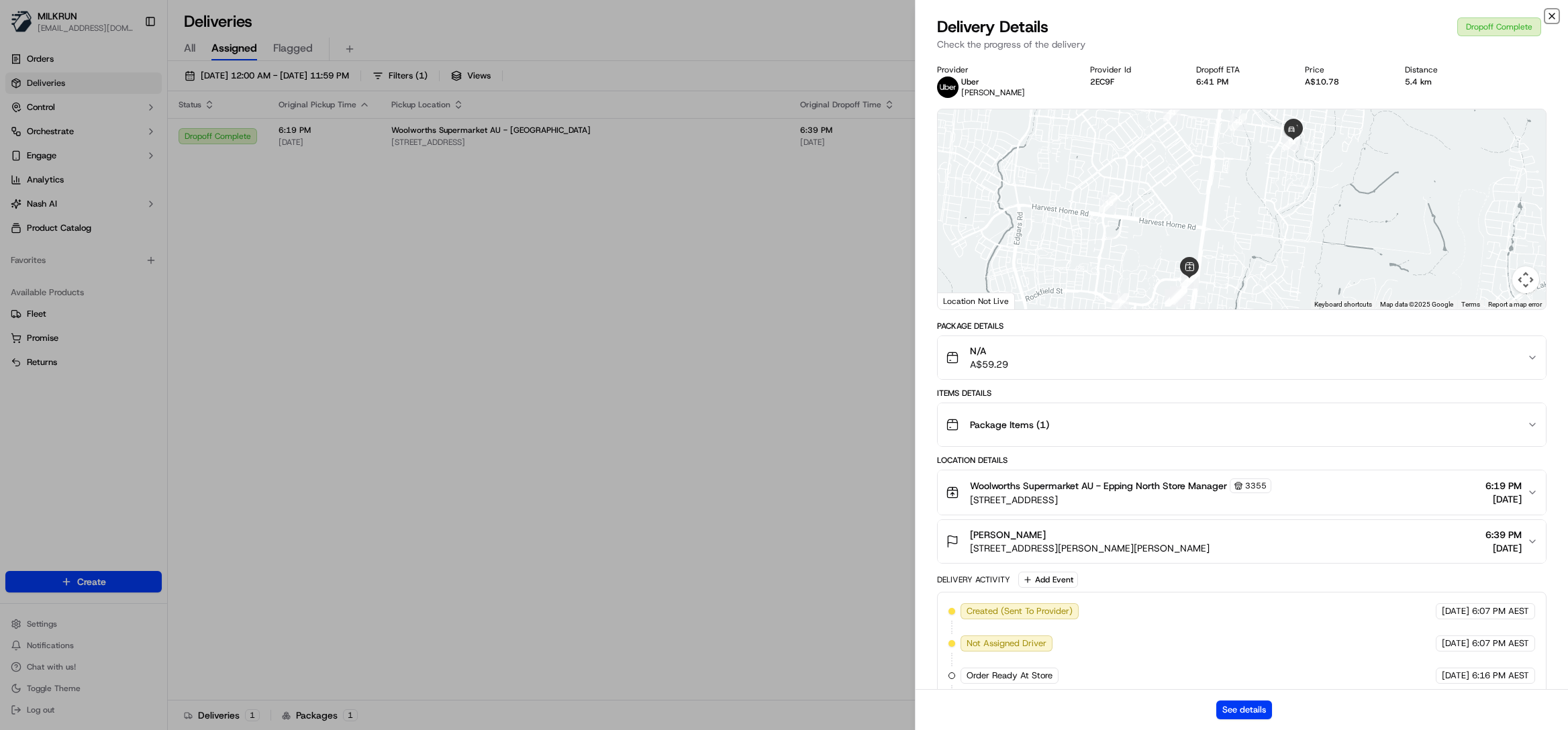
click at [1546, 18] on icon "button" at bounding box center [1551, 16] width 11 height 11
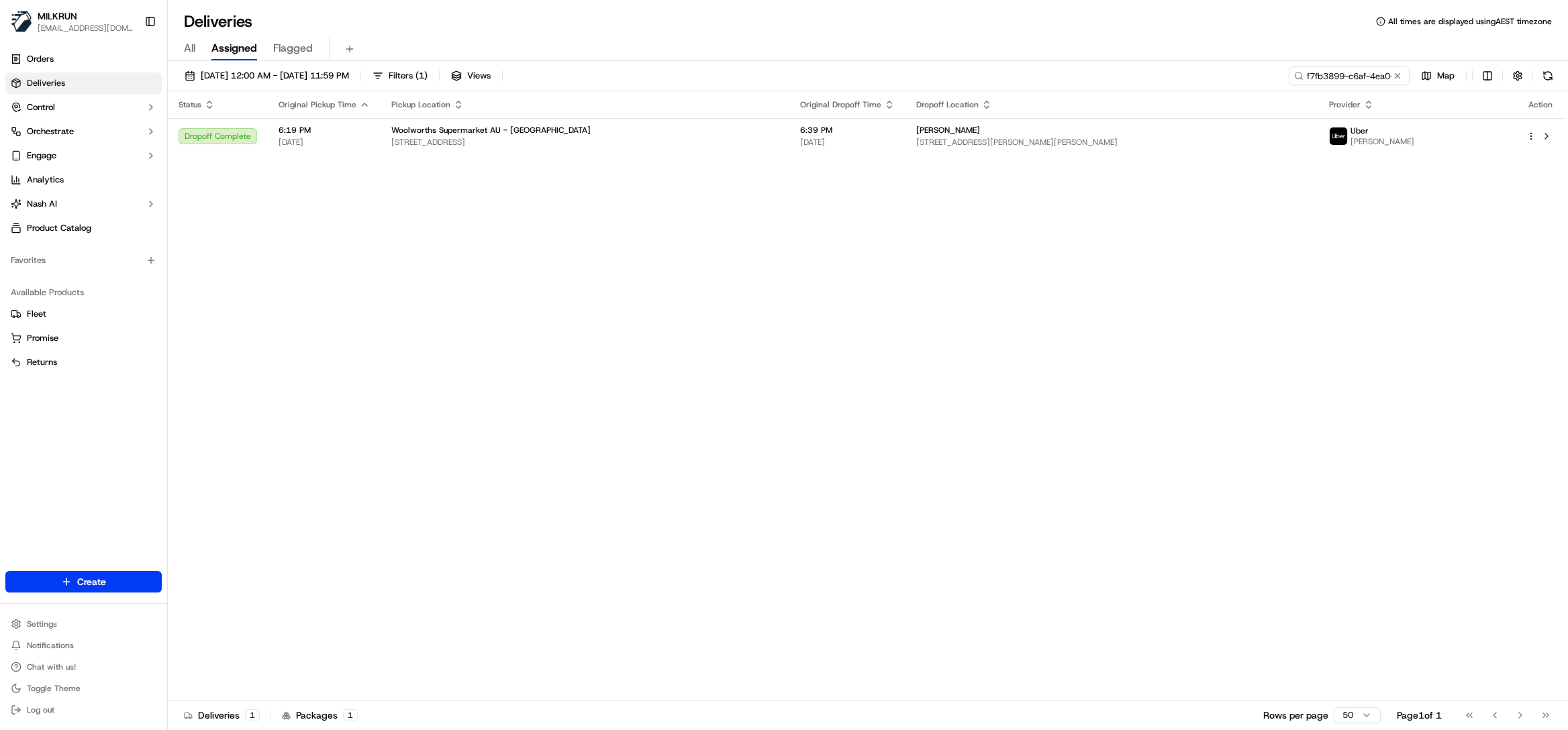
click at [183, 47] on span "All" at bounding box center [189, 49] width 12 height 16
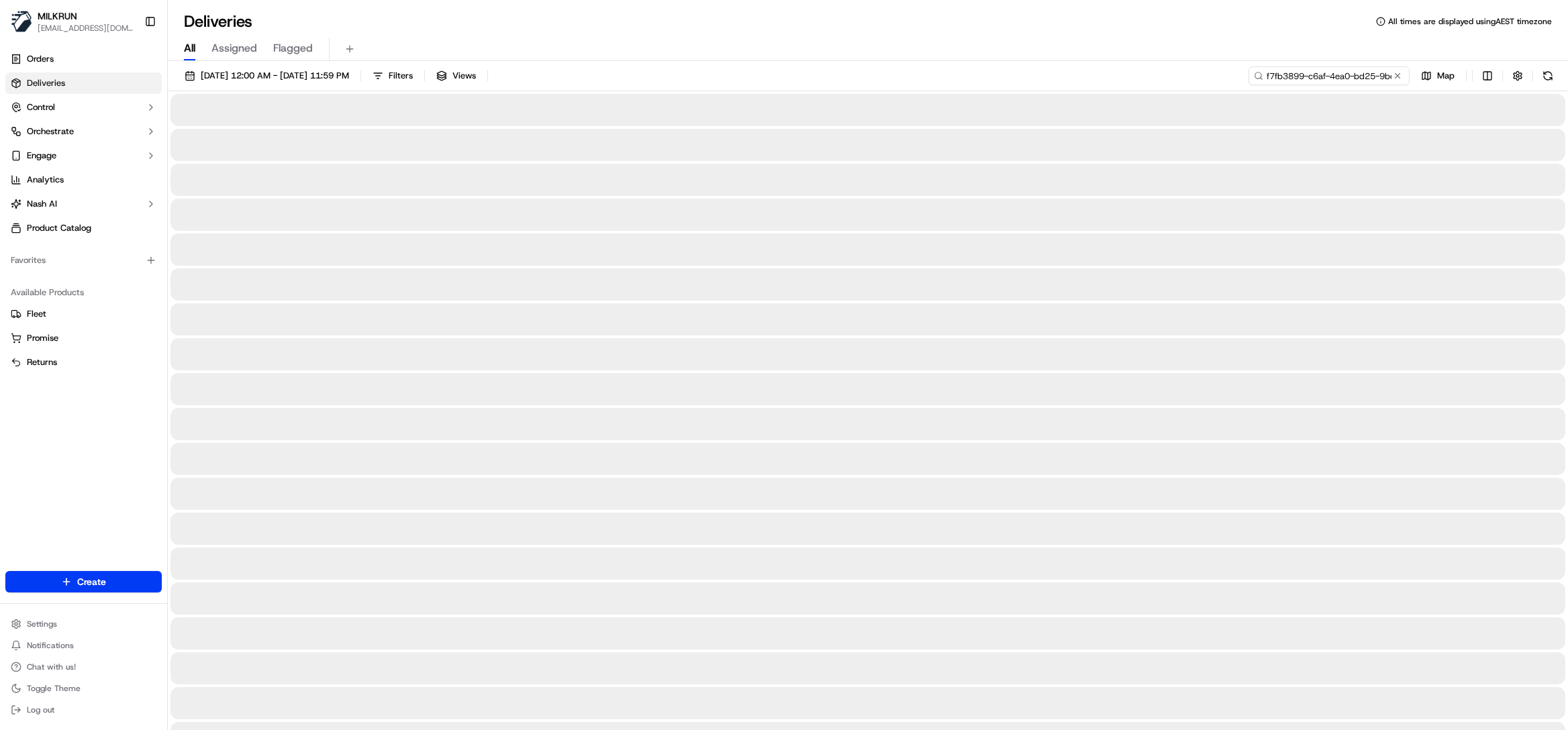
click at [1337, 80] on input "f7fb3899-c6af-4ea0-bd25-9bd6c27b20b4" at bounding box center [1329, 75] width 161 height 19
click at [1266, 76] on input "[PERSON_NAME]" at bounding box center [1329, 75] width 161 height 19
type input "[PERSON_NAME]"
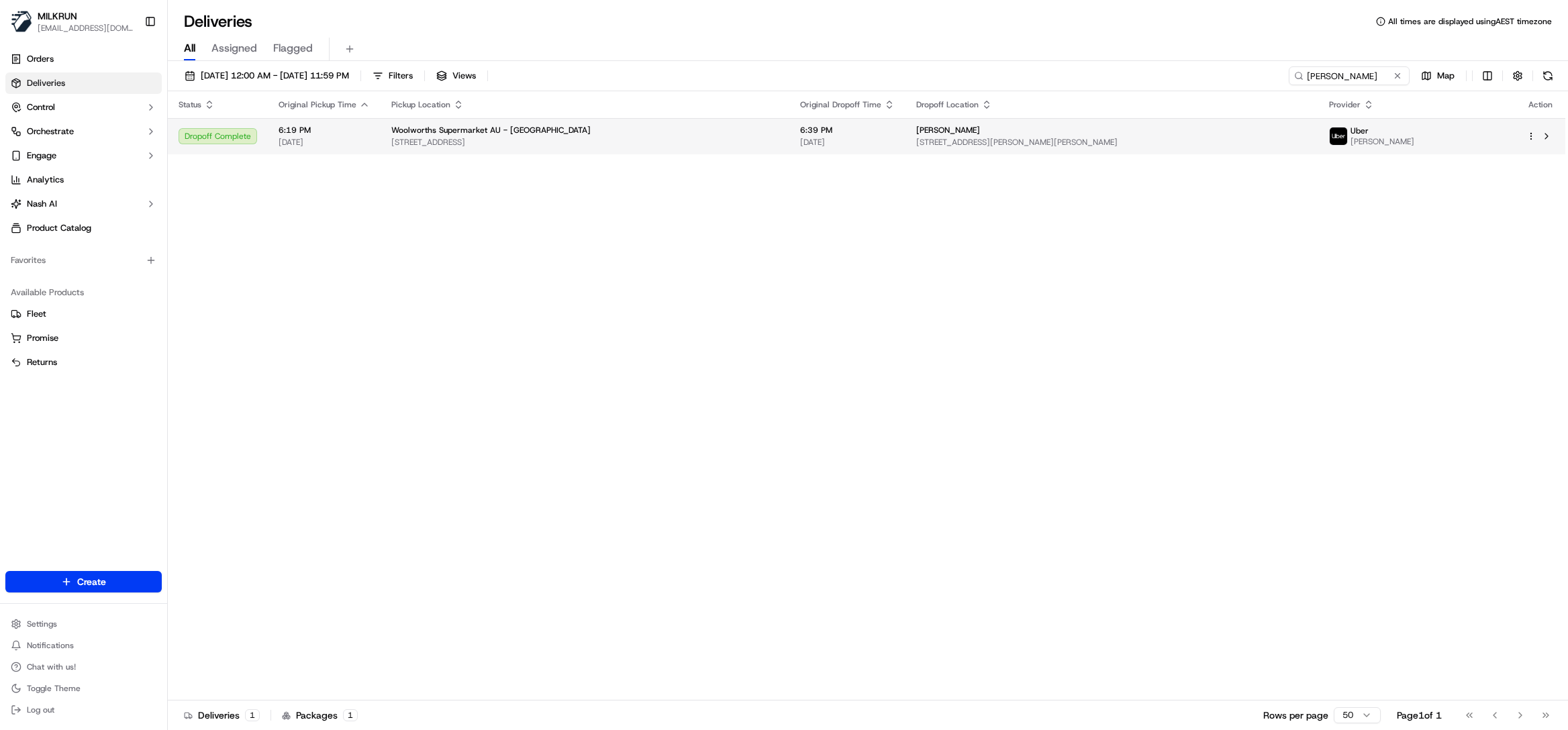
click at [960, 138] on span "[STREET_ADDRESS][PERSON_NAME][PERSON_NAME]" at bounding box center [1112, 142] width 392 height 11
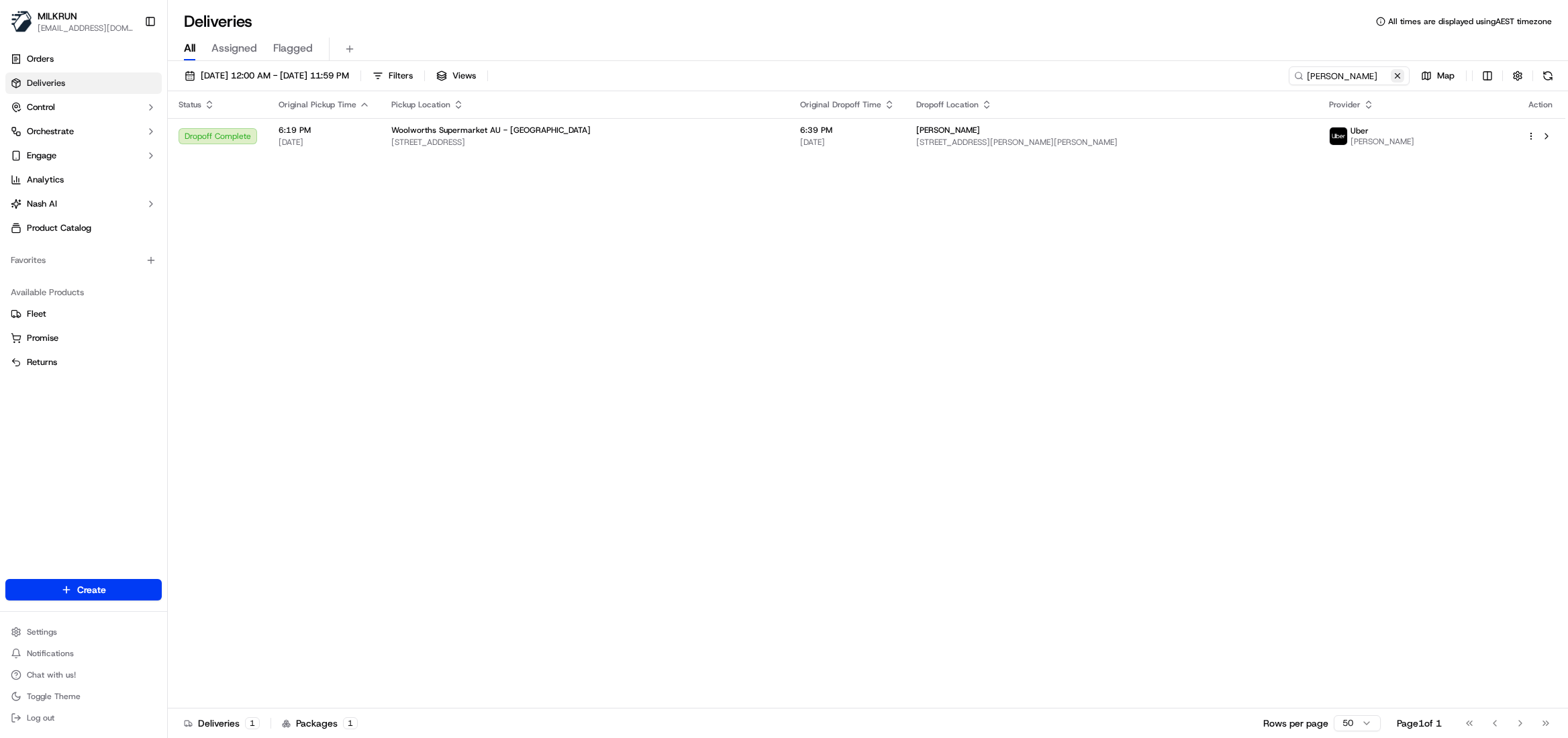
click at [1393, 77] on button at bounding box center [1397, 76] width 14 height 14
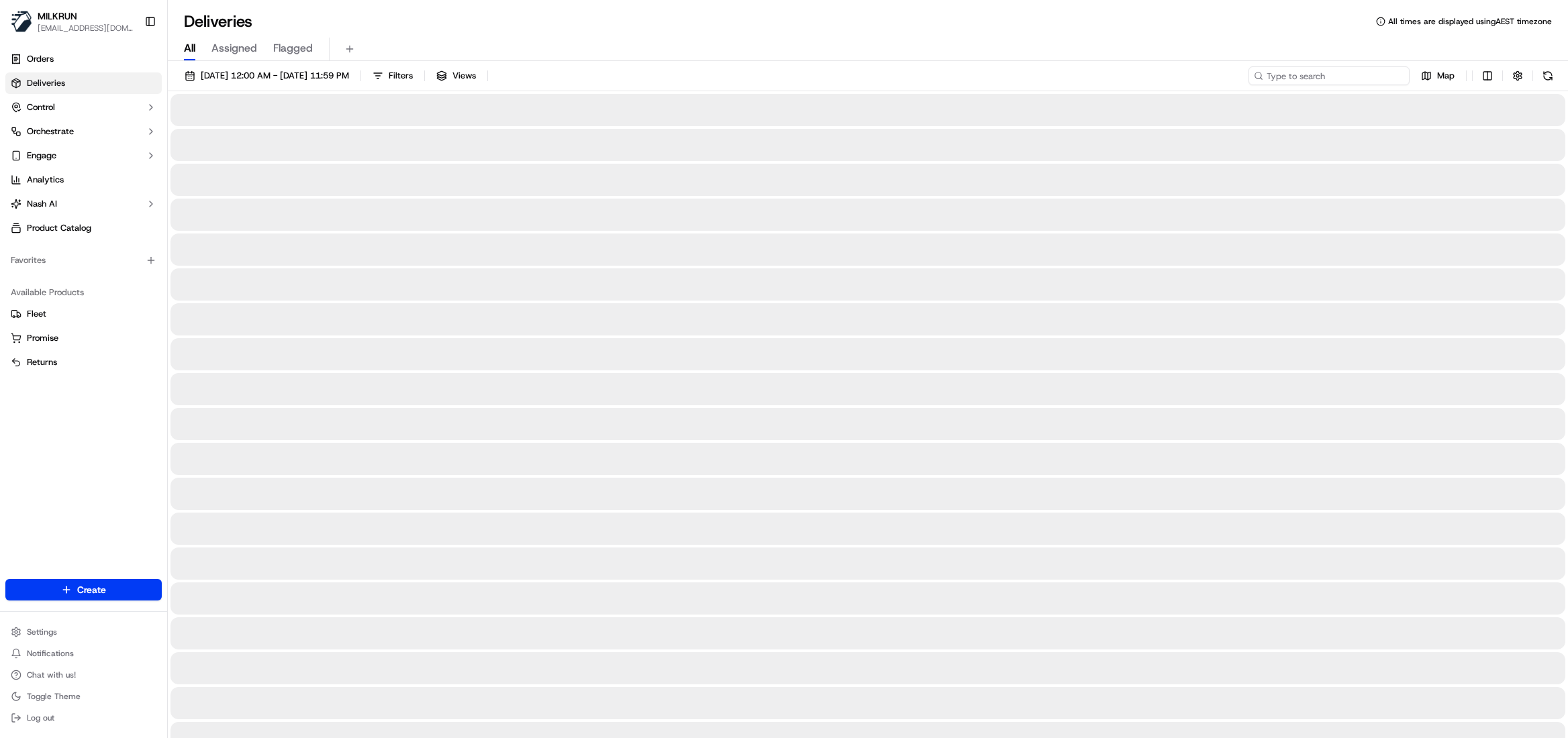
click at [1305, 77] on input at bounding box center [1329, 75] width 161 height 19
paste input "Ali EL-hajj"
type input "Ali EL-hajj"
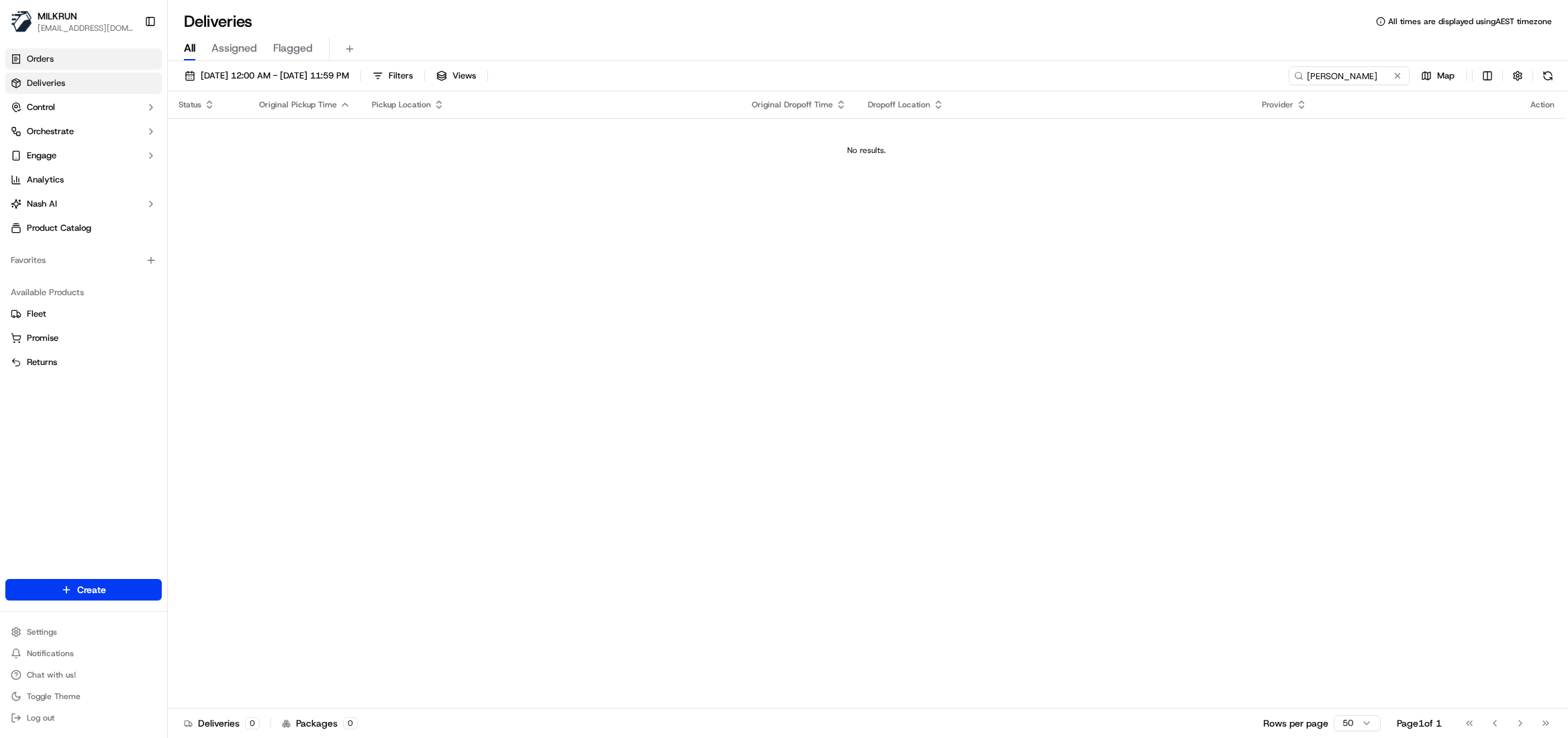
click at [38, 60] on span "Orders" at bounding box center [40, 59] width 27 height 12
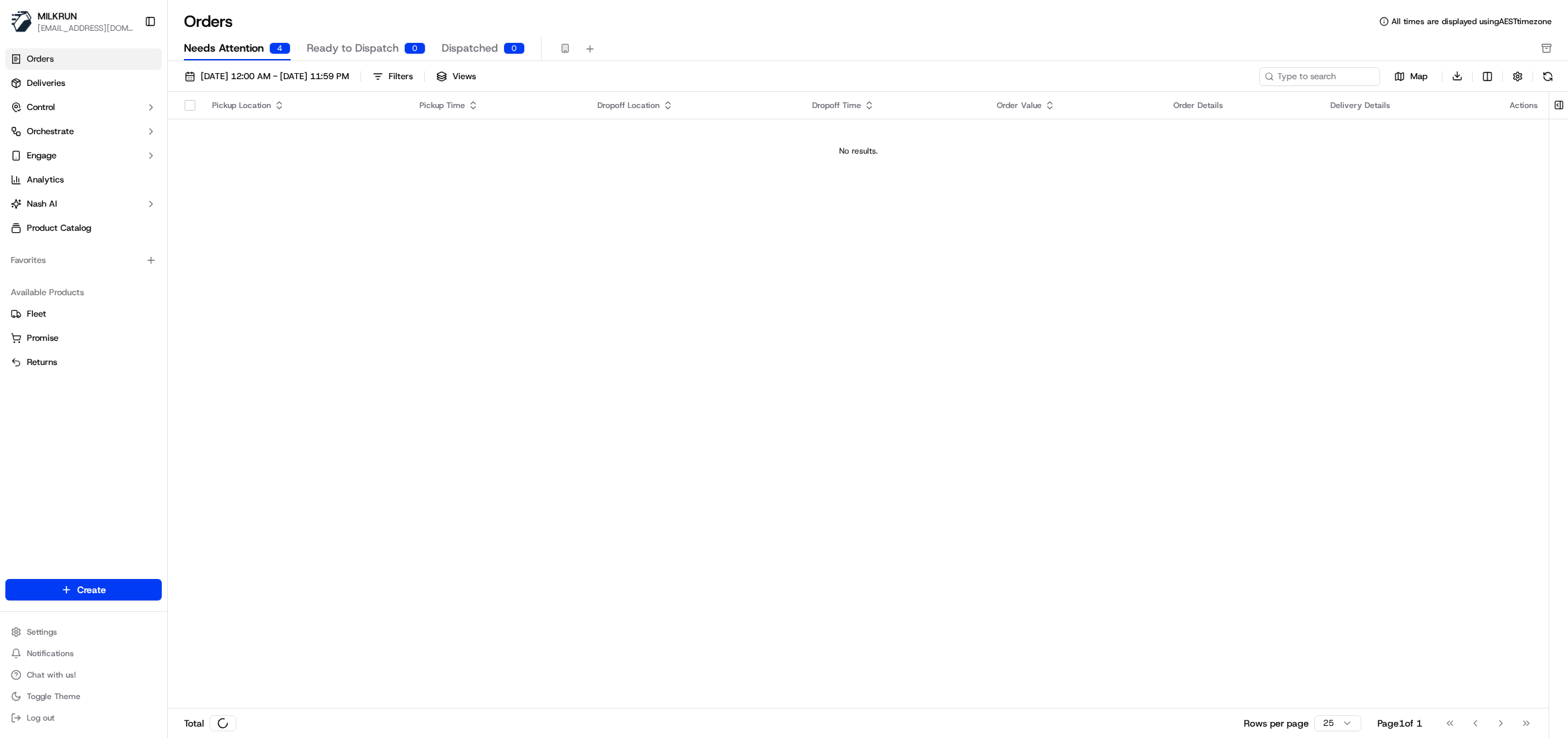
click at [227, 46] on span "Needs Attention" at bounding box center [223, 49] width 80 height 16
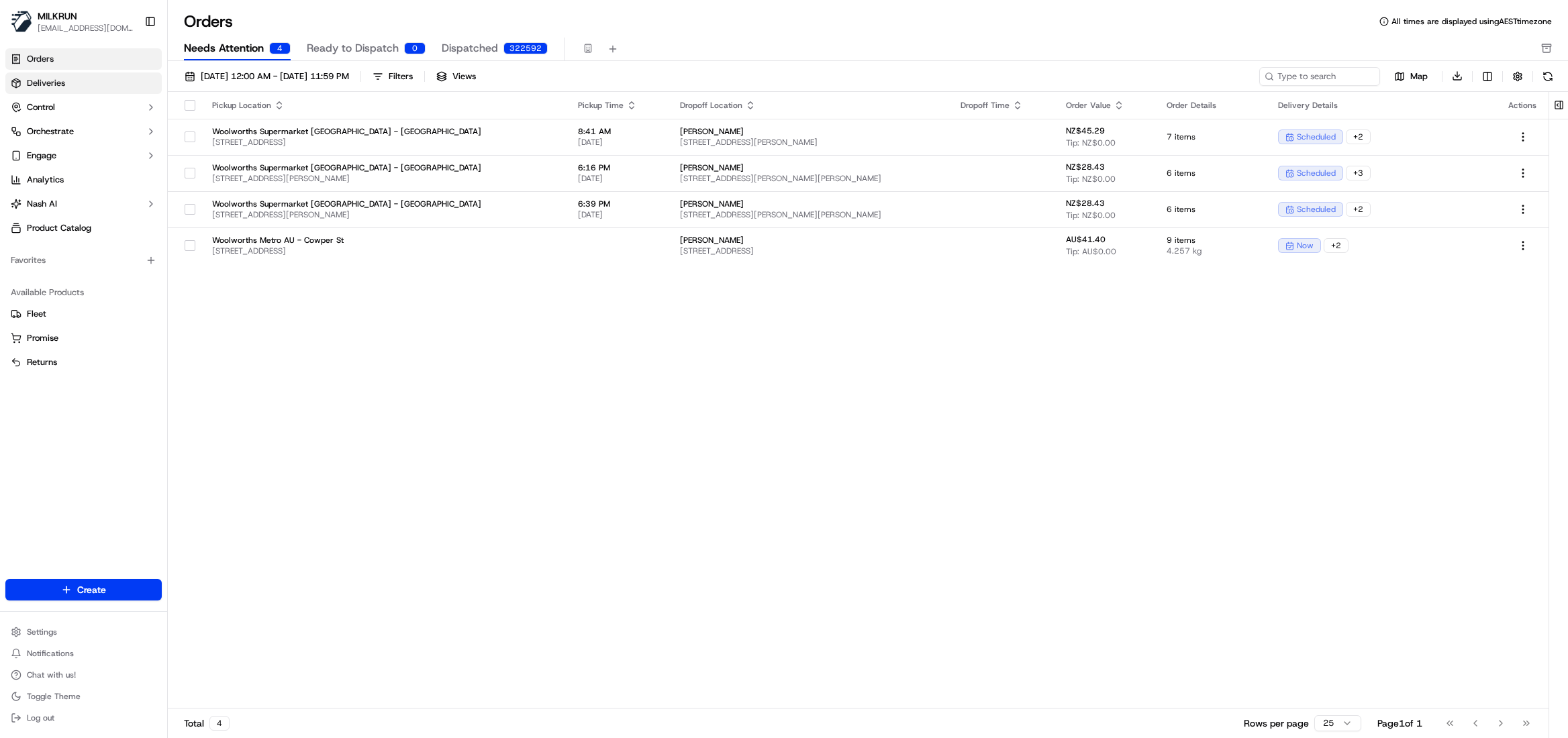
click at [46, 85] on span "Deliveries" at bounding box center [46, 83] width 39 height 12
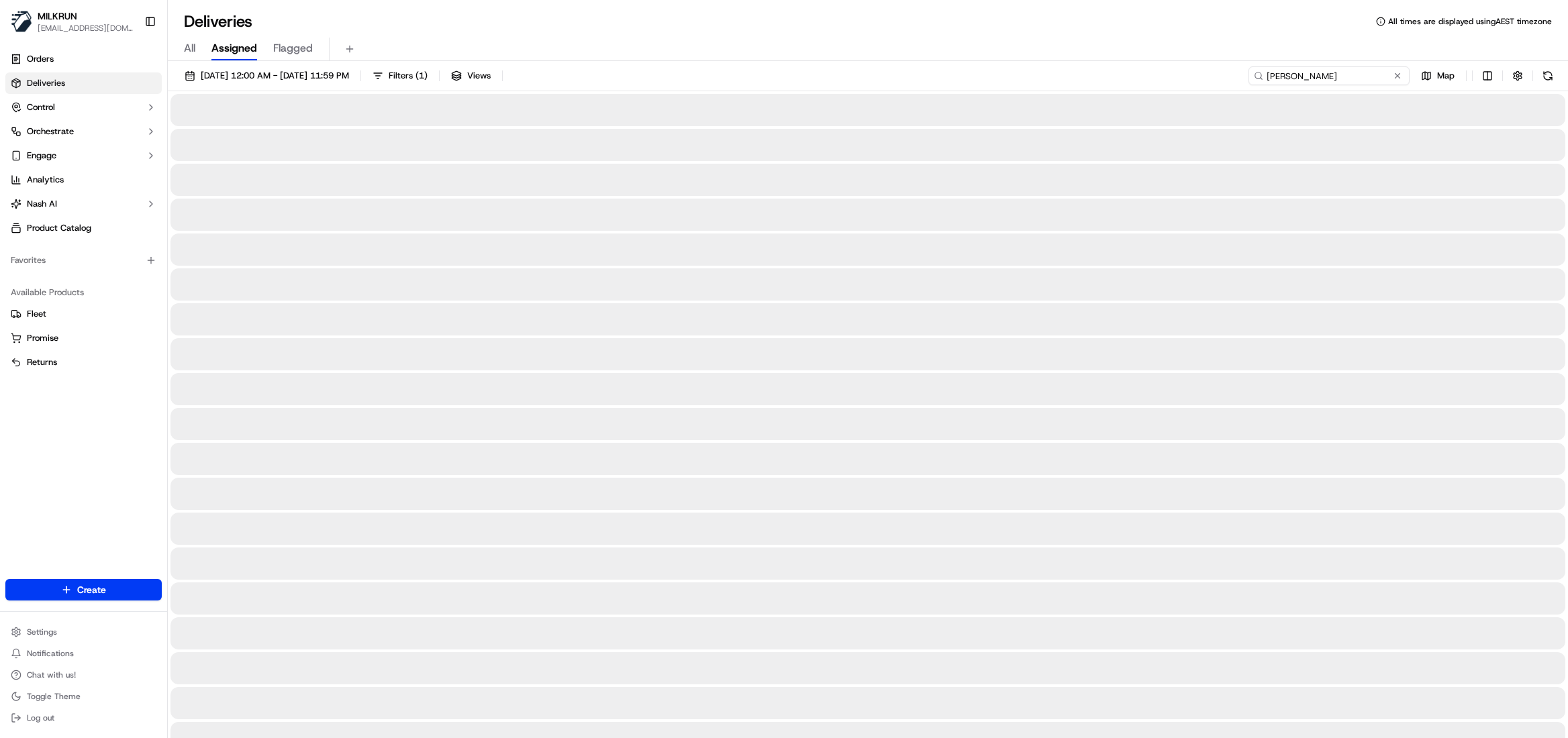
click at [1313, 77] on input "Ali EL-hajj" at bounding box center [1329, 75] width 161 height 19
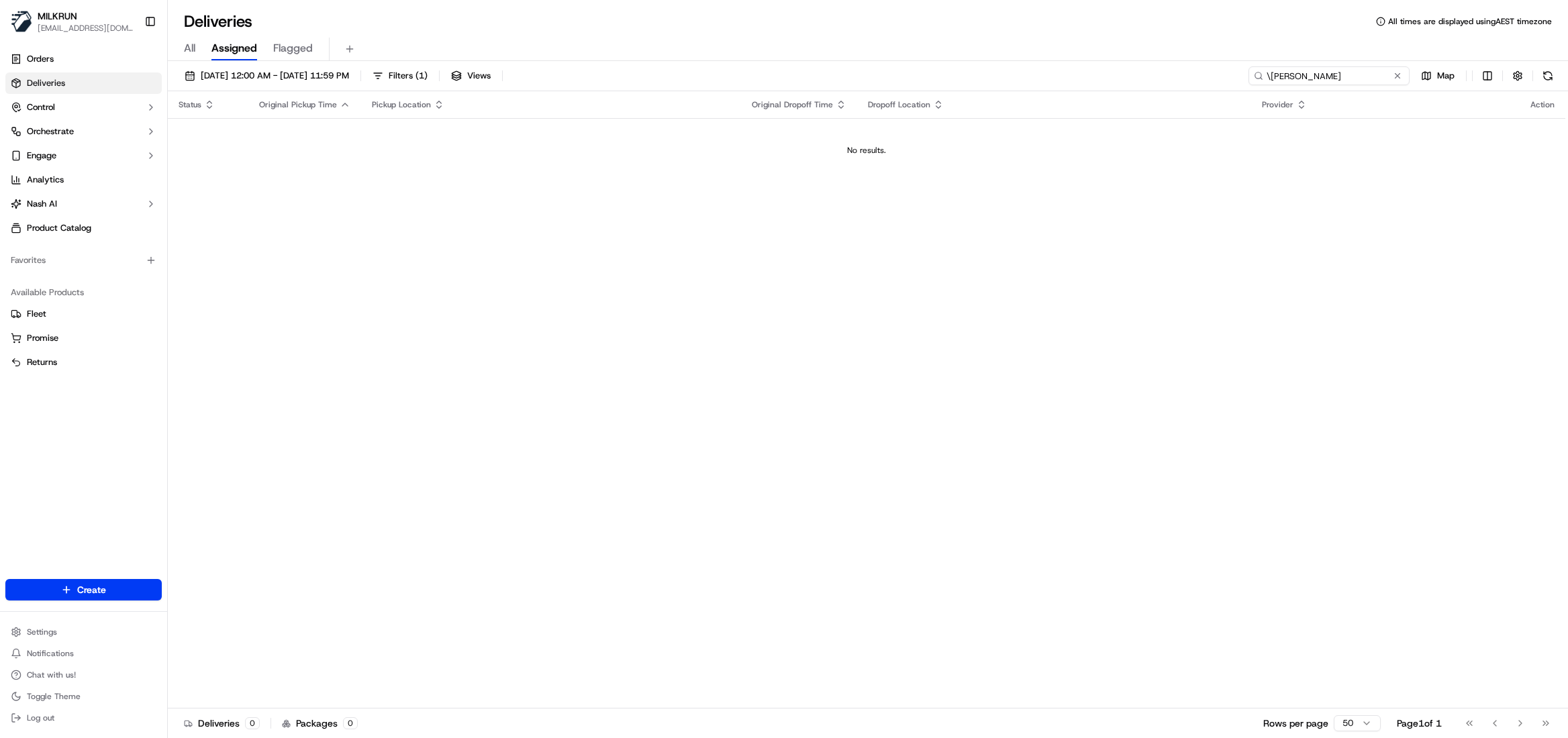
type input "Ali EL-hajj"
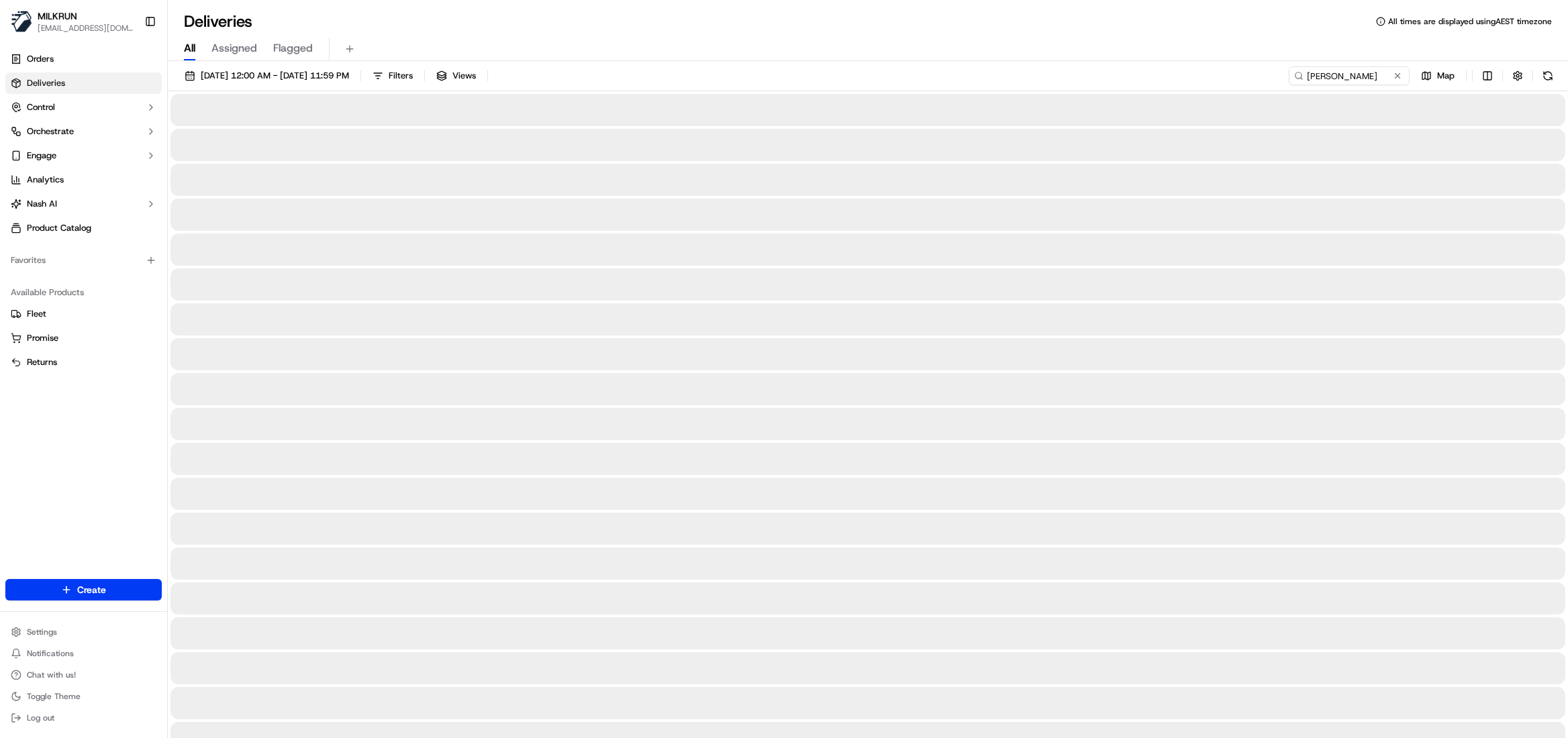
click at [189, 46] on span "All" at bounding box center [189, 49] width 12 height 16
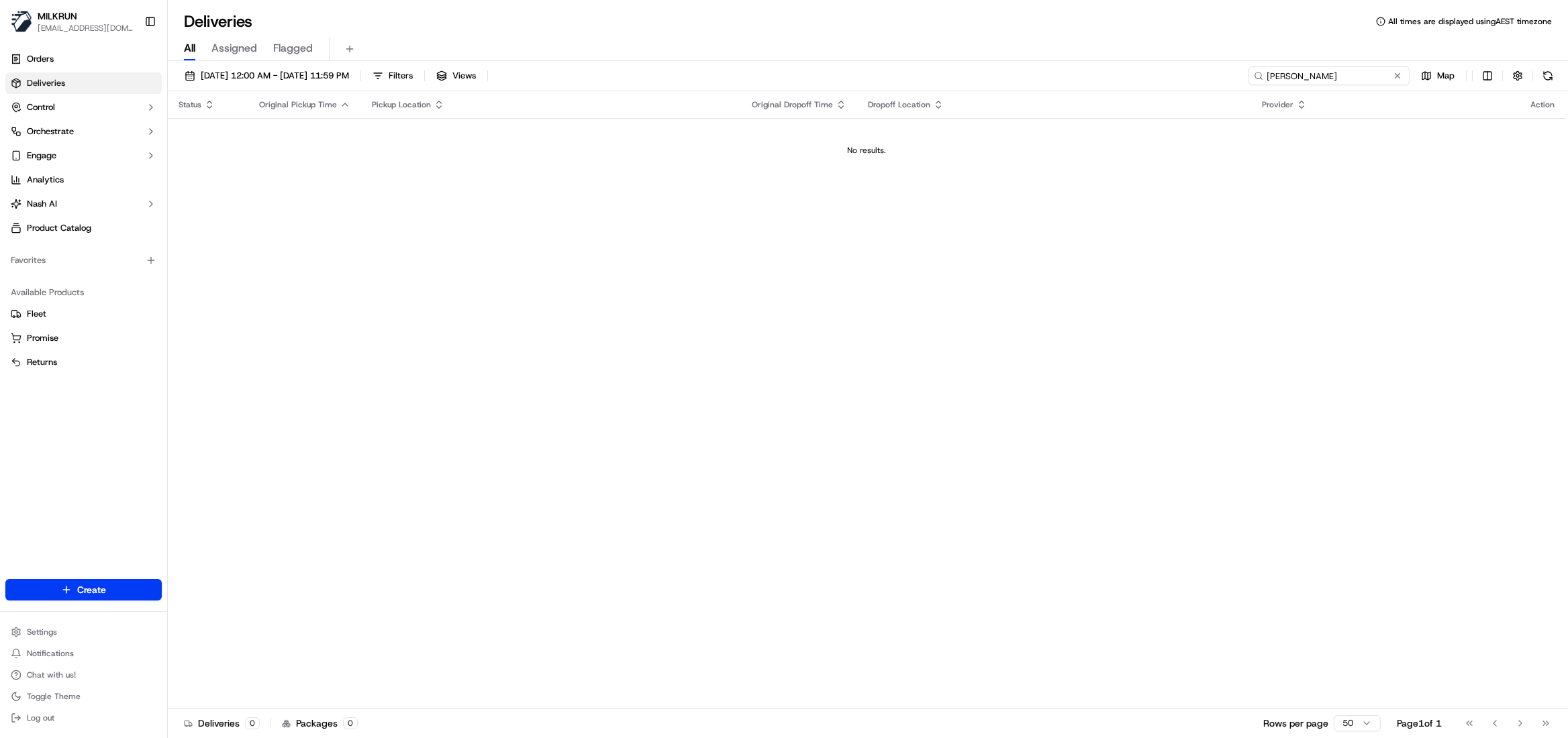
click at [1306, 77] on input "Ali EL-hajj" at bounding box center [1329, 75] width 161 height 19
click at [1267, 74] on input "Ali EL-hajj" at bounding box center [1329, 75] width 161 height 19
drag, startPoint x: 1327, startPoint y: 84, endPoint x: 1159, endPoint y: 75, distance: 168.2
click at [1159, 75] on div "19/09/2025 12:00 AM - 19/09/2025 11:59 PM Filters Views Ali EL-hajj Map" at bounding box center [868, 78] width 1400 height 25
paste input "e9fd1b5c-1b77-4909-a591-7372e77e0fa4"
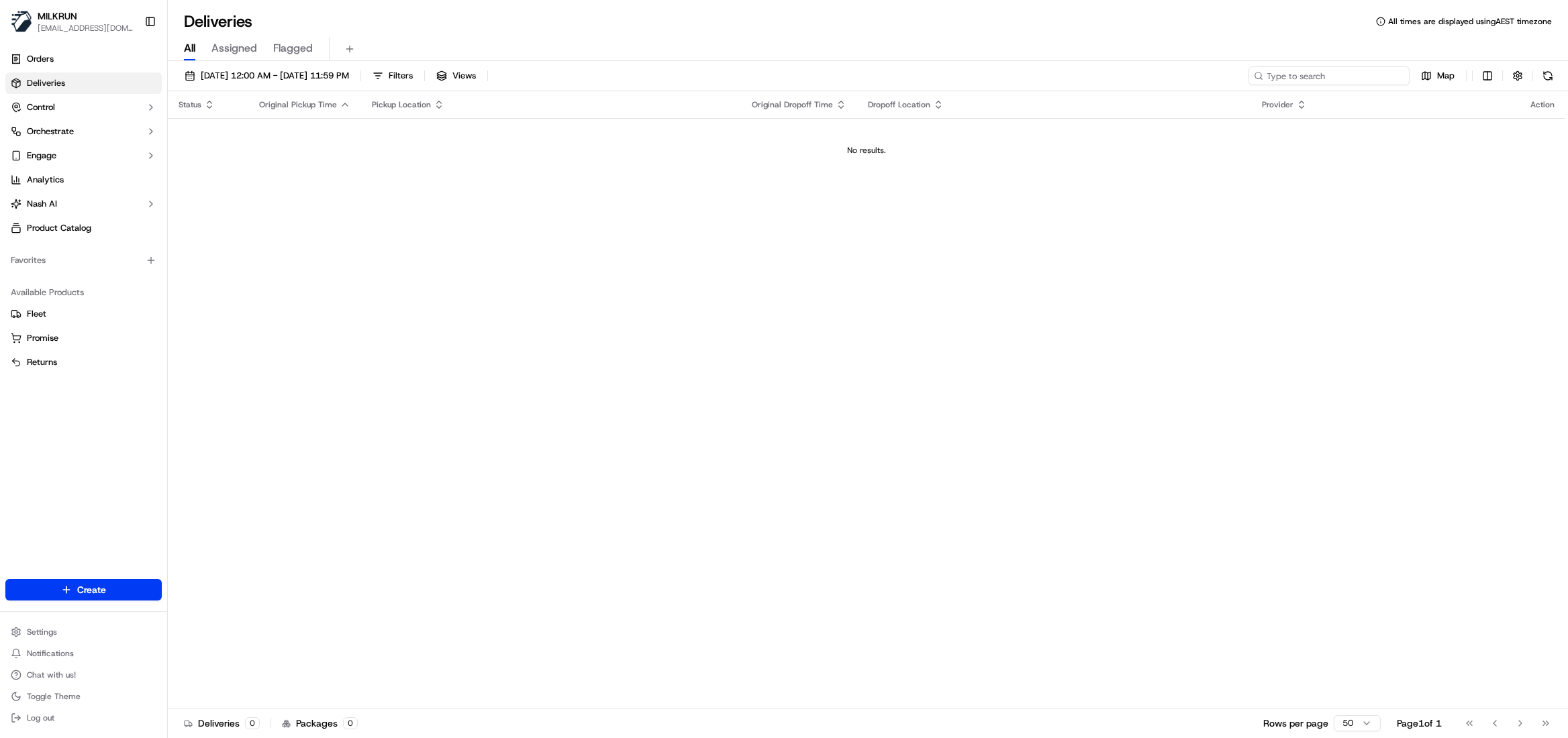
type input "e9fd1b5c-1b77-4909-a591-7372e77e0fa4"
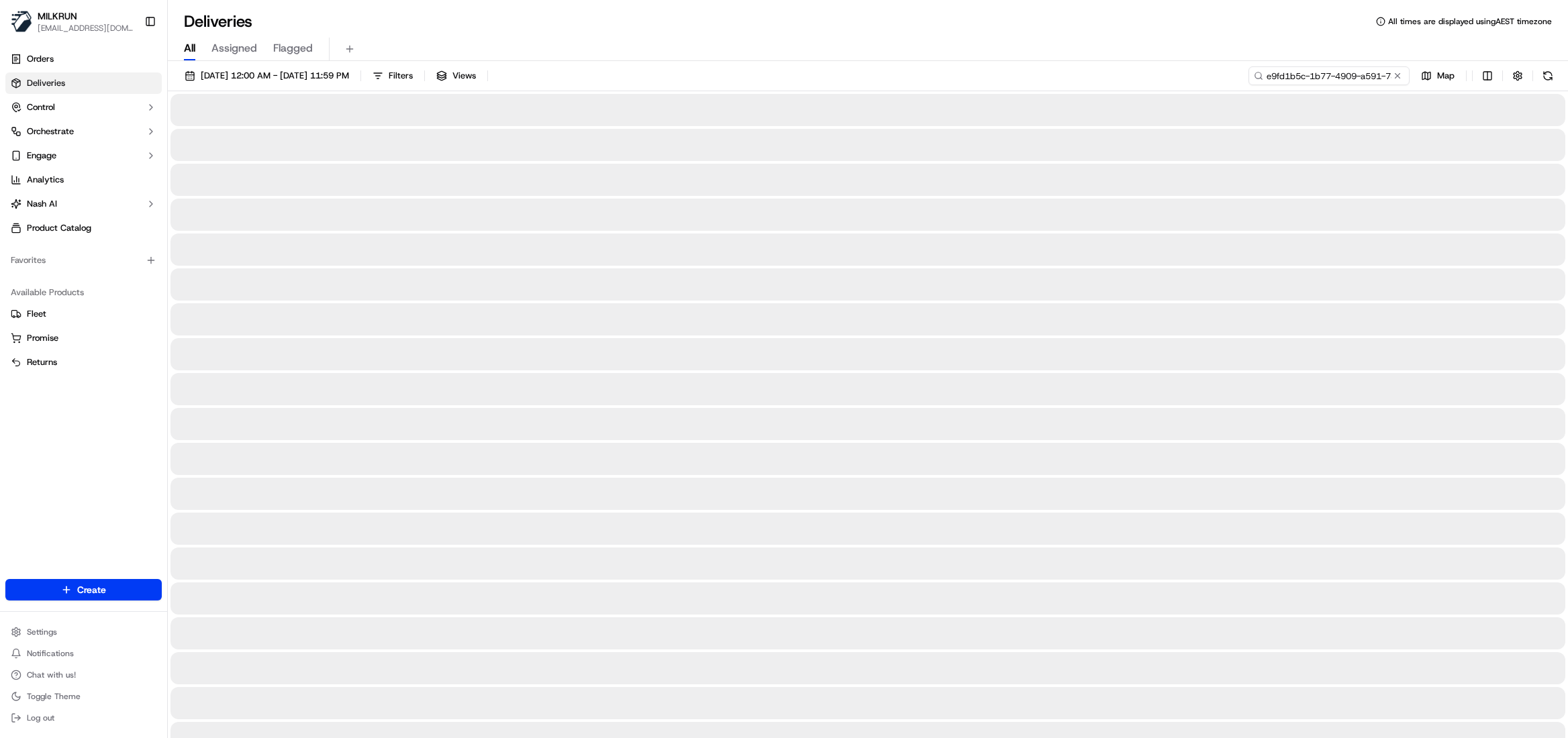
type input "e9fd1b5c-1b77-4909-a591-7372e77e0fa4"
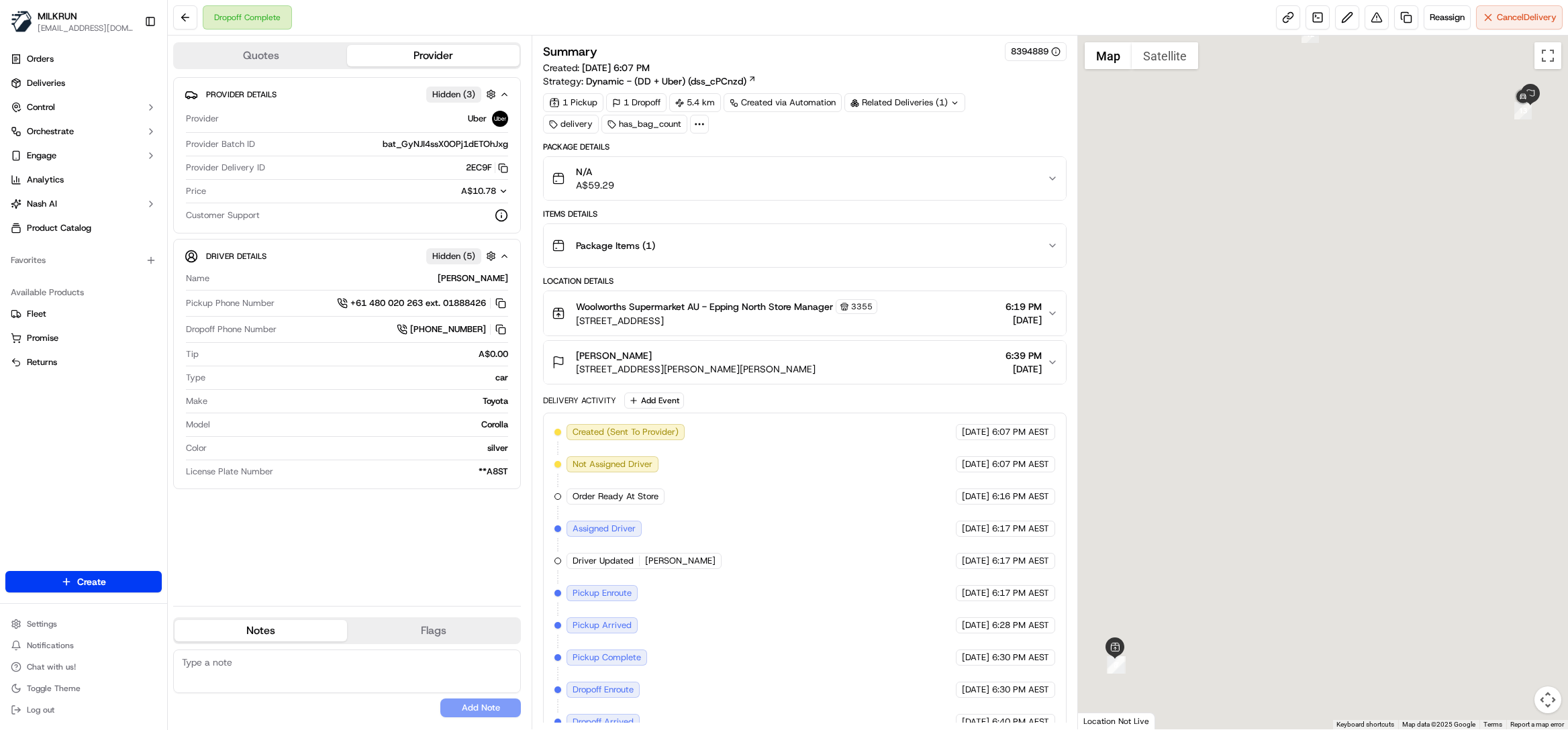
scroll to position [60, 0]
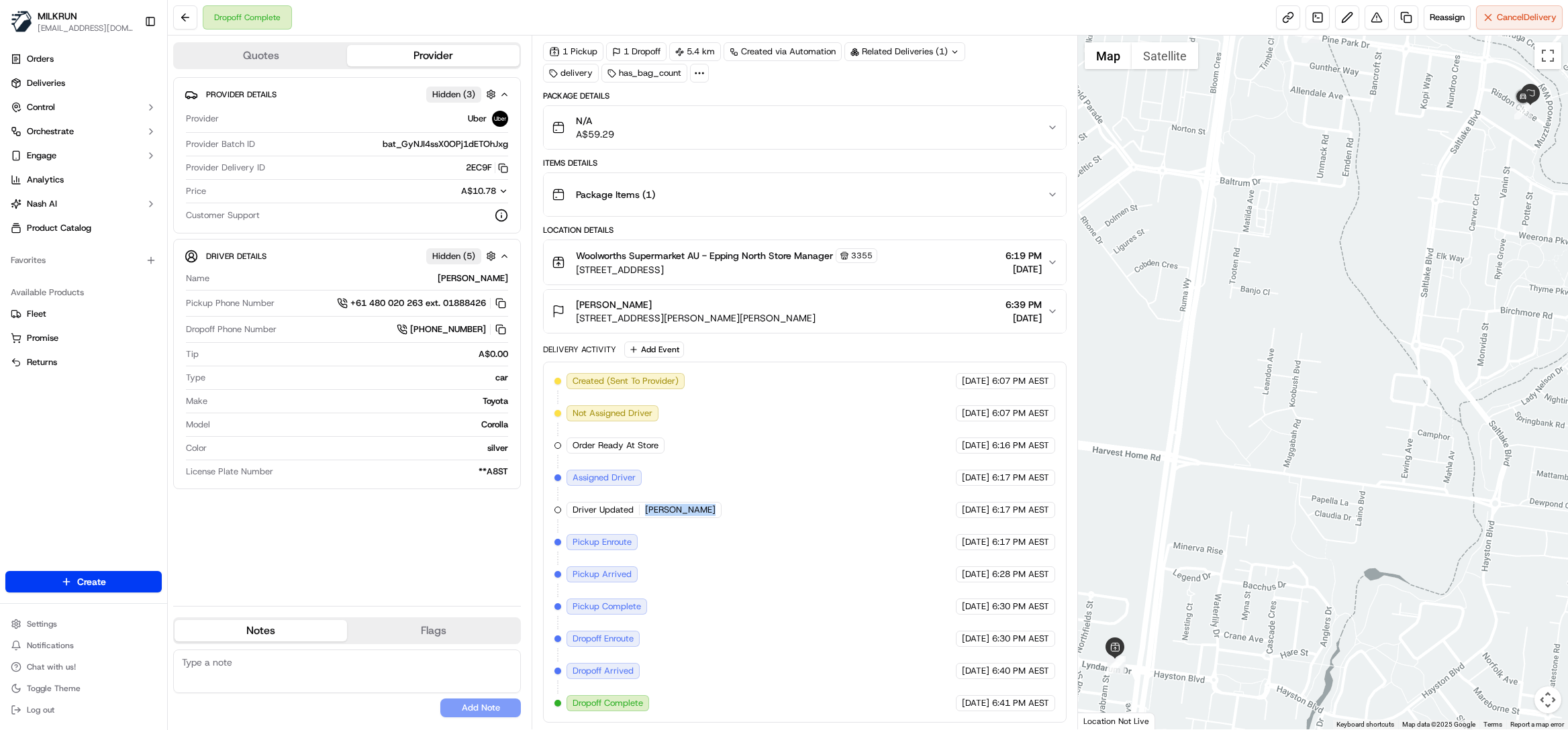
drag, startPoint x: 643, startPoint y: 504, endPoint x: 728, endPoint y: 507, distance: 85.1
click at [728, 507] on div "Created (Sent To Provider) Uber [DATE] 6:07 PM AEST Not Assigned Driver Uber [D…" at bounding box center [804, 542] width 501 height 338
copy span "[PERSON_NAME]"
